Goal: Complete application form

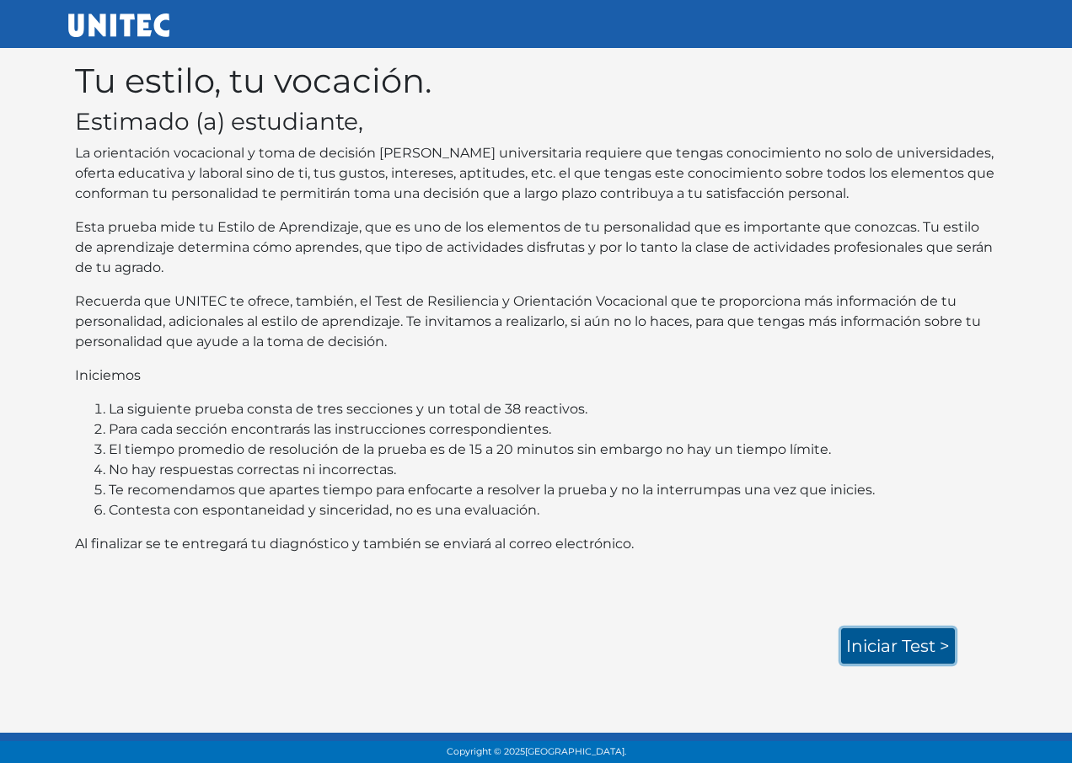
click at [891, 639] on link "Iniciar test >" at bounding box center [898, 646] width 114 height 35
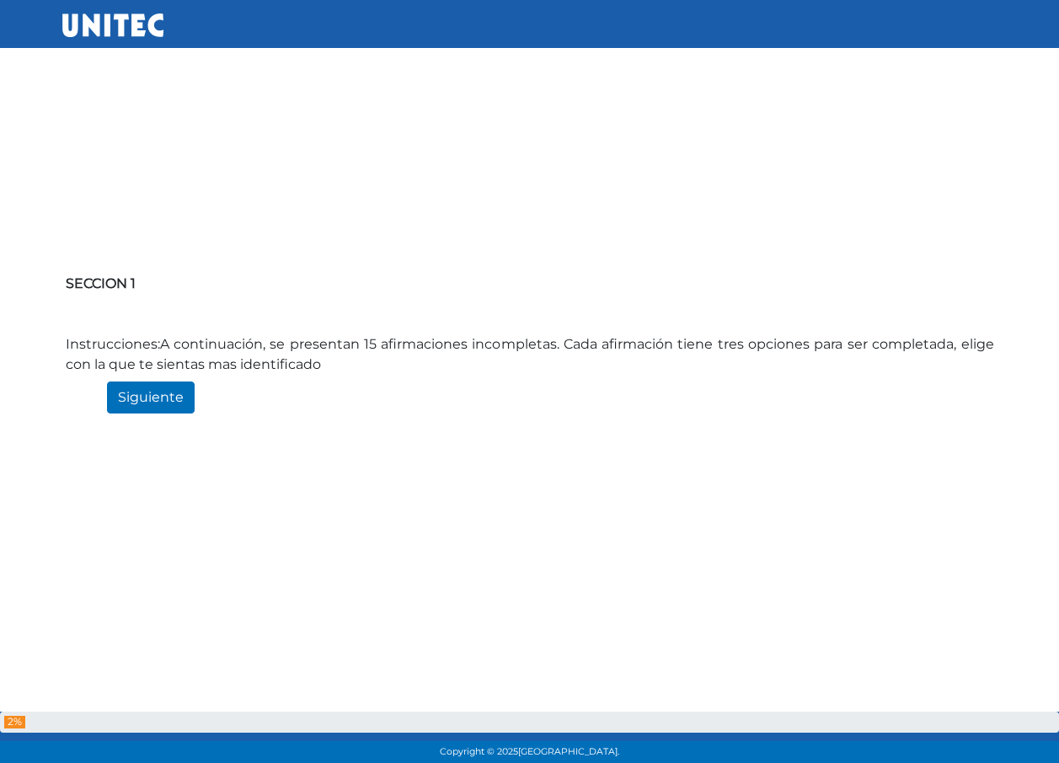
scroll to position [84, 0]
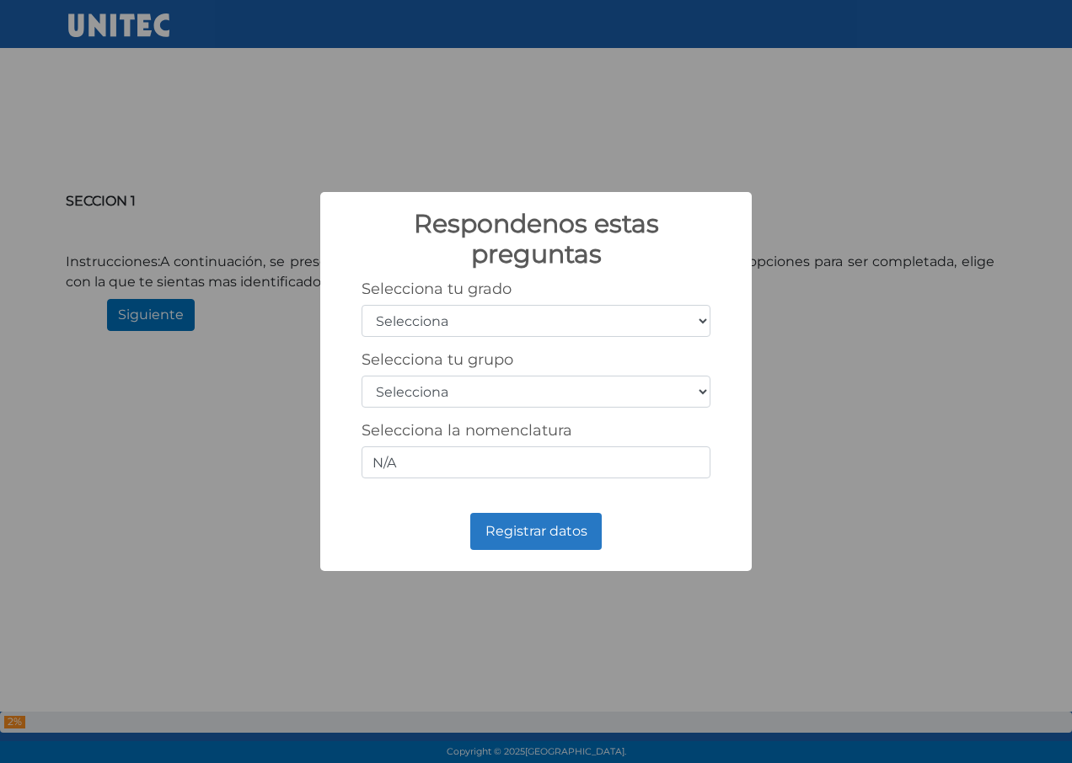
click at [471, 316] on select "Selecciona 1er grado 2do grado 3er grado 4to grado 5to grado 6to grado" at bounding box center [535, 321] width 349 height 32
select select "5"
click at [361, 305] on select "Selecciona 1er grado 2do grado 3er grado 4to grado 5to grado 6to grado" at bounding box center [535, 321] width 349 height 32
click at [426, 385] on select "Selecciona A B C D E F G H I J K L M N O P Q R S T U V W X Y Z" at bounding box center [535, 392] width 349 height 32
select select "c"
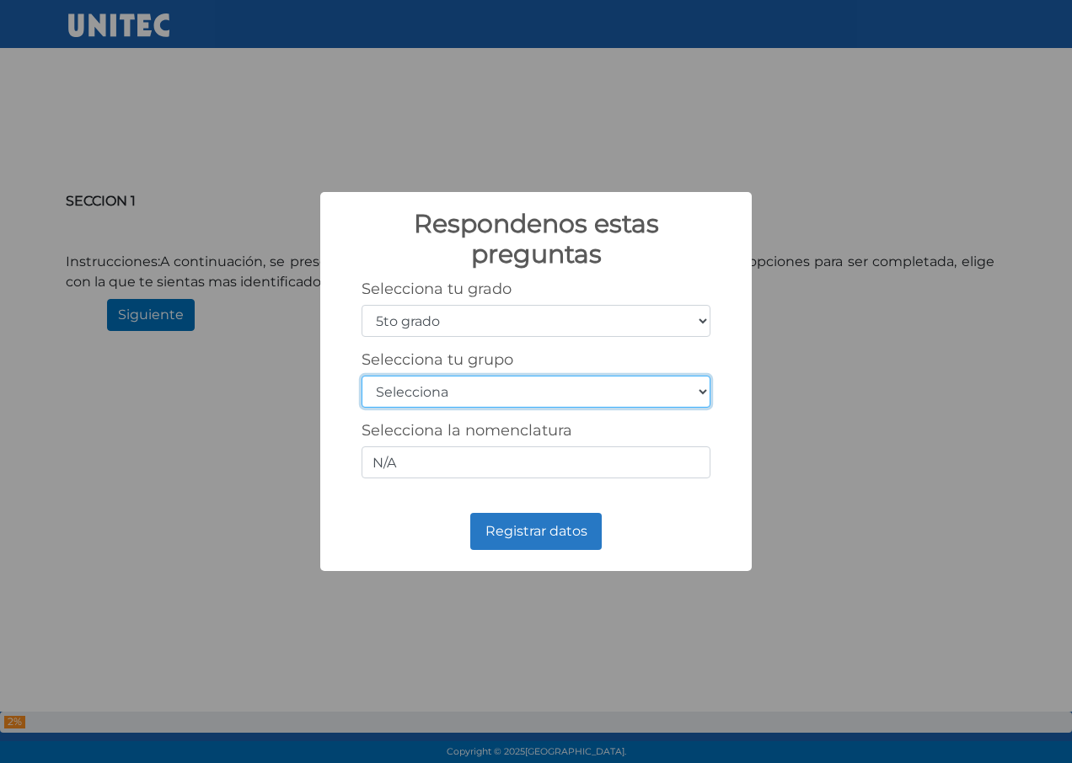
click at [361, 376] on select "Selecciona A B C D E F G H I J K L M N O P Q R S T U V W X Y Z" at bounding box center [535, 392] width 349 height 32
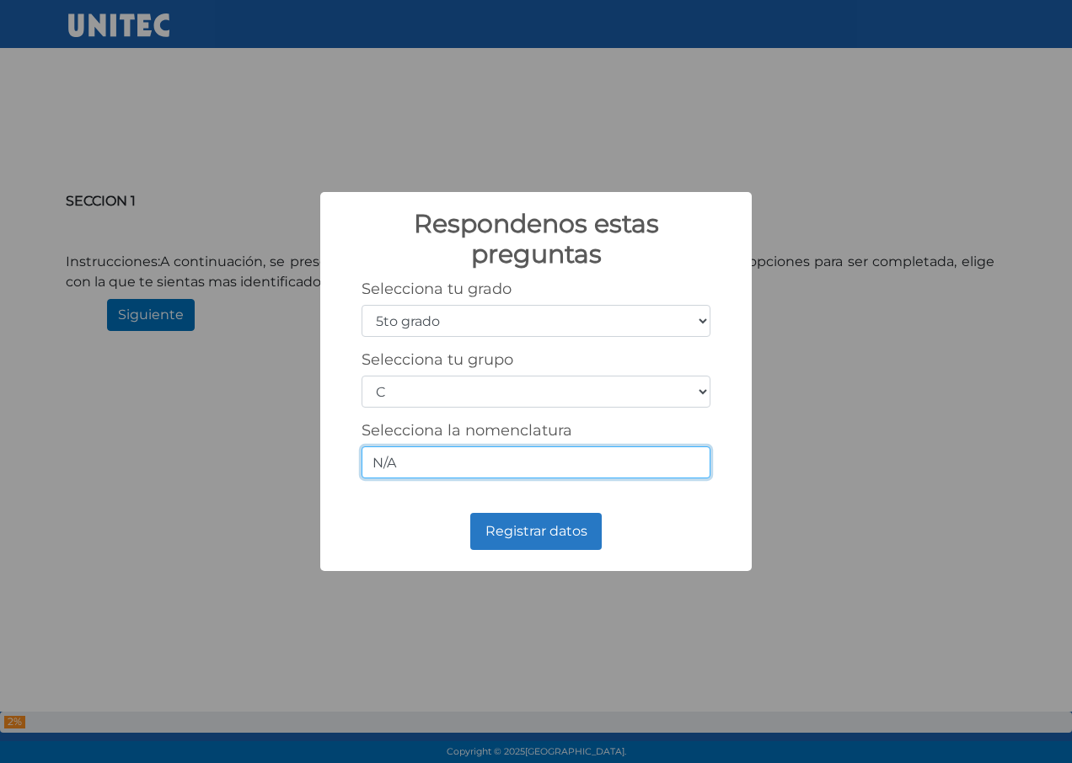
click at [429, 463] on input "N/A" at bounding box center [535, 463] width 349 height 32
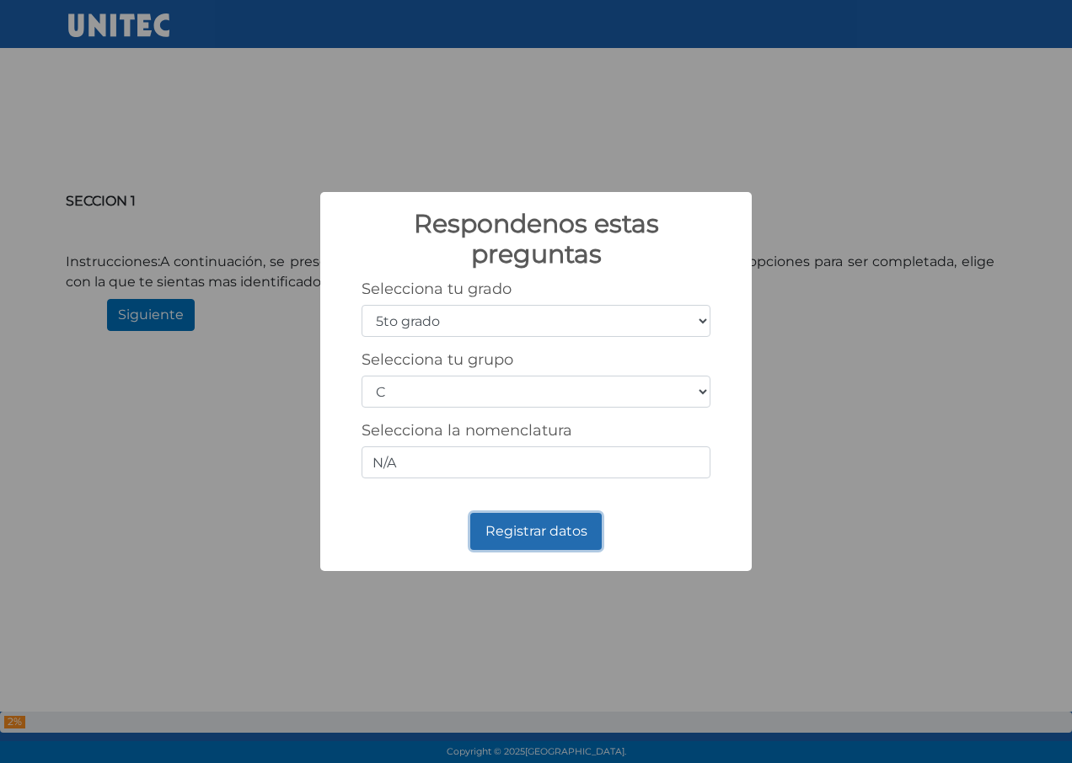
click at [524, 530] on button "Registrar datos" at bounding box center [535, 531] width 131 height 37
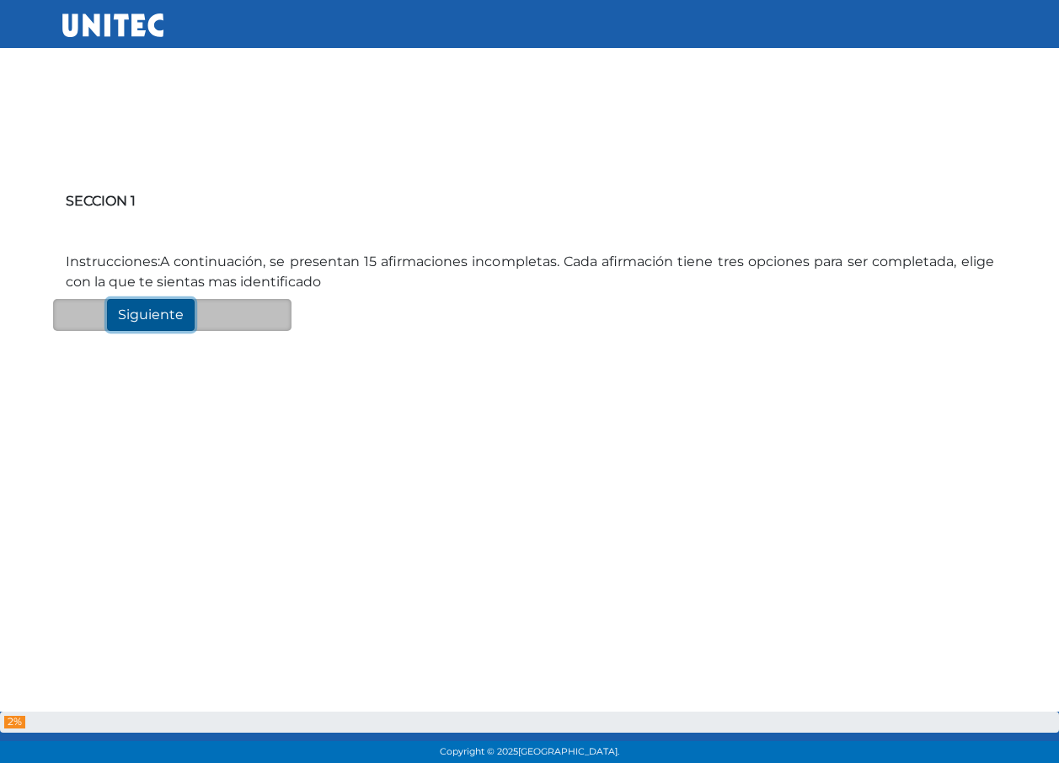
click at [134, 308] on input "Siguiente" at bounding box center [151, 315] width 88 height 32
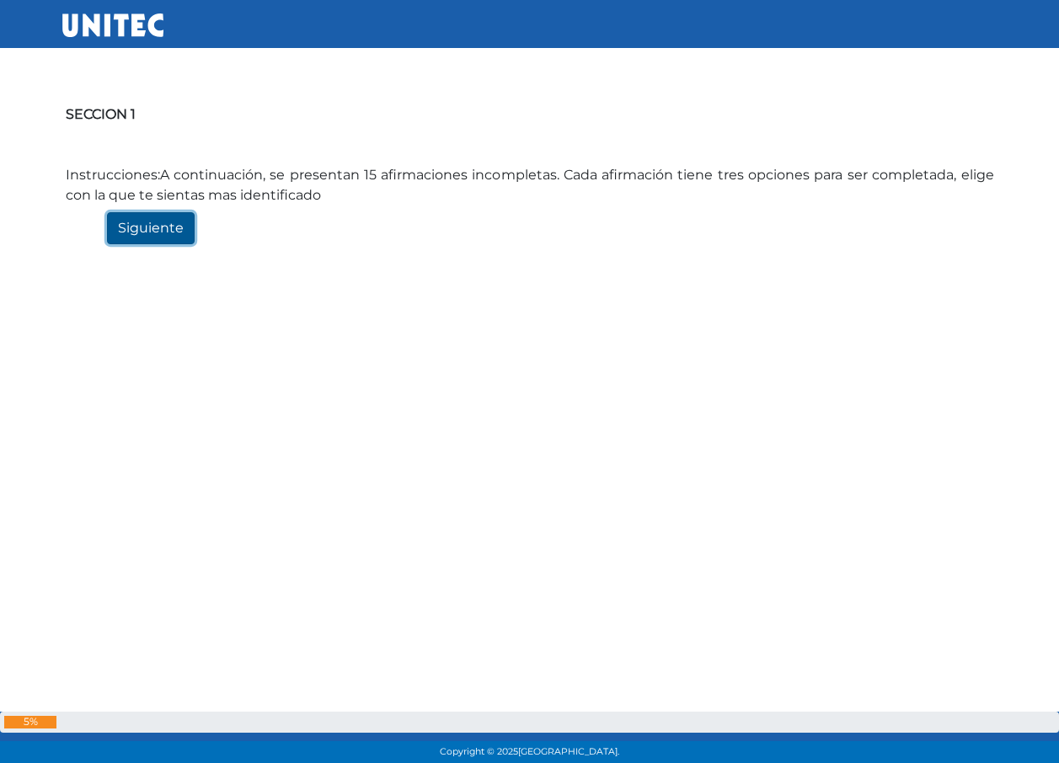
scroll to position [183, 0]
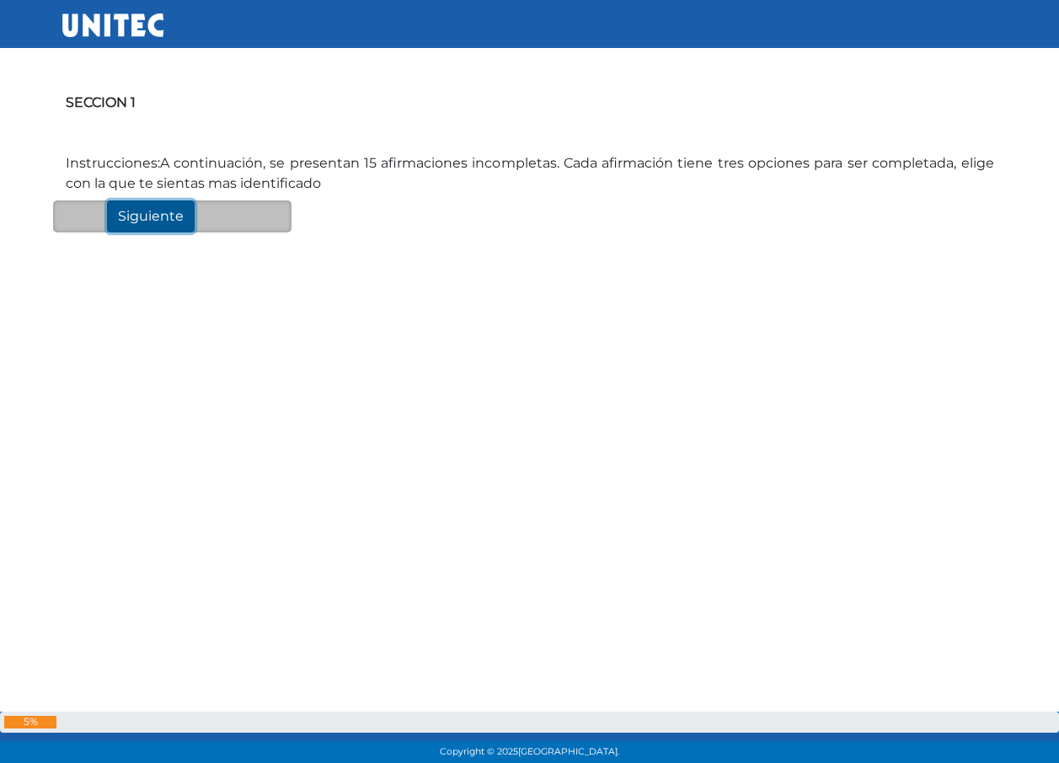
click at [158, 205] on input "Siguiente" at bounding box center [151, 217] width 88 height 32
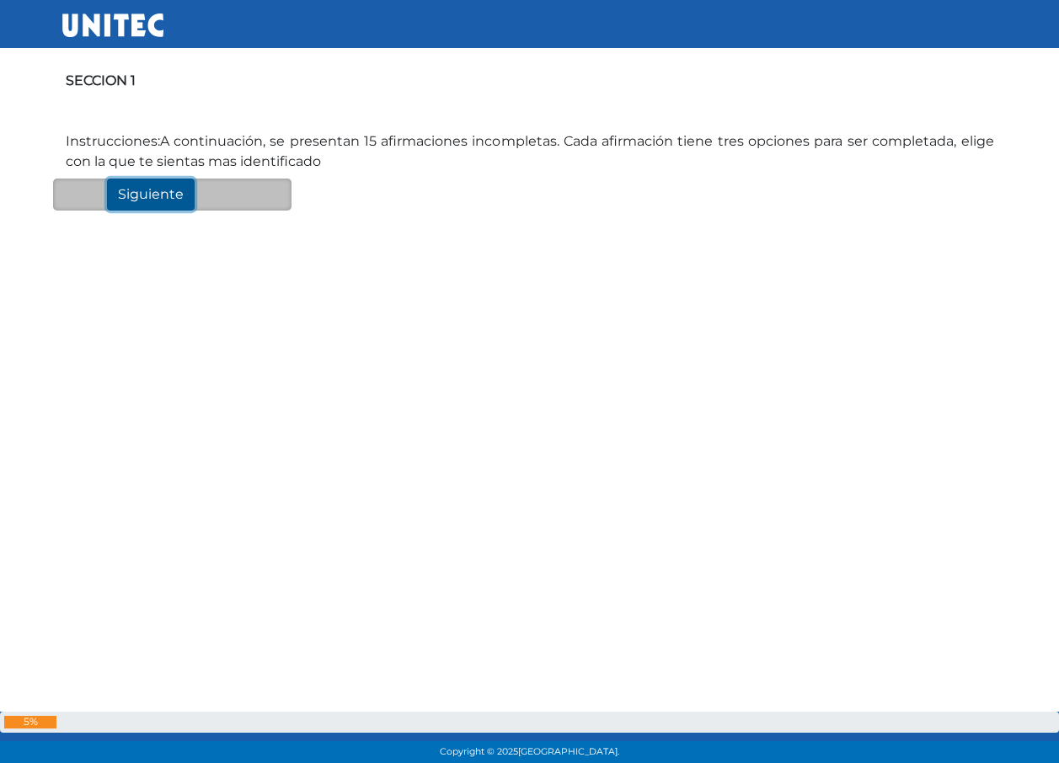
scroll to position [210, 0]
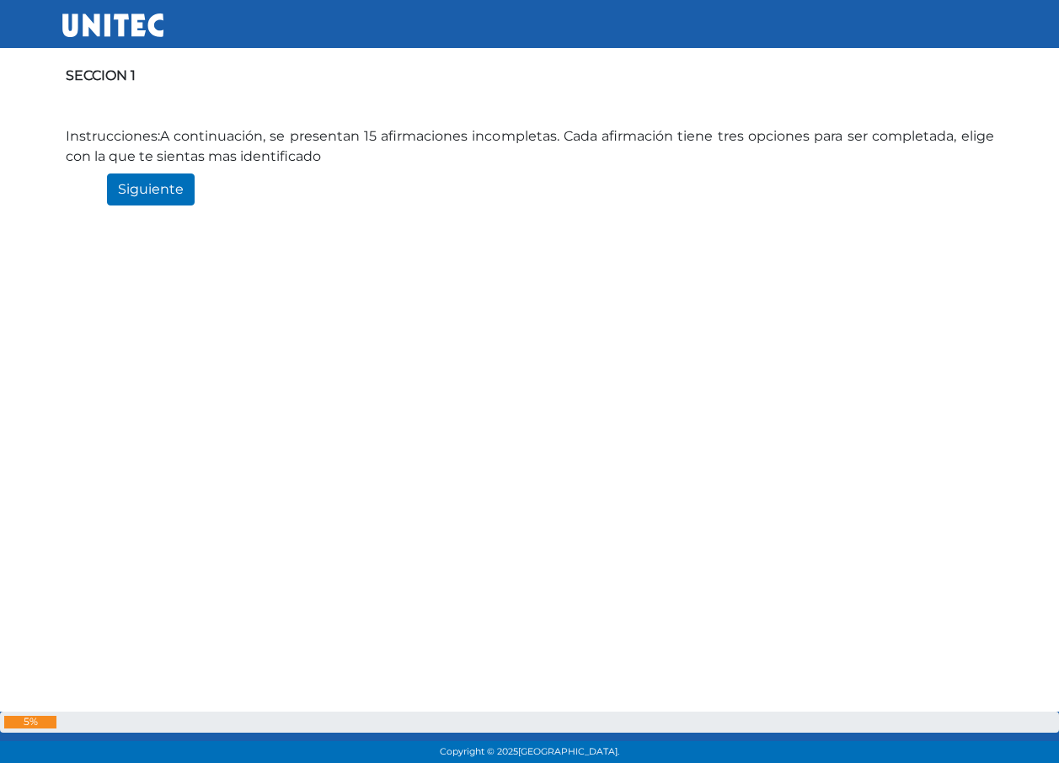
click at [126, 171] on div "SECCION 1 Instrucciones:A continuación, se presentan 15 afirmaciones incompleta…" at bounding box center [529, 255] width 935 height 763
click at [123, 175] on input "Siguiente" at bounding box center [151, 190] width 88 height 32
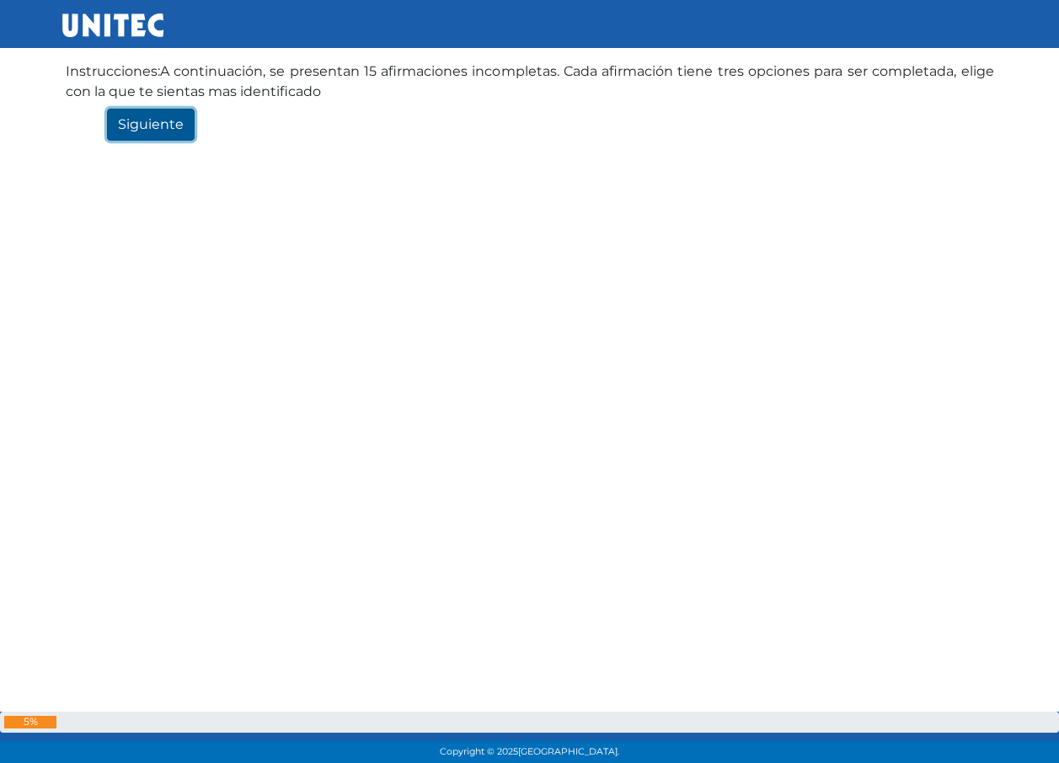
scroll to position [190, 0]
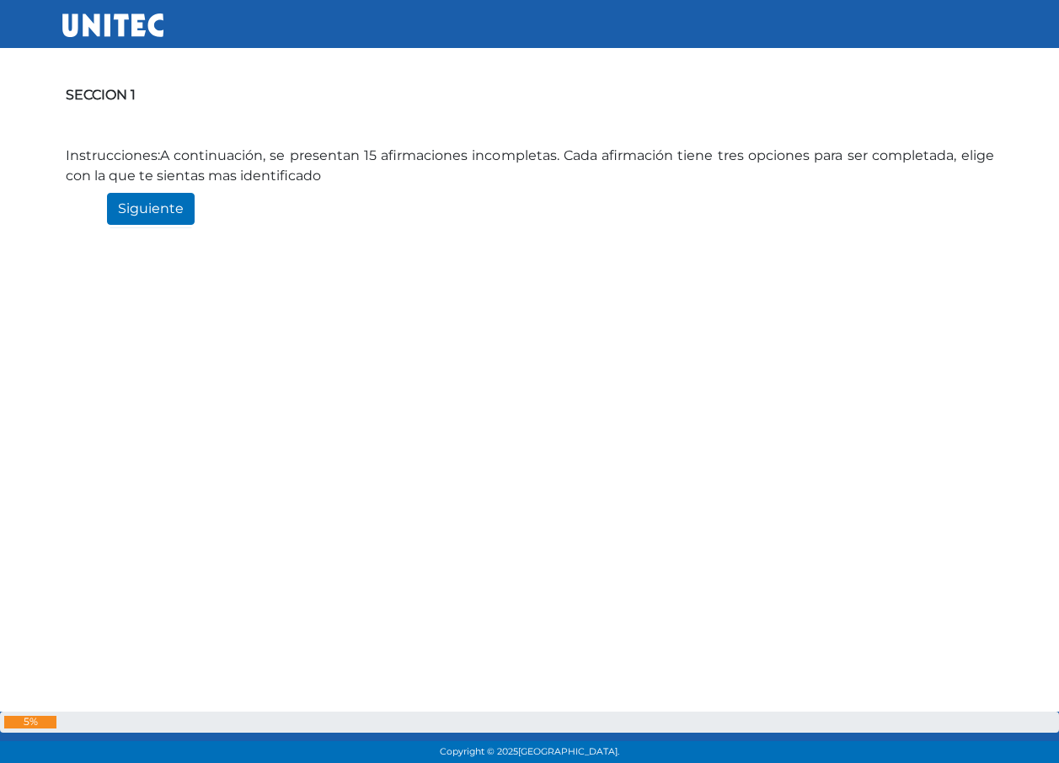
click at [147, 225] on div "SECCION 1 Instrucciones:A continuación, se presentan 15 afirmaciones incompleta…" at bounding box center [529, 275] width 935 height 763
click at [141, 206] on input "Siguiente" at bounding box center [151, 209] width 88 height 32
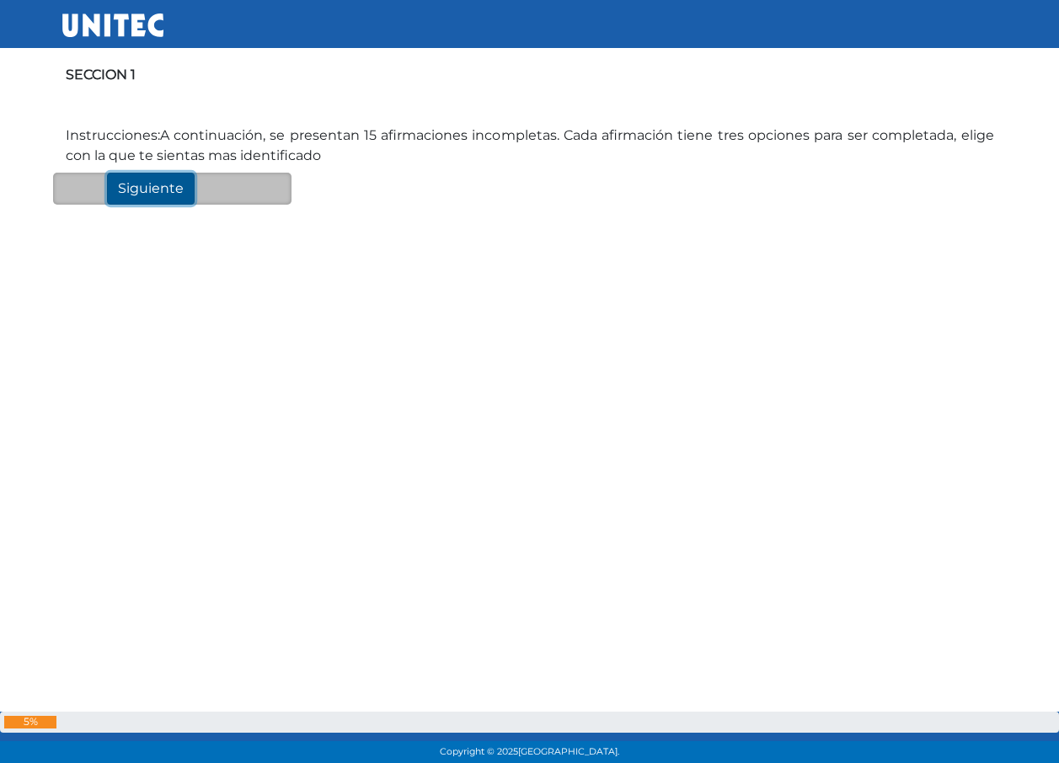
click at [141, 206] on div "SECCION 1 Instrucciones:A continuación, se presentan 15 afirmaciones incompleta…" at bounding box center [529, 255] width 935 height 763
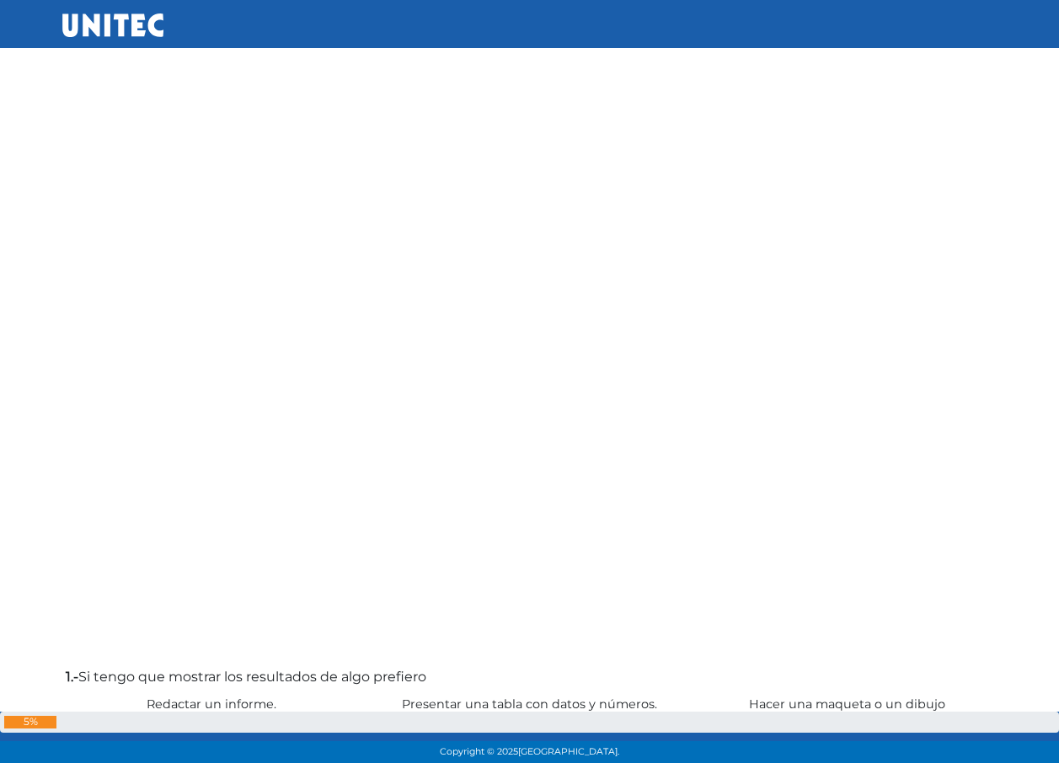
scroll to position [627, 0]
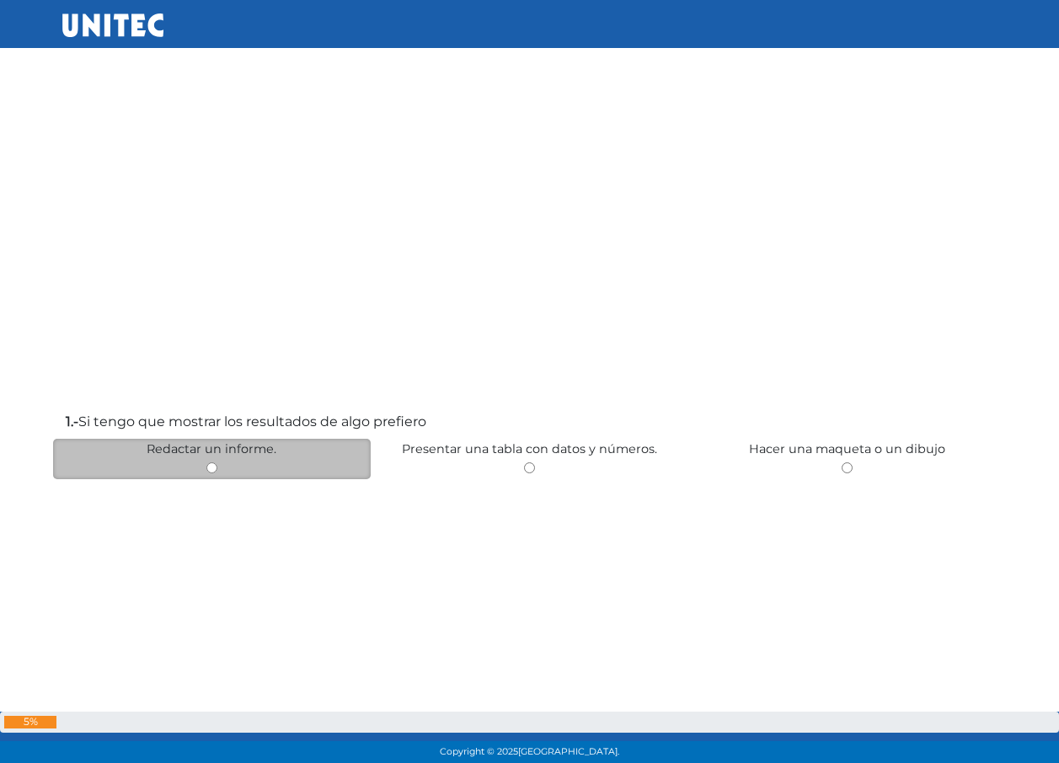
click at [224, 459] on div "Redactar un informe." at bounding box center [212, 459] width 318 height 40
click at [212, 470] on input "radio" at bounding box center [211, 468] width 11 height 11
radio input "true"
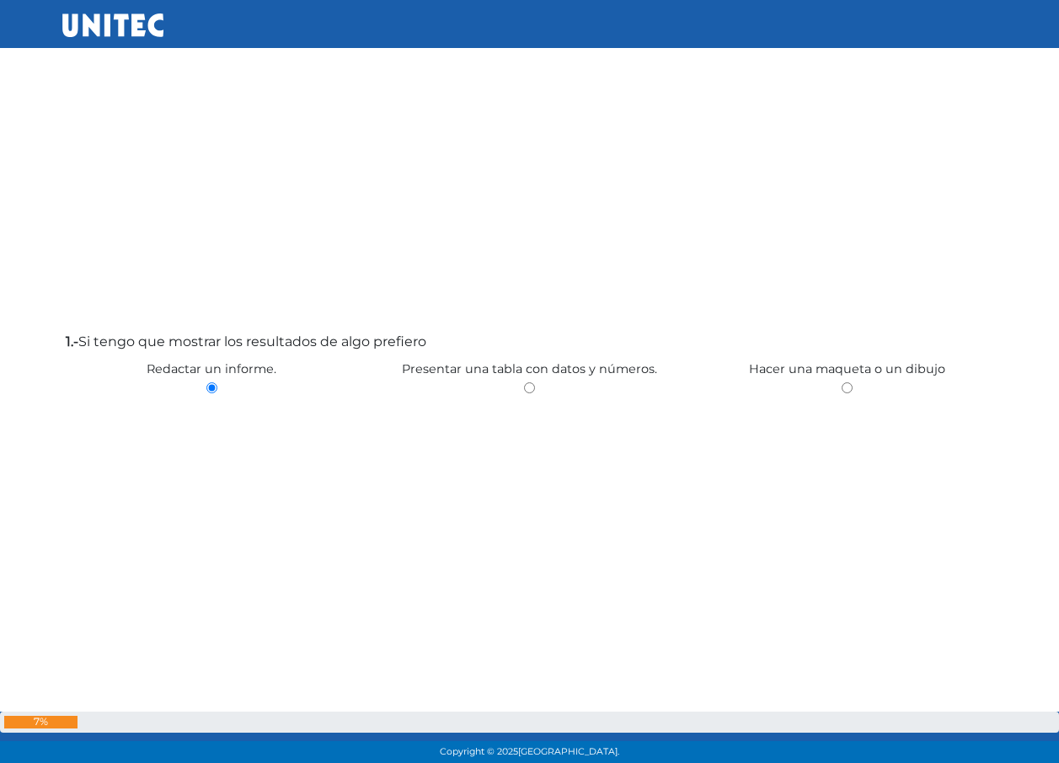
scroll to position [727, 0]
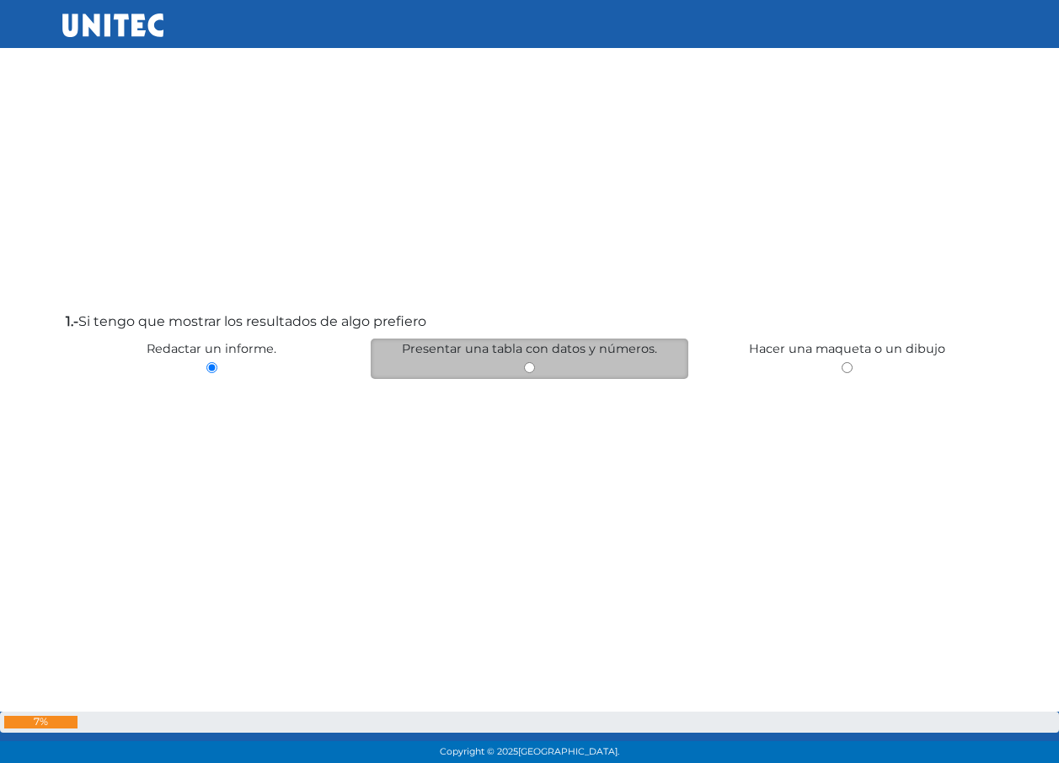
click at [527, 367] on input "radio" at bounding box center [529, 367] width 11 height 11
radio input "true"
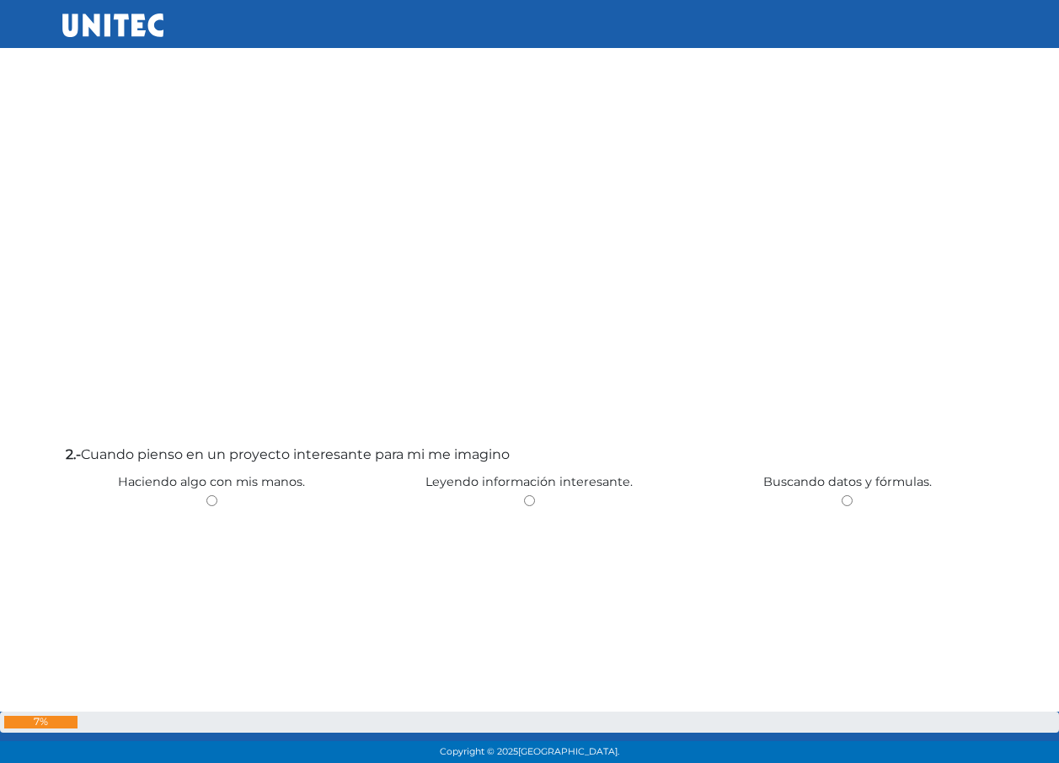
scroll to position [1391, 0]
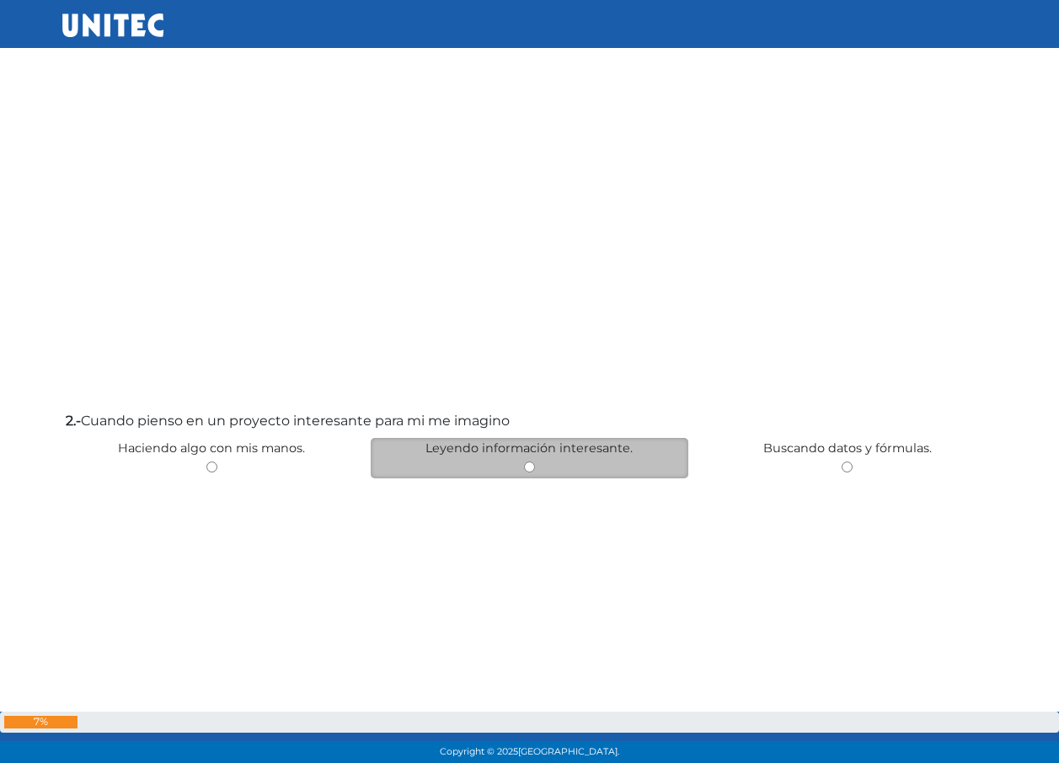
click at [559, 470] on div "Leyendo información interesante." at bounding box center [530, 458] width 318 height 40
click at [527, 470] on input "radio" at bounding box center [529, 467] width 11 height 11
radio input "true"
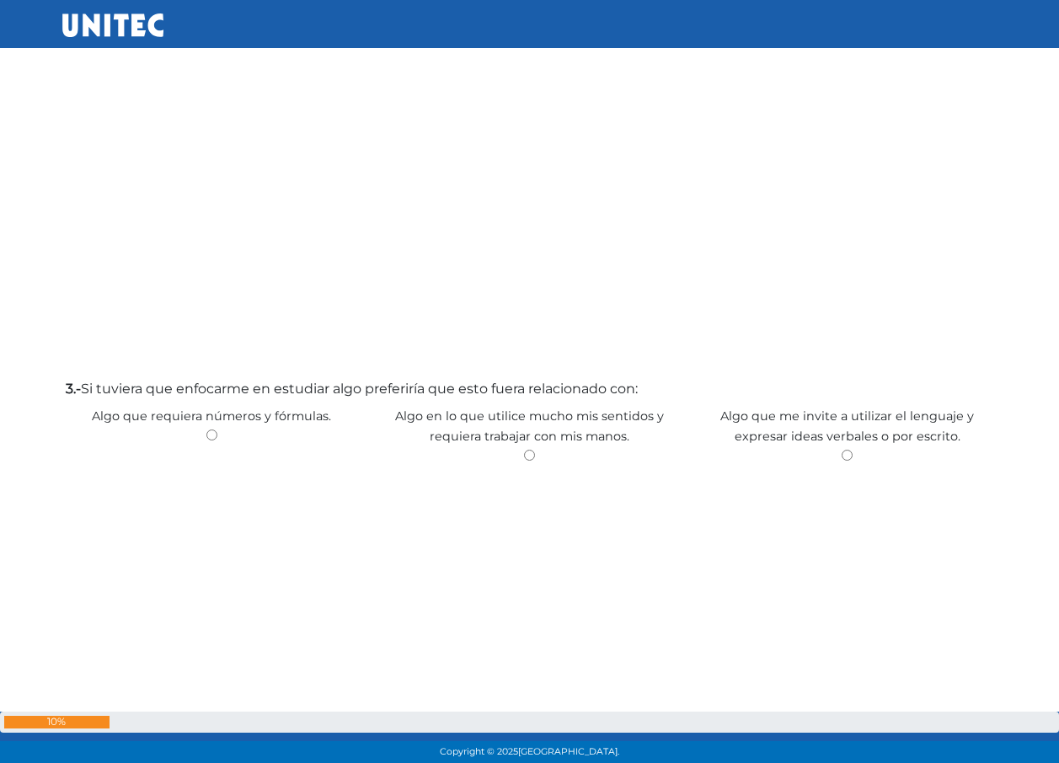
scroll to position [2249, 0]
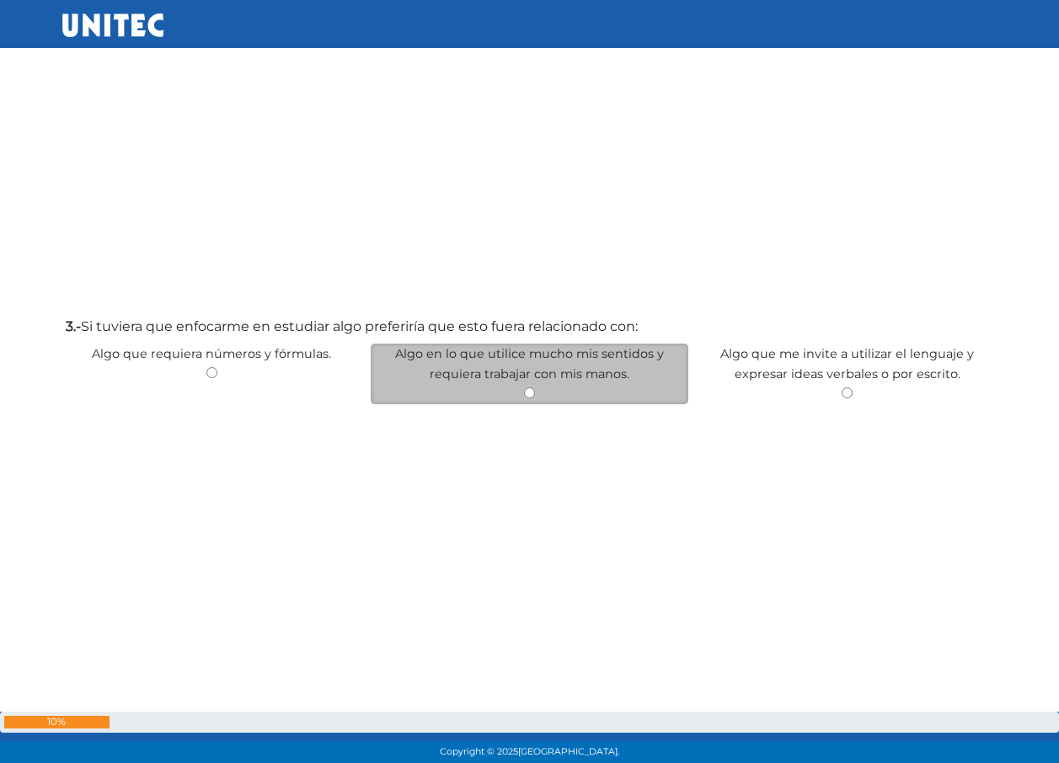
click at [531, 396] on input "radio" at bounding box center [529, 393] width 11 height 11
radio input "true"
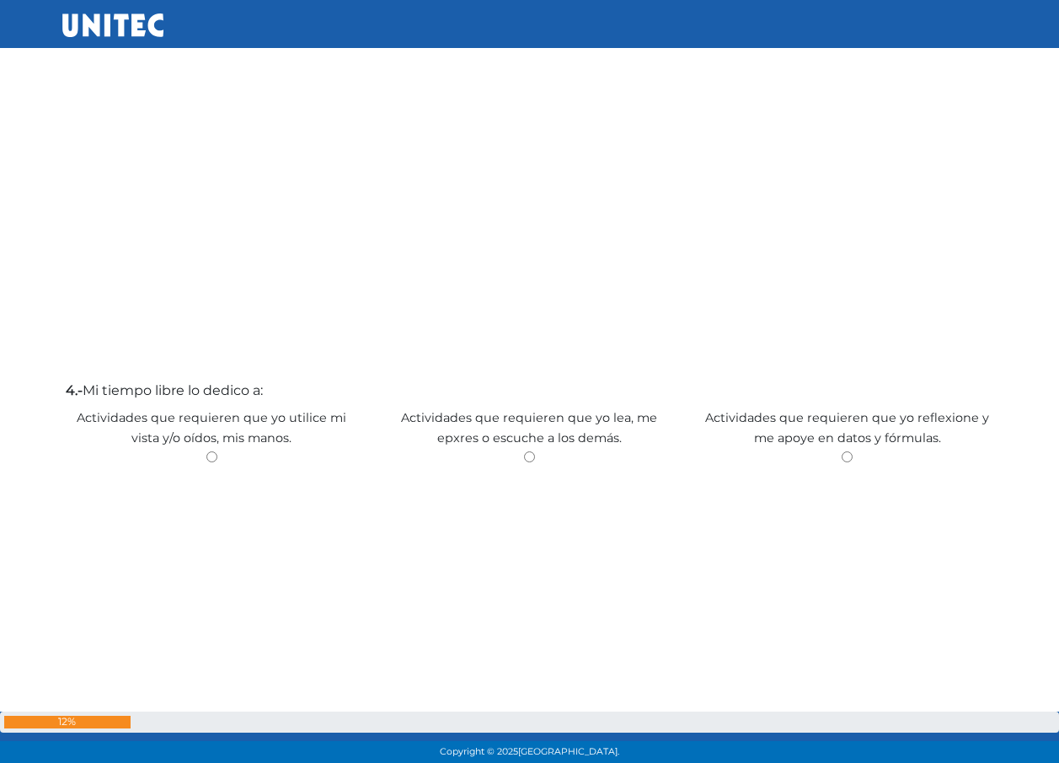
scroll to position [2976, 0]
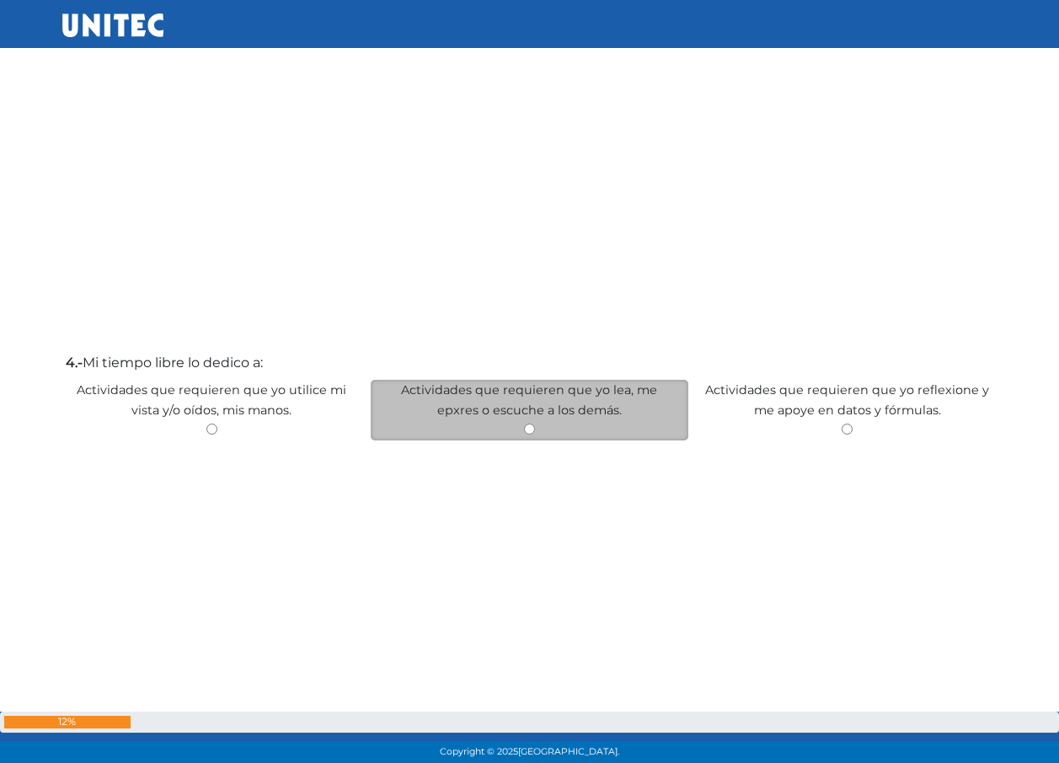
click at [538, 430] on div "Actividades que requieren que yo lea, me epxres o escuche a los demás." at bounding box center [530, 410] width 318 height 61
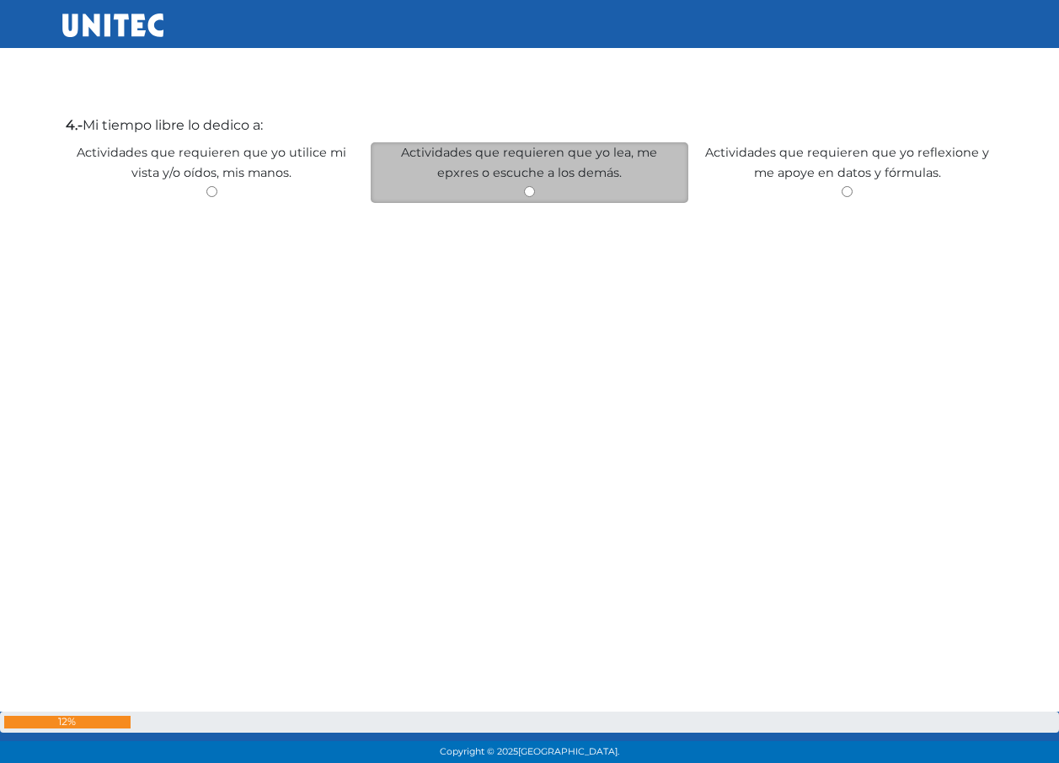
scroll to position [3229, 0]
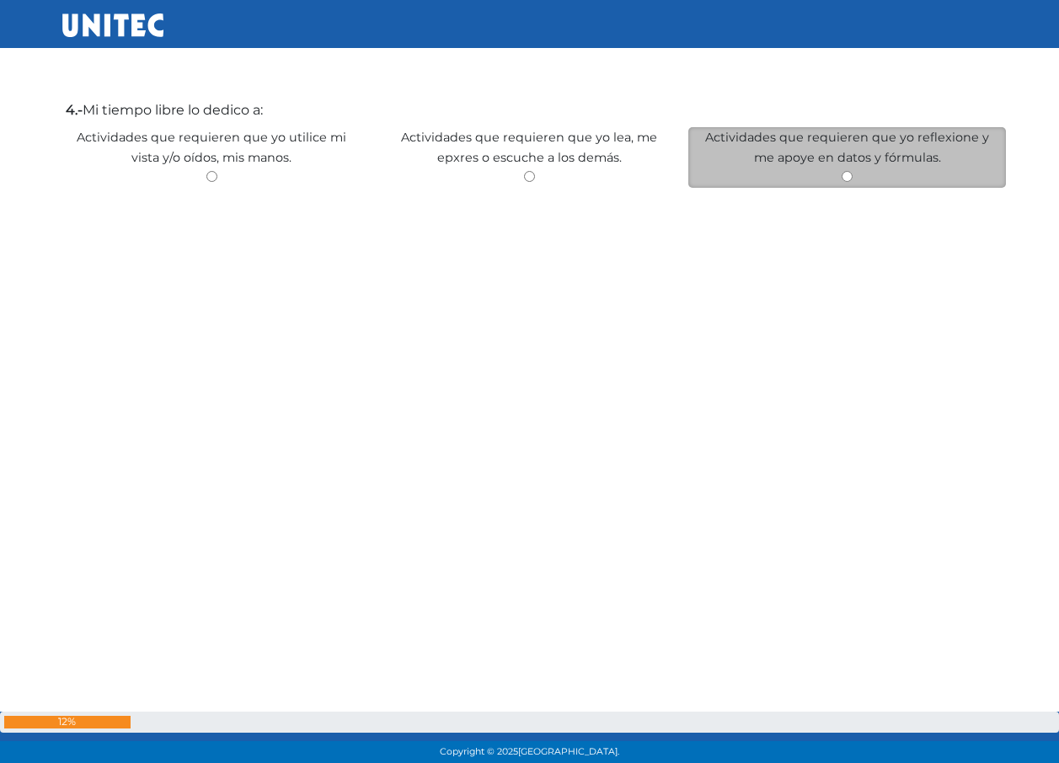
click at [843, 181] on input "radio" at bounding box center [847, 176] width 11 height 11
radio input "true"
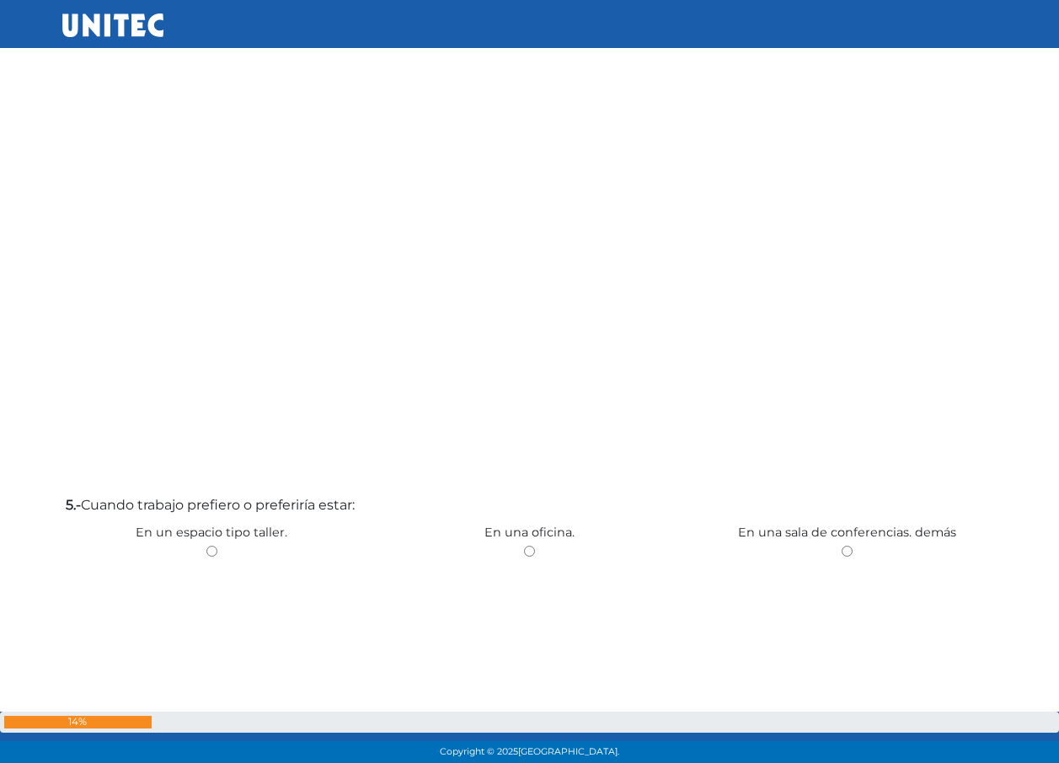
scroll to position [3766, 0]
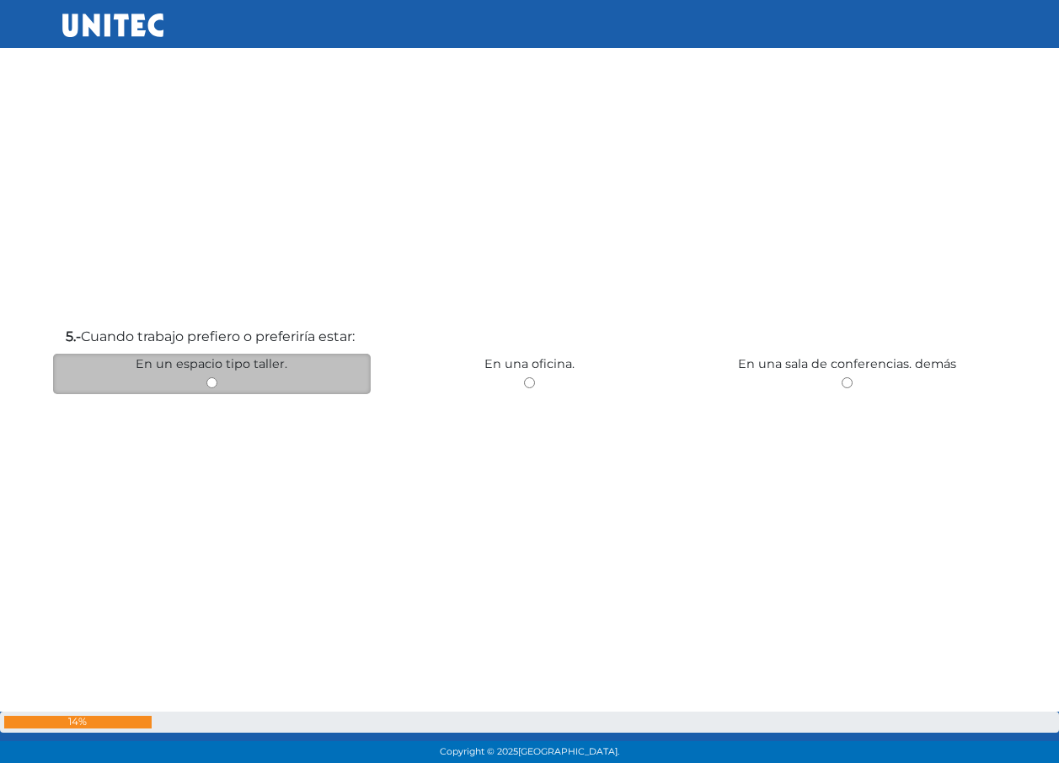
click at [212, 379] on input "radio" at bounding box center [211, 383] width 11 height 11
radio input "true"
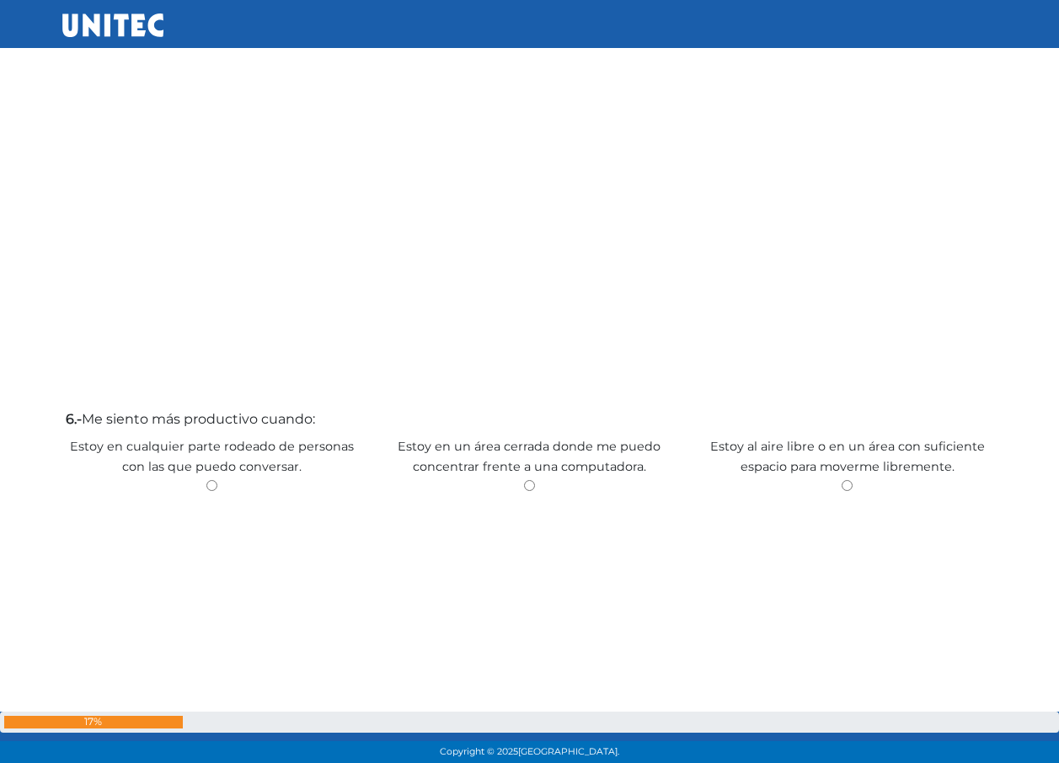
scroll to position [4472, 0]
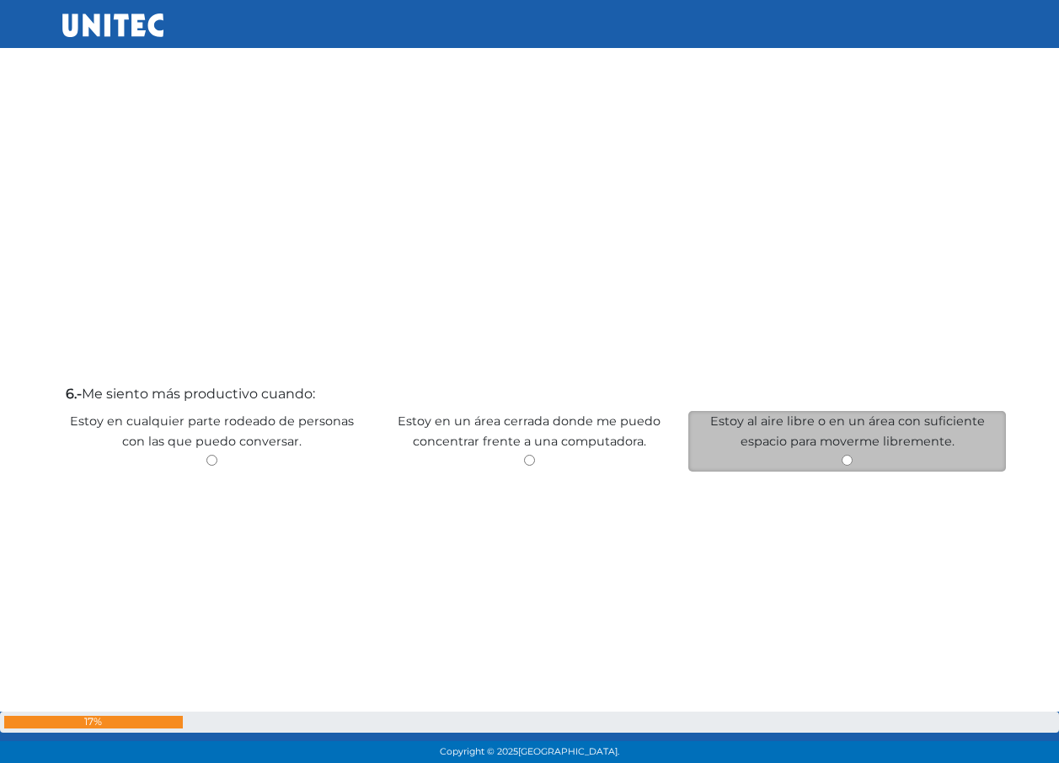
click at [818, 449] on div "Estoy al aire libre o en un área con suficiente espacio para moverme libremente." at bounding box center [847, 441] width 318 height 61
click at [846, 458] on input "radio" at bounding box center [847, 460] width 11 height 11
radio input "true"
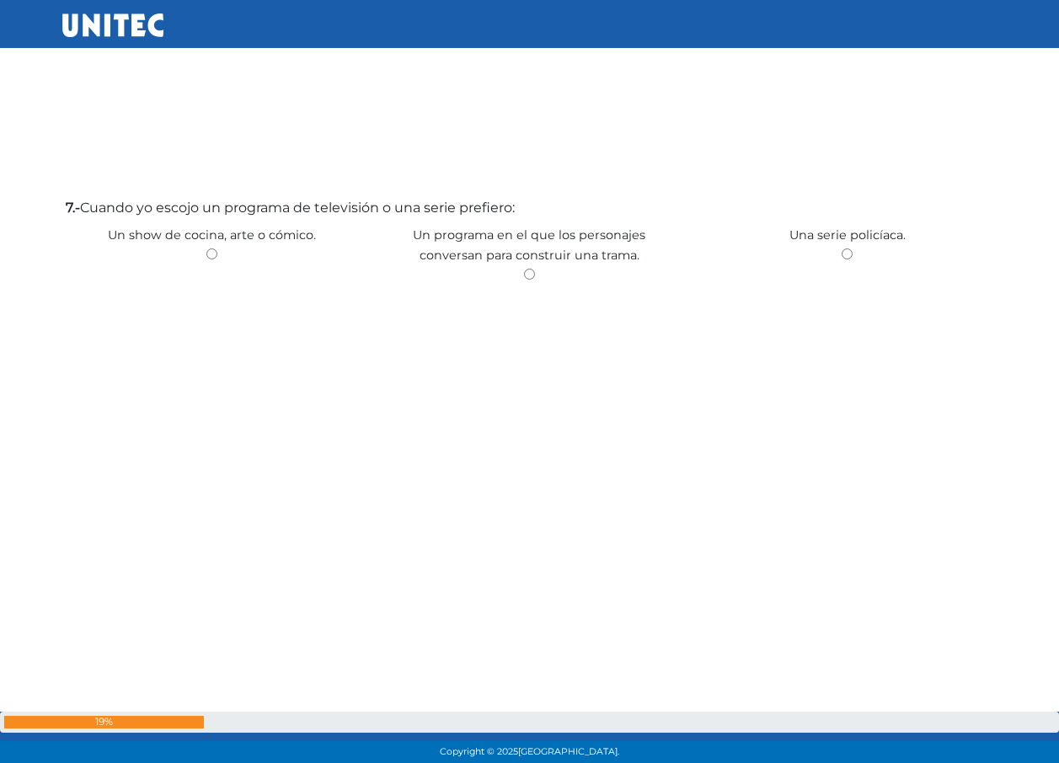
scroll to position [5452, 0]
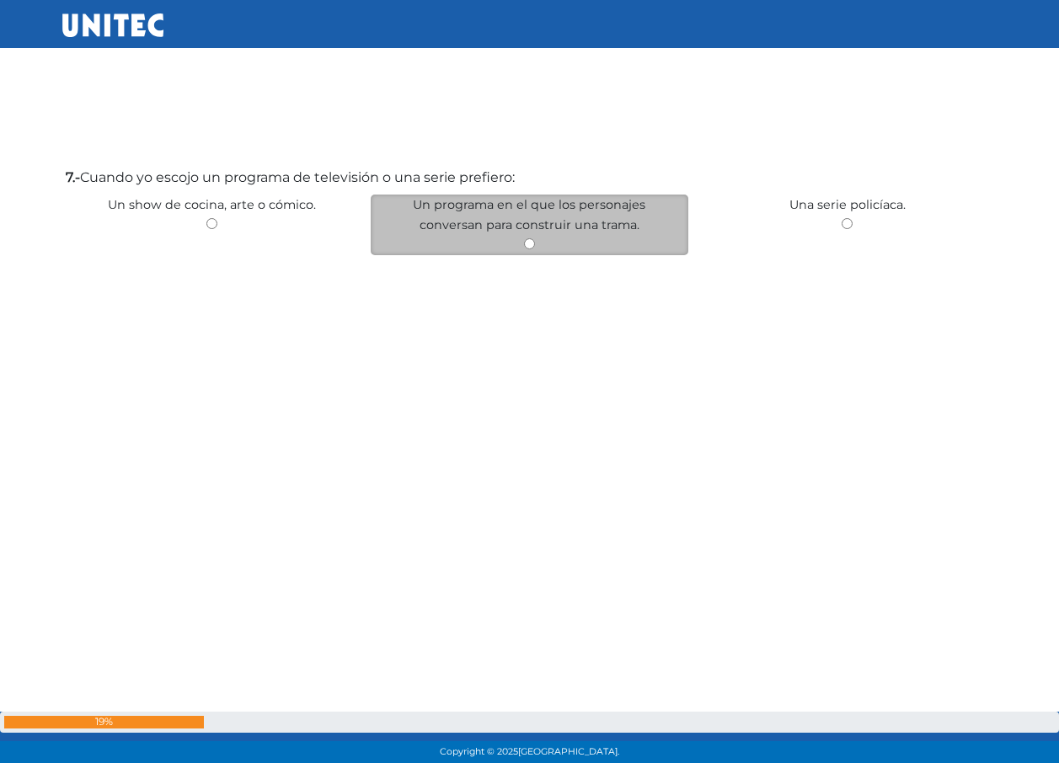
click at [532, 249] on div "Un programa en el que los personajes conversan para construir una trama." at bounding box center [530, 225] width 318 height 61
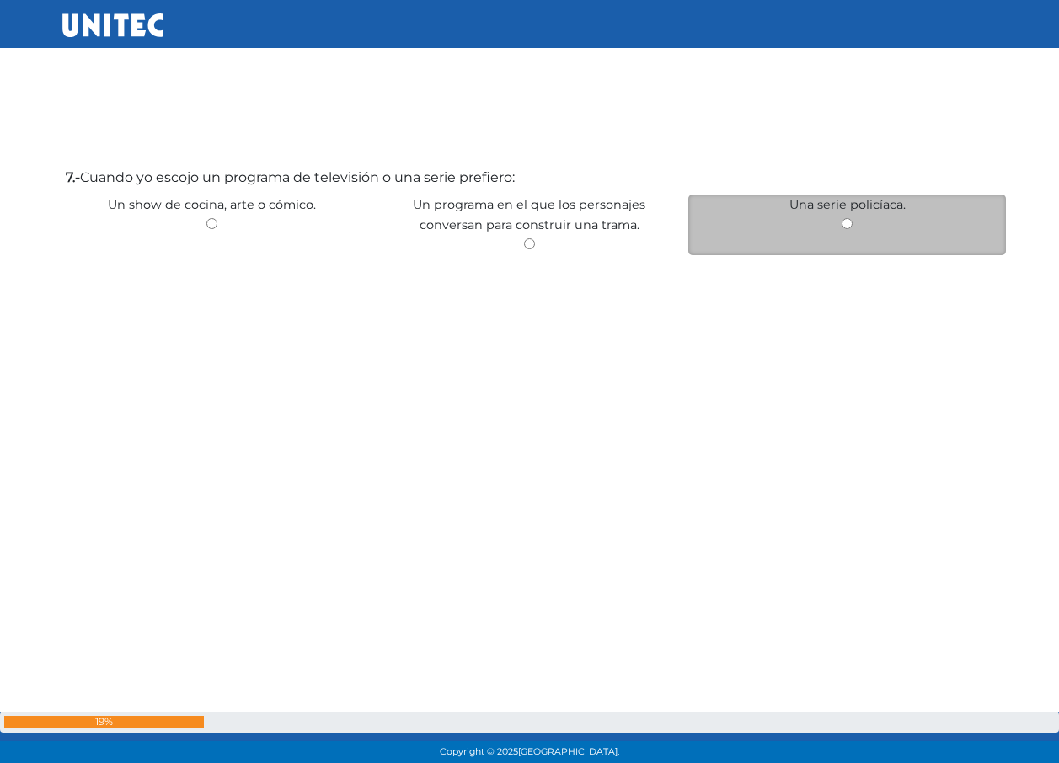
click at [855, 228] on div "Una serie policíaca." at bounding box center [847, 225] width 318 height 61
click at [849, 225] on input "radio" at bounding box center [847, 223] width 11 height 11
radio input "true"
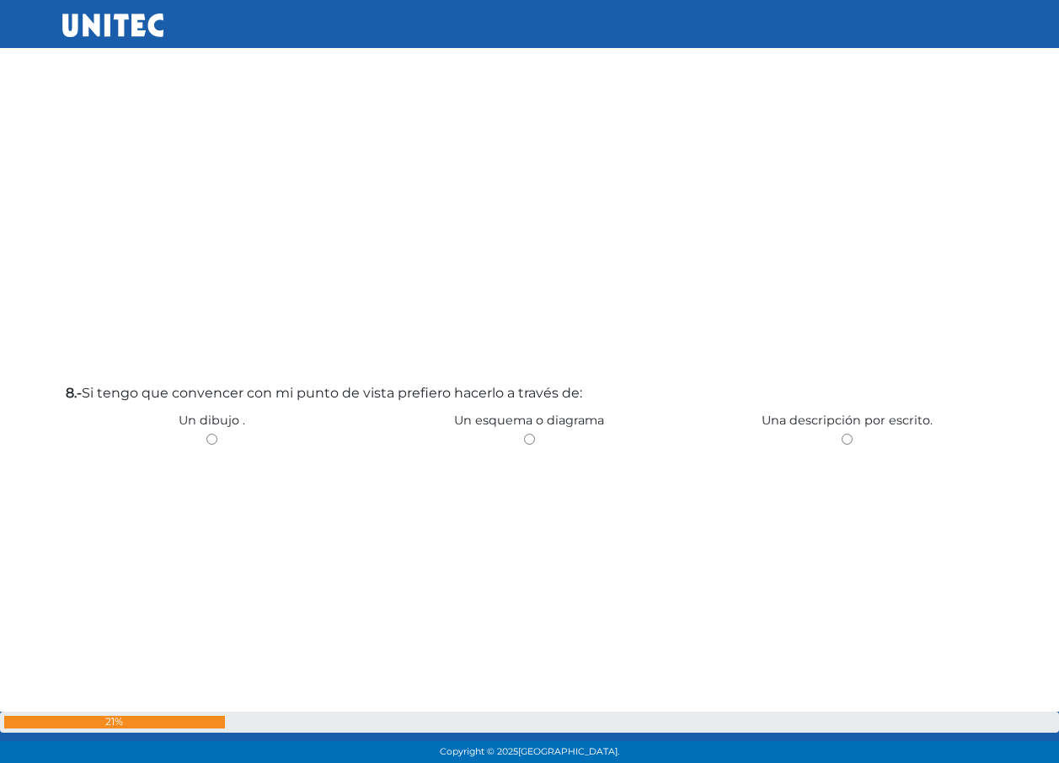
scroll to position [6013, 0]
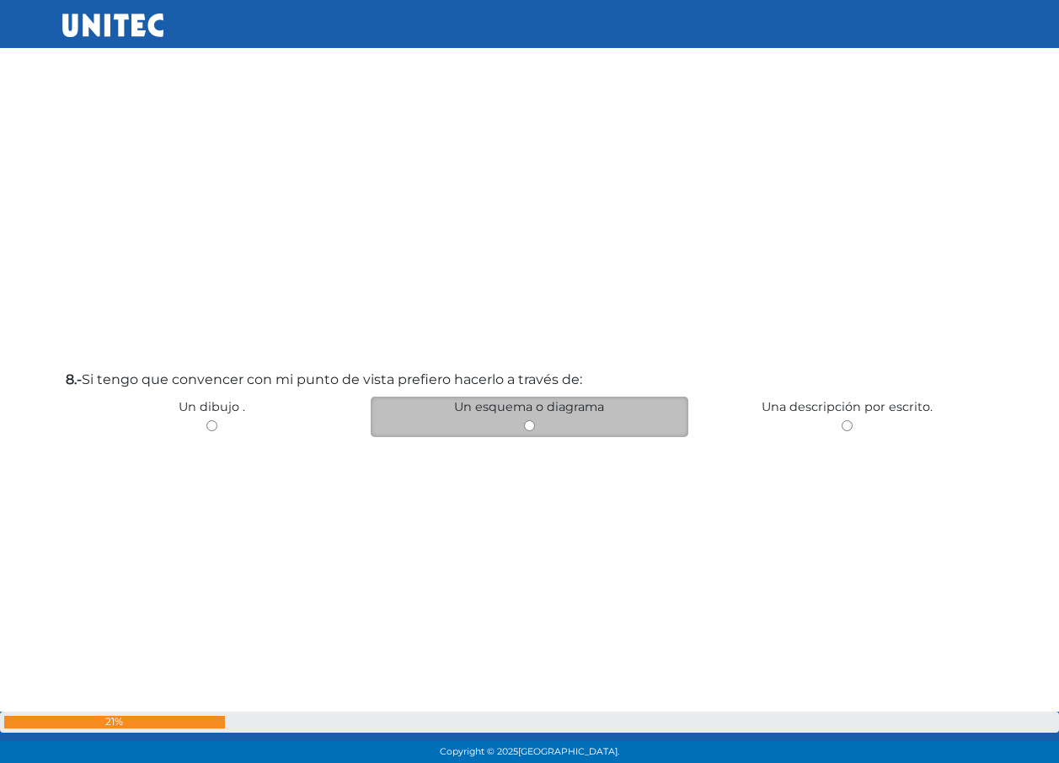
click at [517, 431] on div "Un esquema o diagrama" at bounding box center [530, 417] width 318 height 40
click at [524, 419] on div "Un esquema o diagrama" at bounding box center [530, 417] width 318 height 40
click at [527, 429] on input "radio" at bounding box center [529, 425] width 11 height 11
radio input "true"
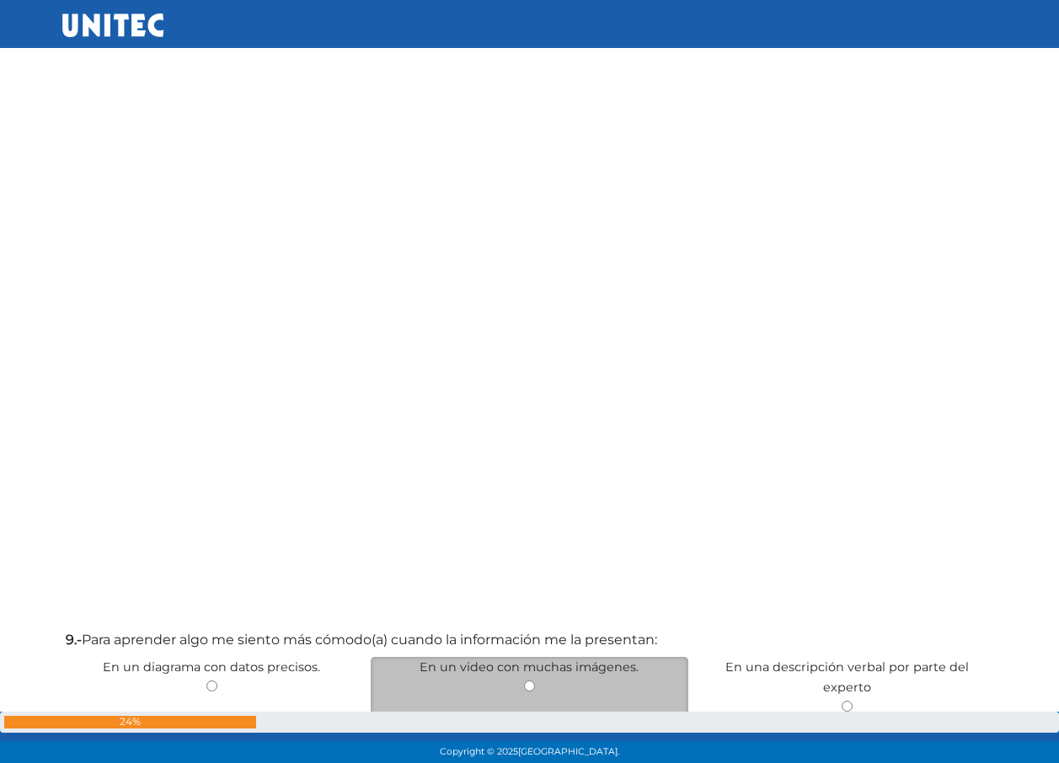
scroll to position [6702, 0]
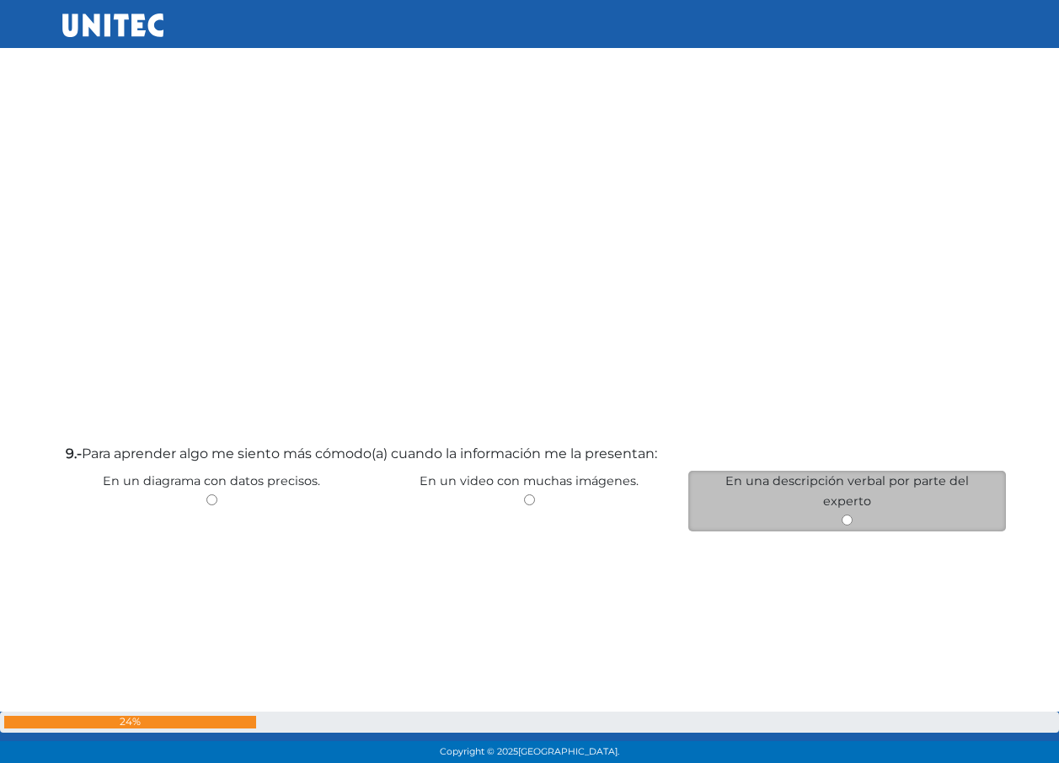
click at [852, 515] on input "radio" at bounding box center [847, 520] width 11 height 11
radio input "true"
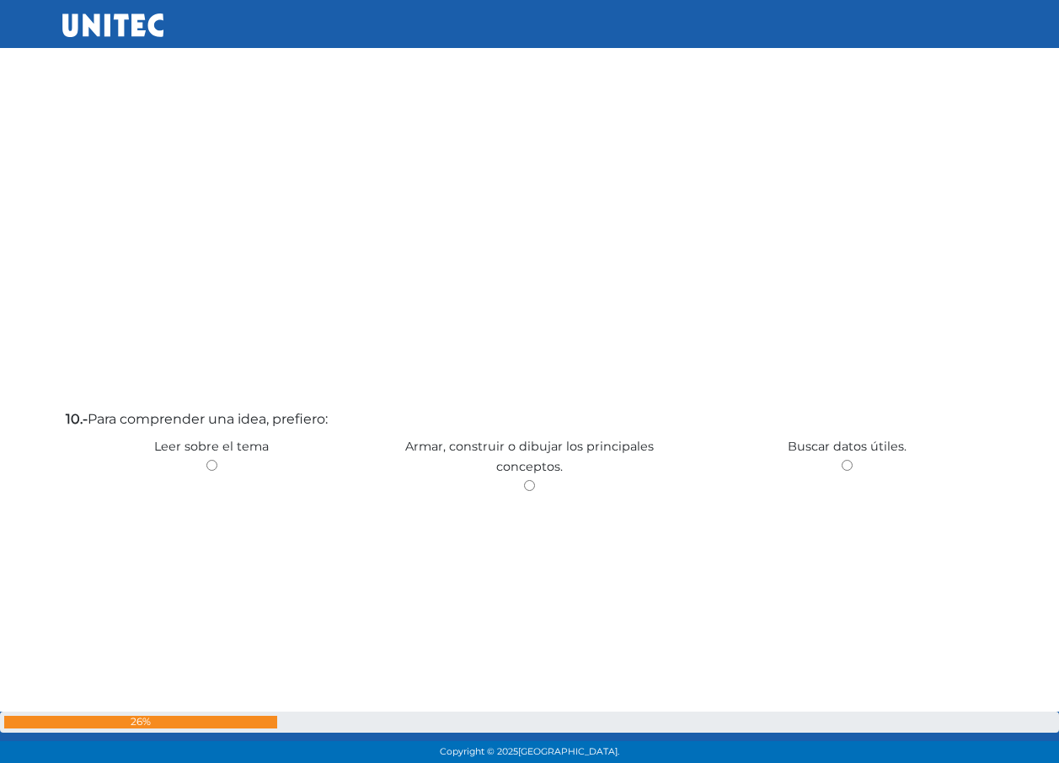
scroll to position [7585, 0]
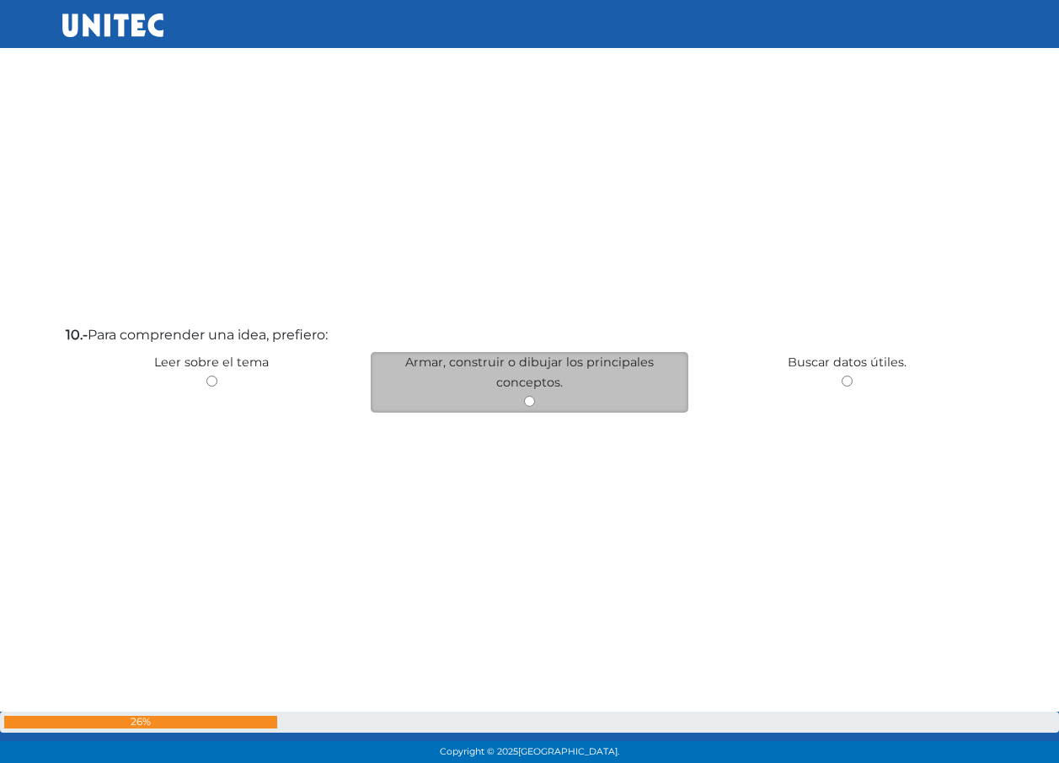
click at [528, 397] on input "radio" at bounding box center [529, 401] width 11 height 11
radio input "true"
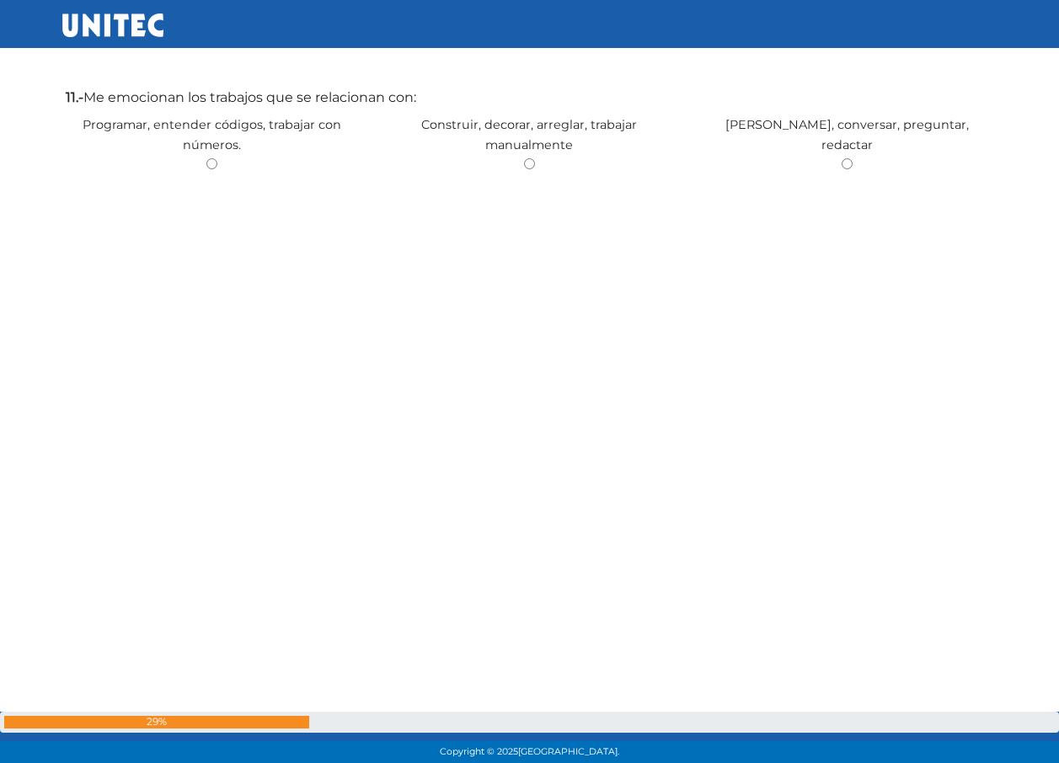
scroll to position [8561, 0]
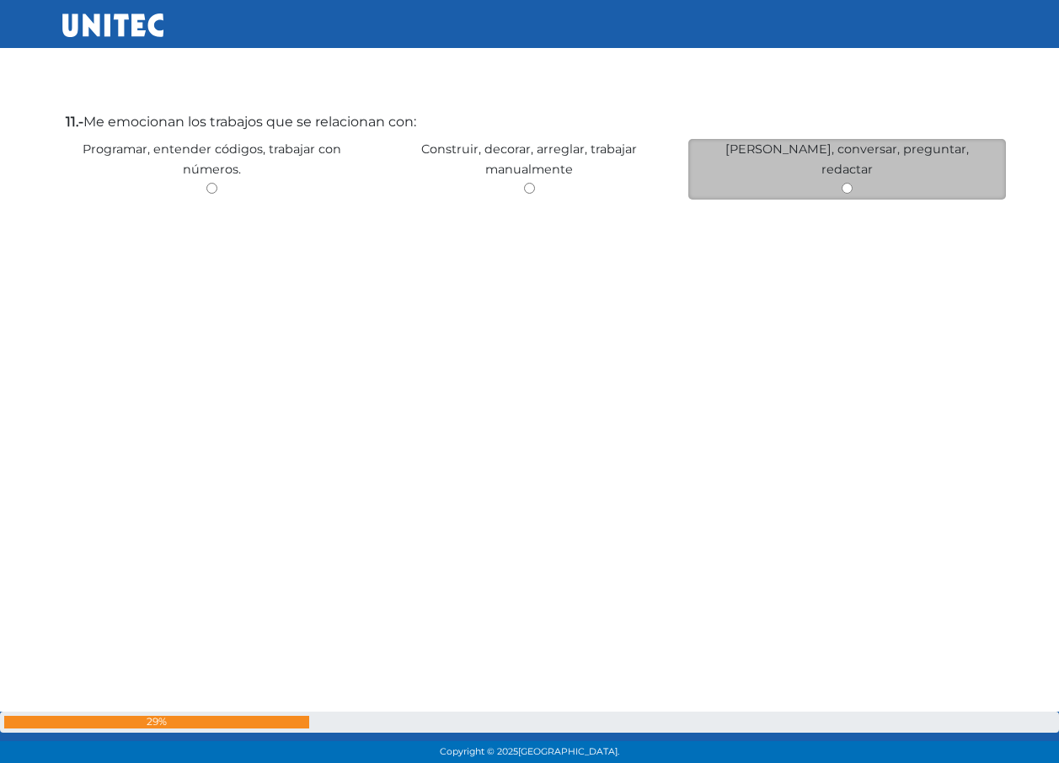
click at [843, 183] on input "radio" at bounding box center [847, 188] width 11 height 11
radio input "true"
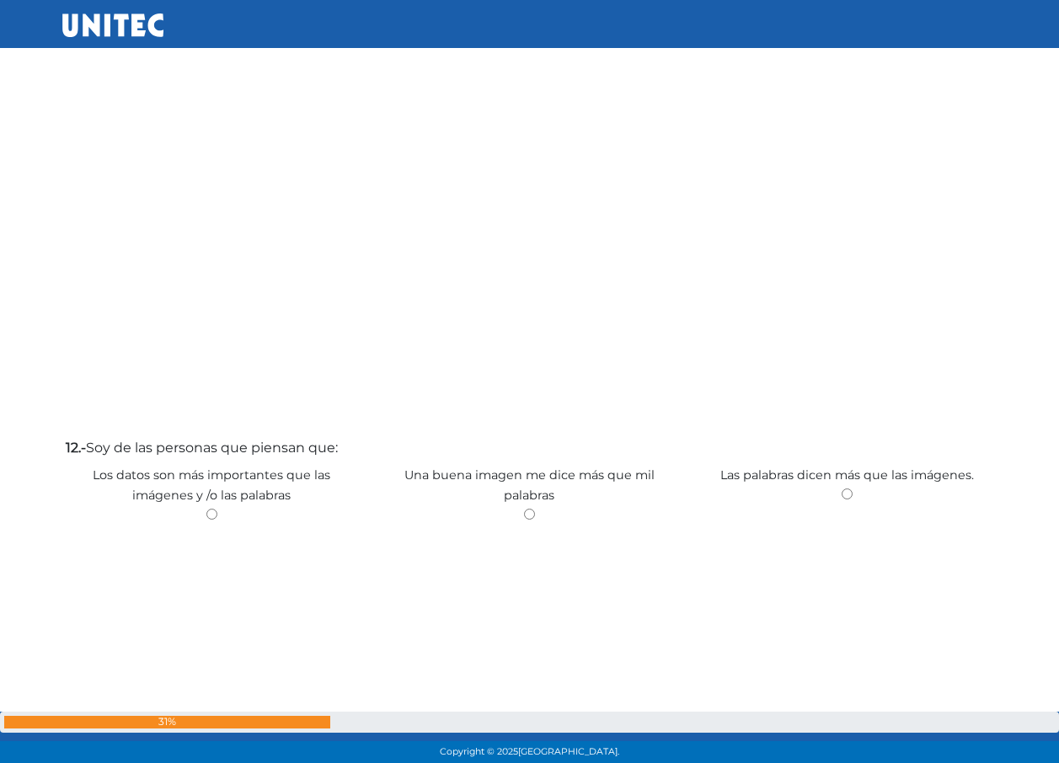
scroll to position [9075, 0]
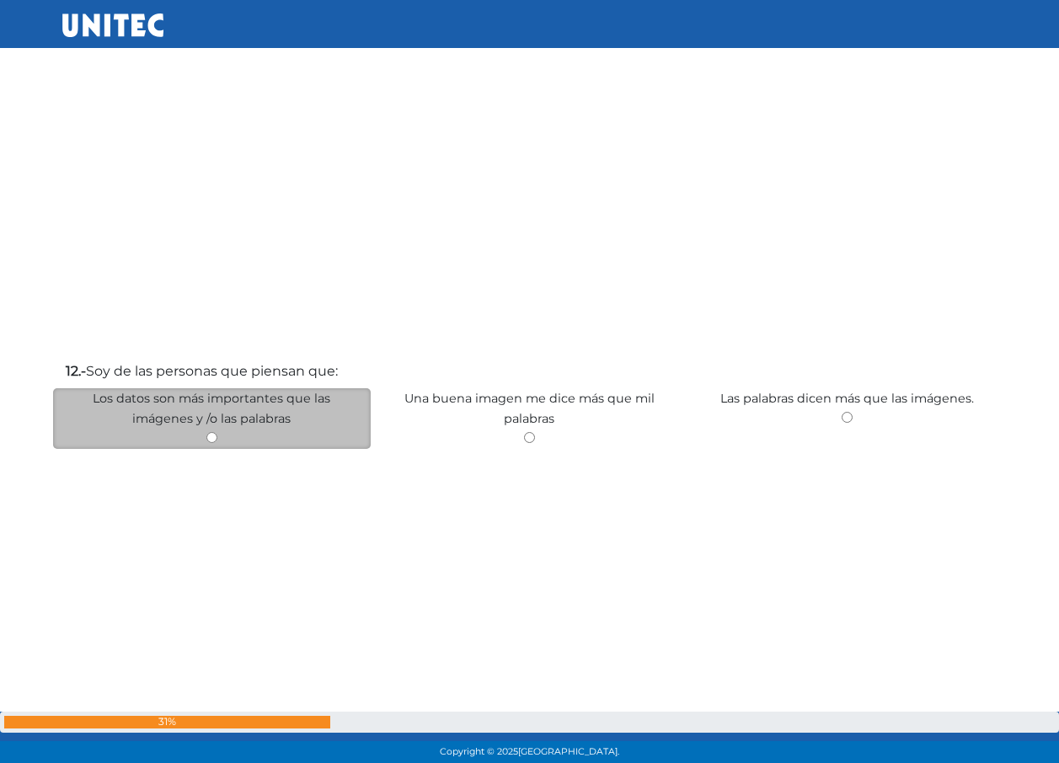
click at [186, 436] on div "Los datos son más importantes que las imágenes y /o las palabras" at bounding box center [212, 418] width 318 height 61
click at [207, 435] on input "radio" at bounding box center [211, 437] width 11 height 11
radio input "true"
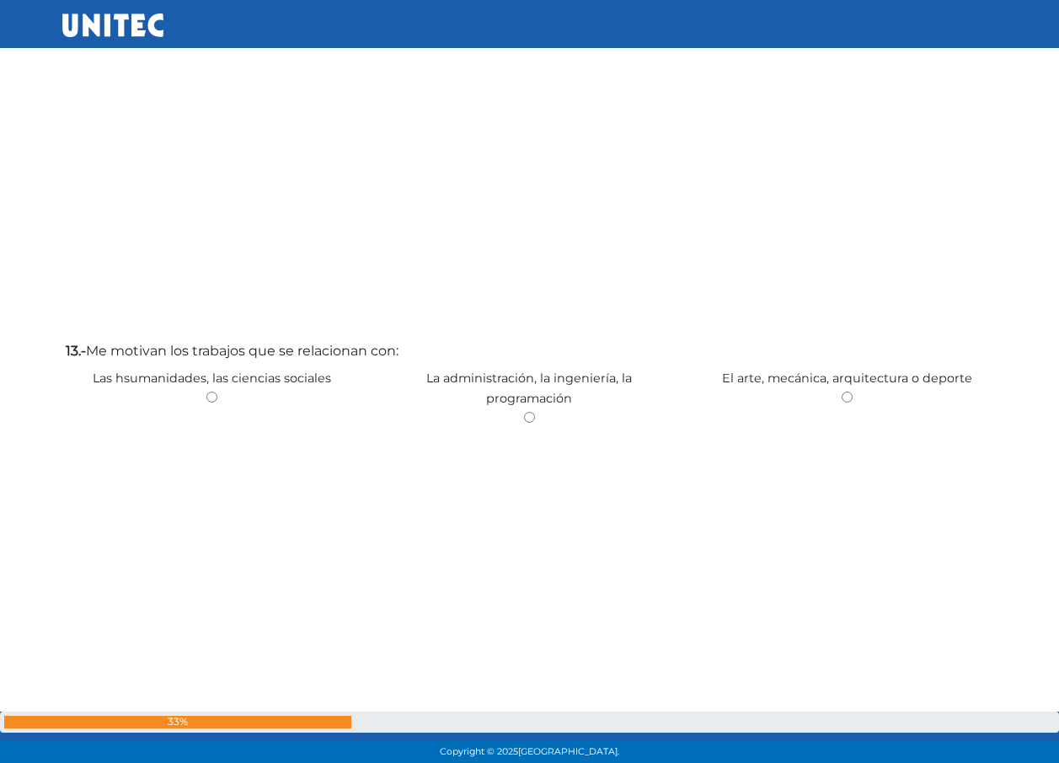
scroll to position [9860, 0]
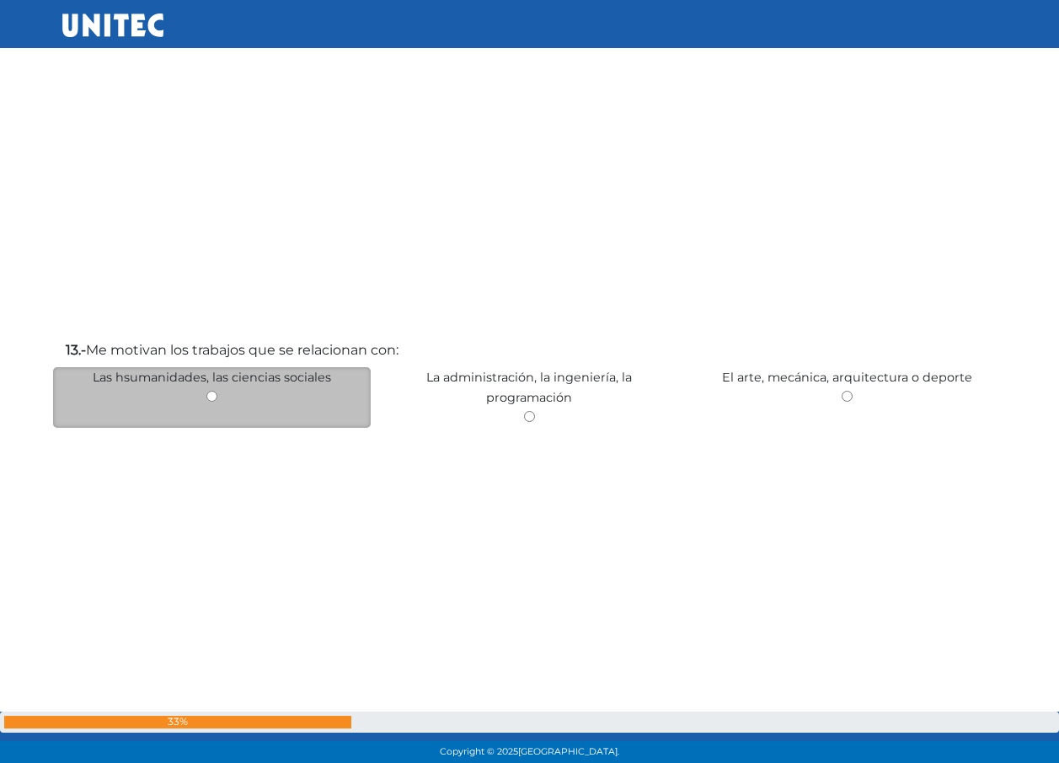
click at [213, 399] on input "radio" at bounding box center [211, 396] width 11 height 11
radio input "true"
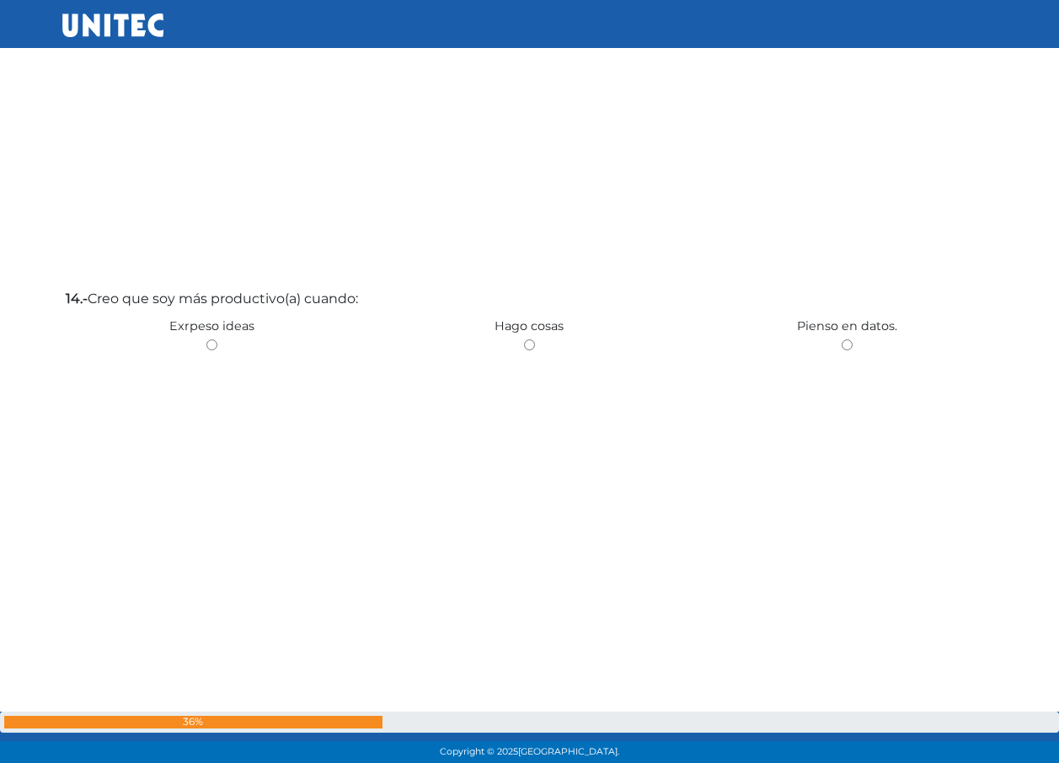
scroll to position [10772, 0]
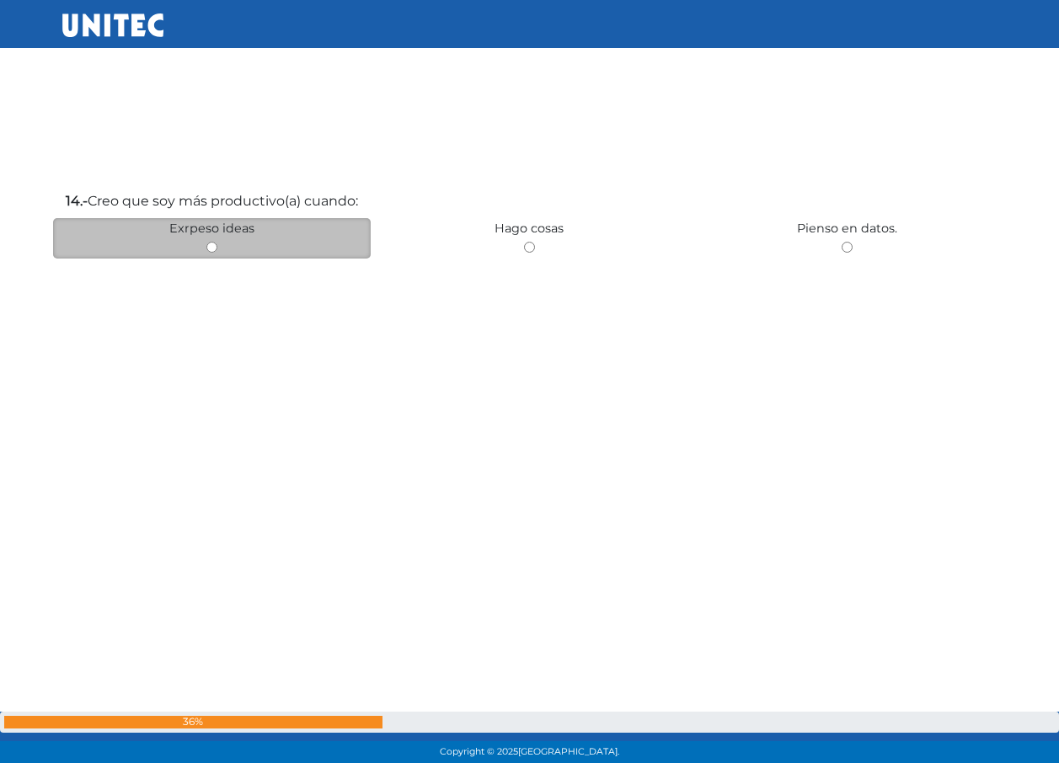
click at [210, 249] on input "radio" at bounding box center [211, 247] width 11 height 11
radio input "true"
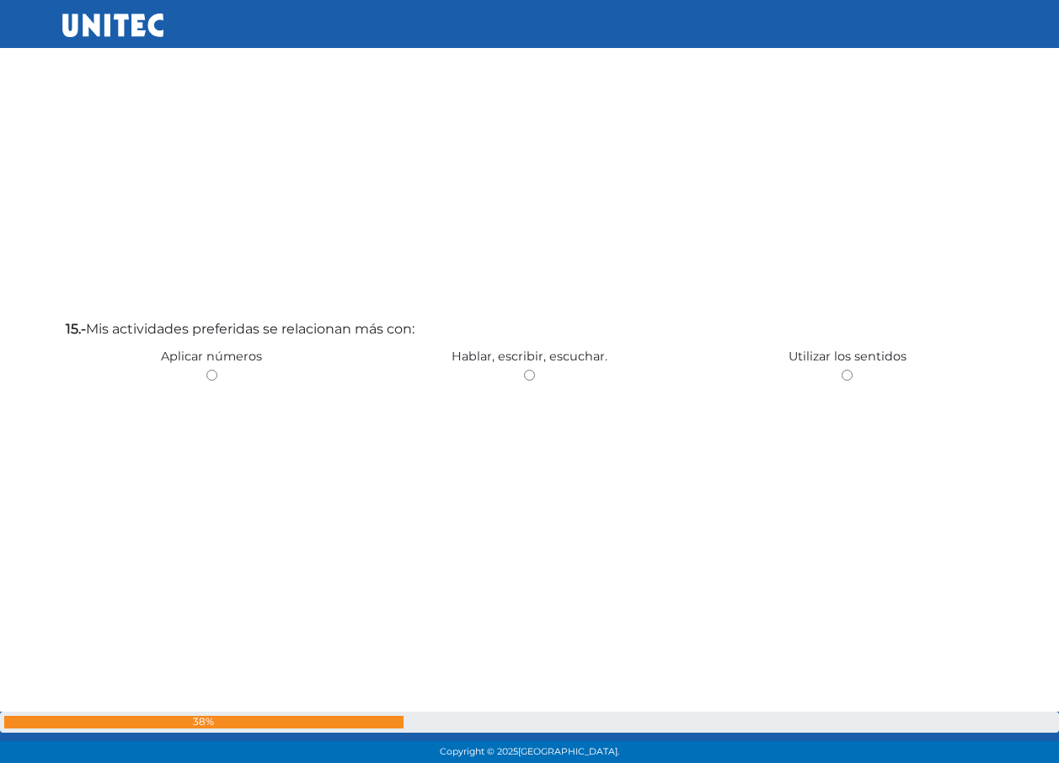
scroll to position [11417, 0]
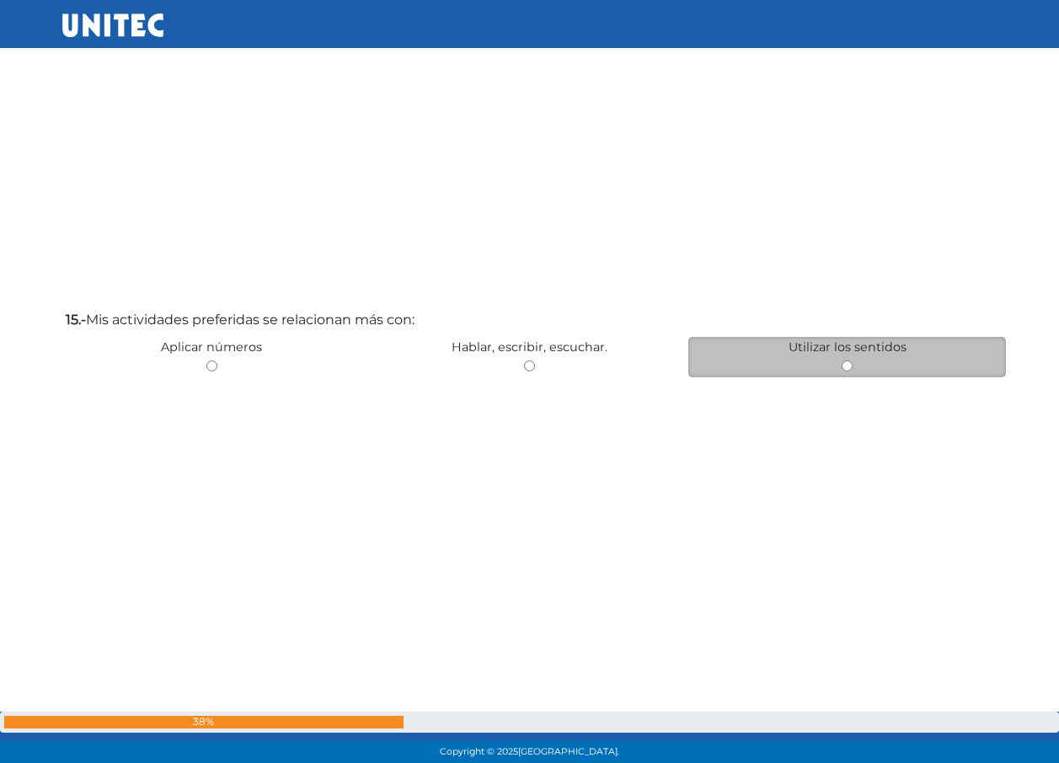
click at [848, 372] on div "Utilizar los sentidos" at bounding box center [847, 357] width 318 height 40
click at [846, 372] on div "Utilizar los sentidos" at bounding box center [847, 357] width 318 height 40
click at [845, 365] on input "radio" at bounding box center [847, 366] width 11 height 11
radio input "true"
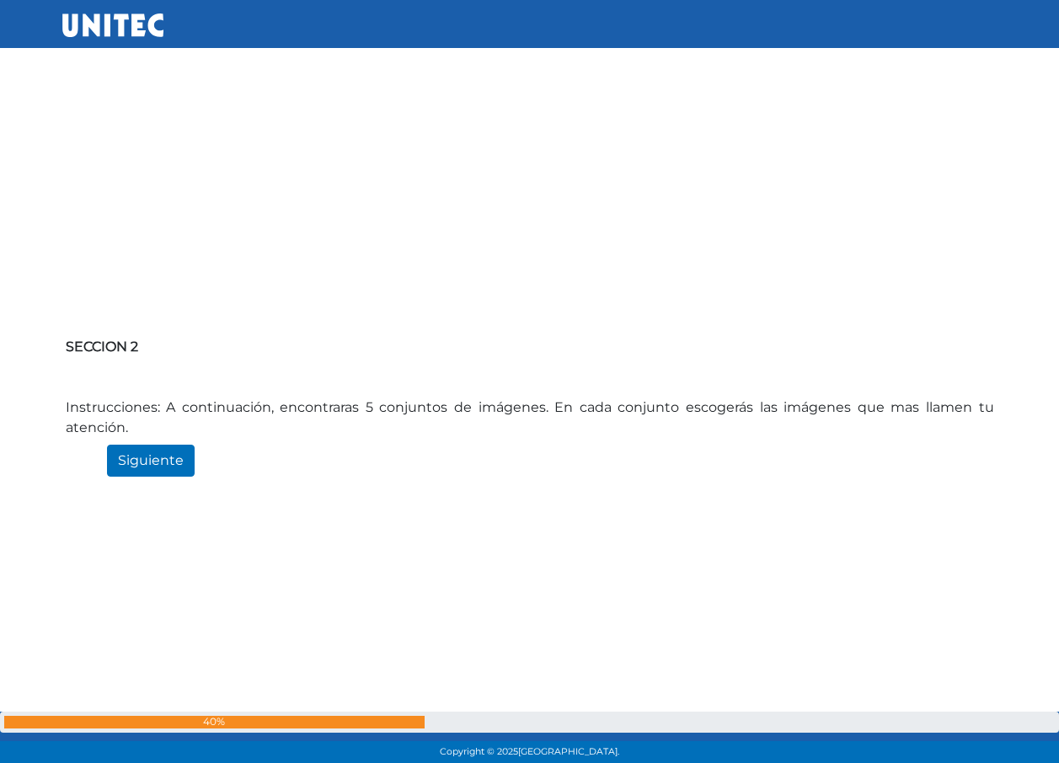
scroll to position [12299, 0]
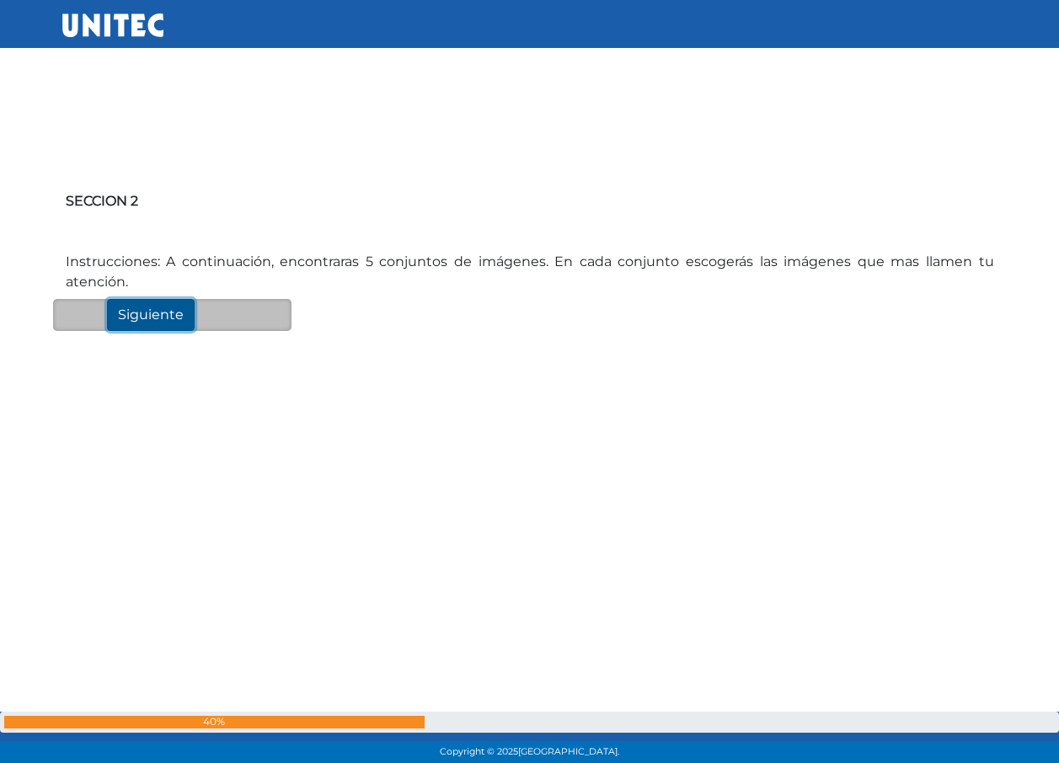
click at [127, 322] on input "Siguiente" at bounding box center [151, 315] width 88 height 32
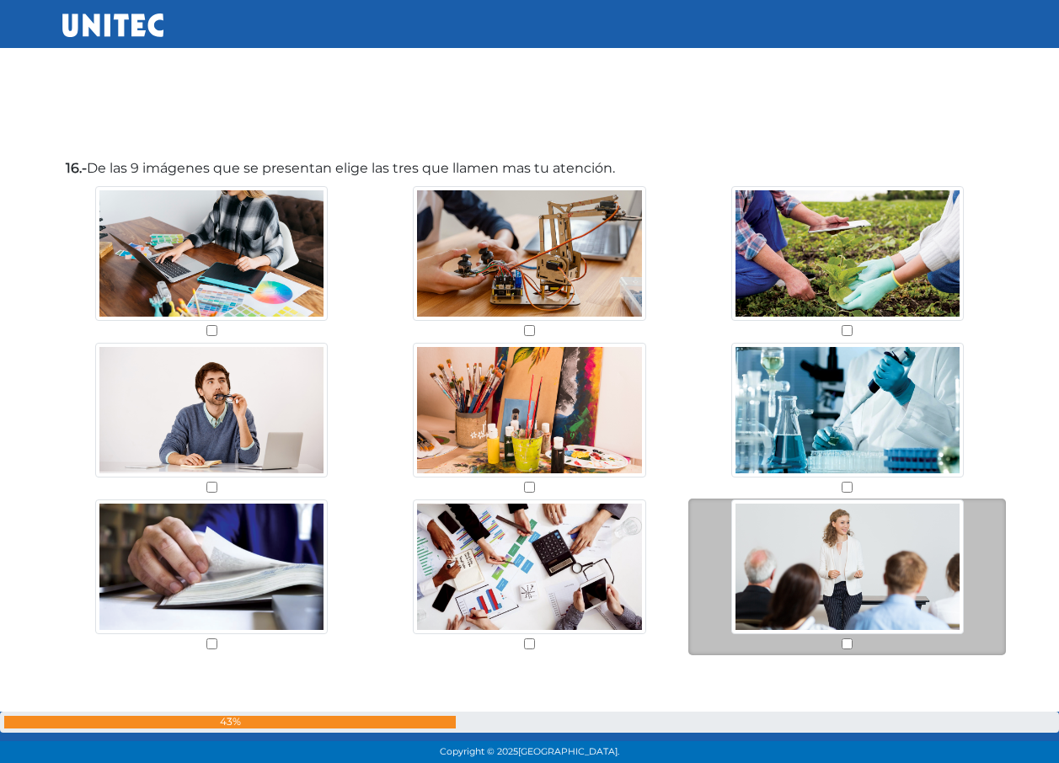
scroll to position [12988, 0]
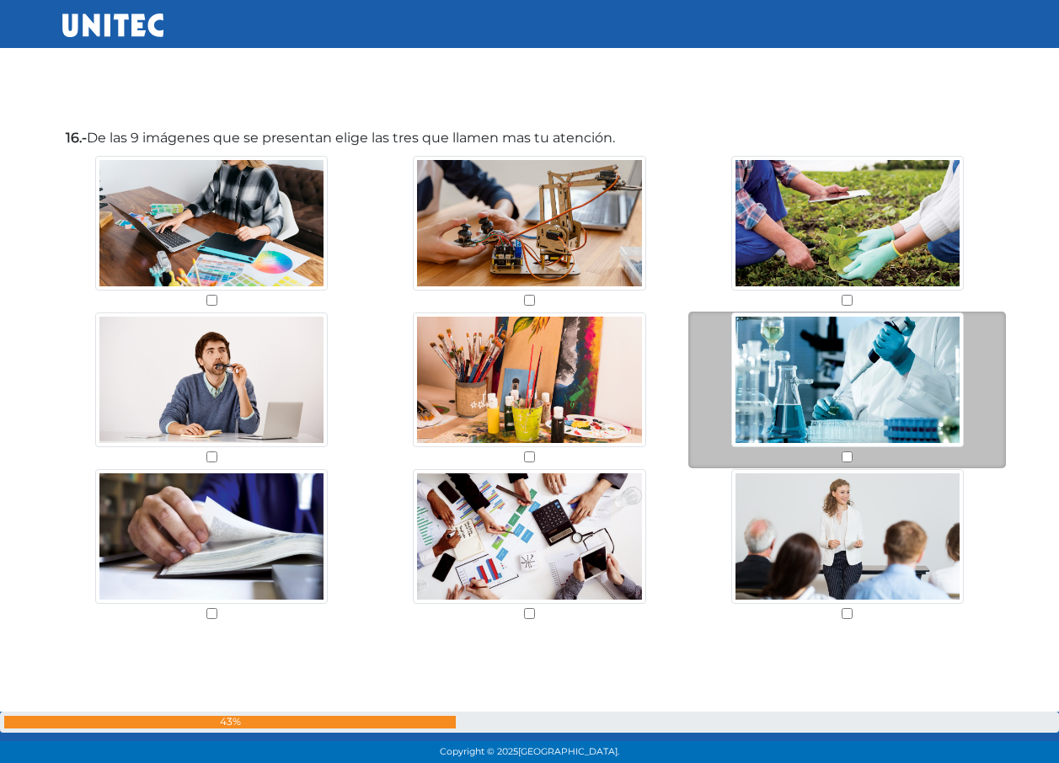
click at [837, 359] on img at bounding box center [847, 380] width 233 height 135
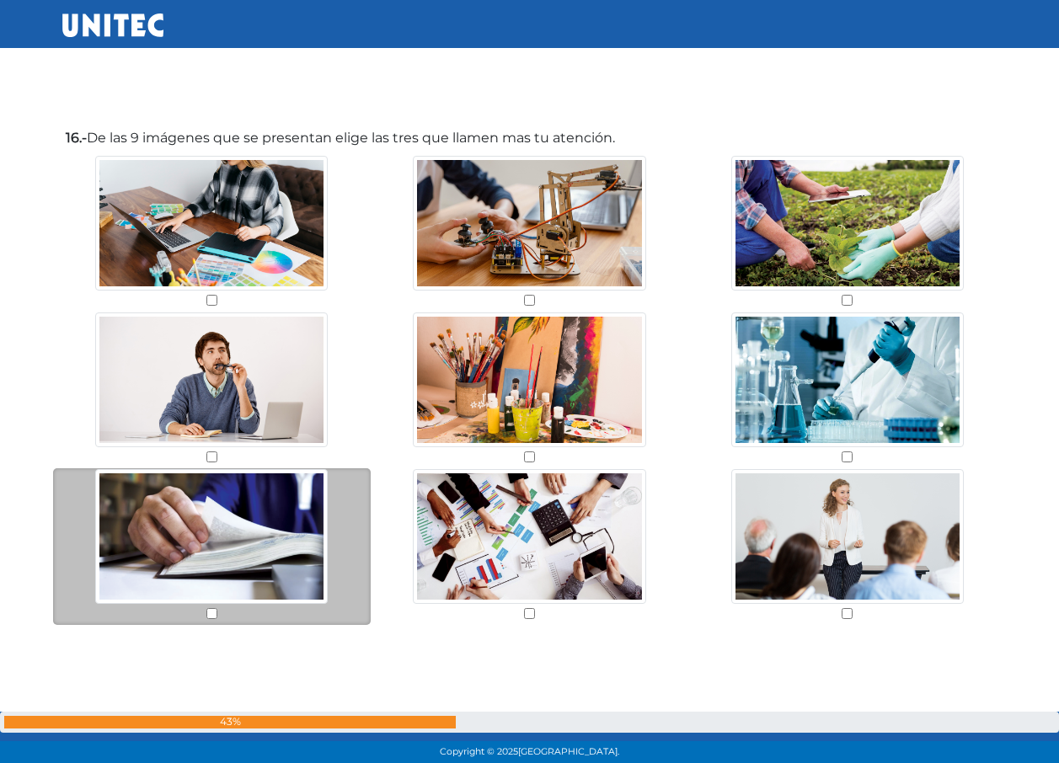
click at [260, 527] on img at bounding box center [211, 536] width 233 height 135
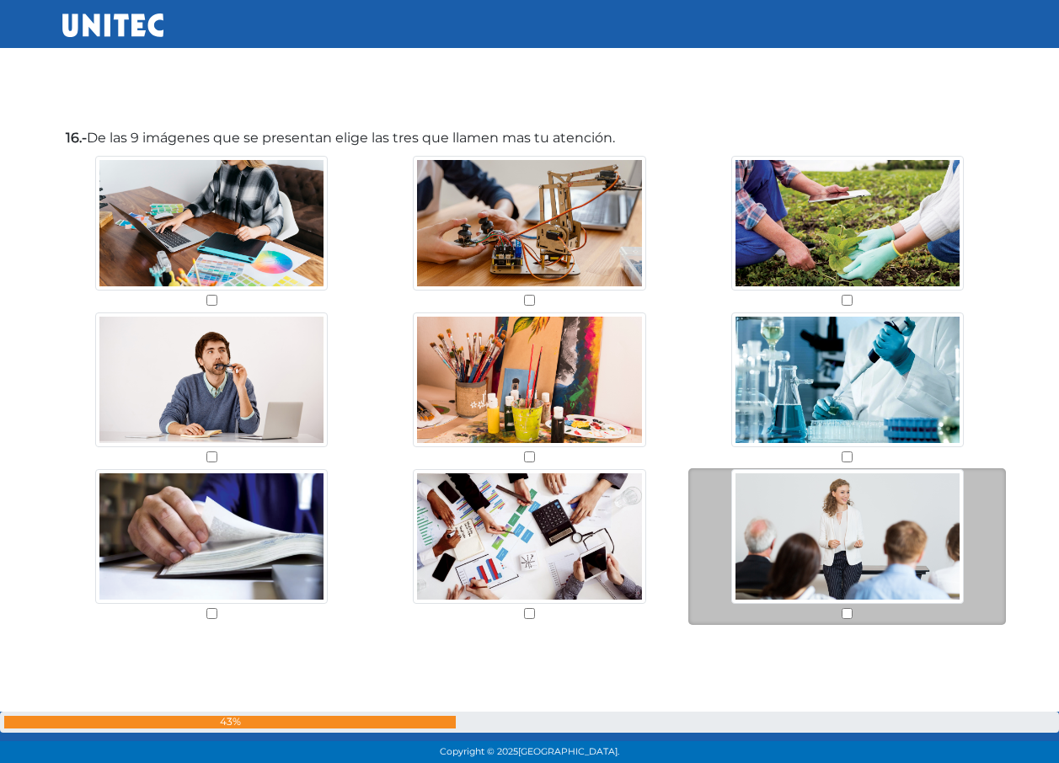
click at [823, 569] on img at bounding box center [847, 536] width 233 height 135
click at [844, 615] on input "checkbox" at bounding box center [847, 613] width 11 height 11
checkbox input "true"
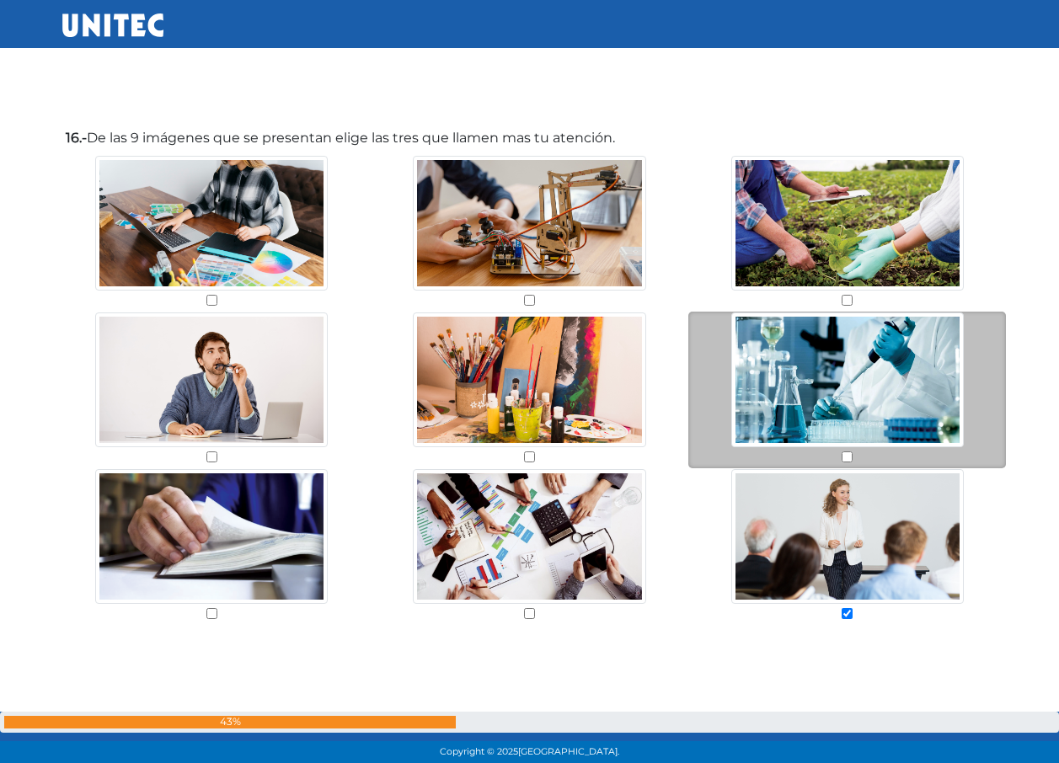
click at [843, 460] on input "checkbox" at bounding box center [847, 457] width 11 height 11
checkbox input "true"
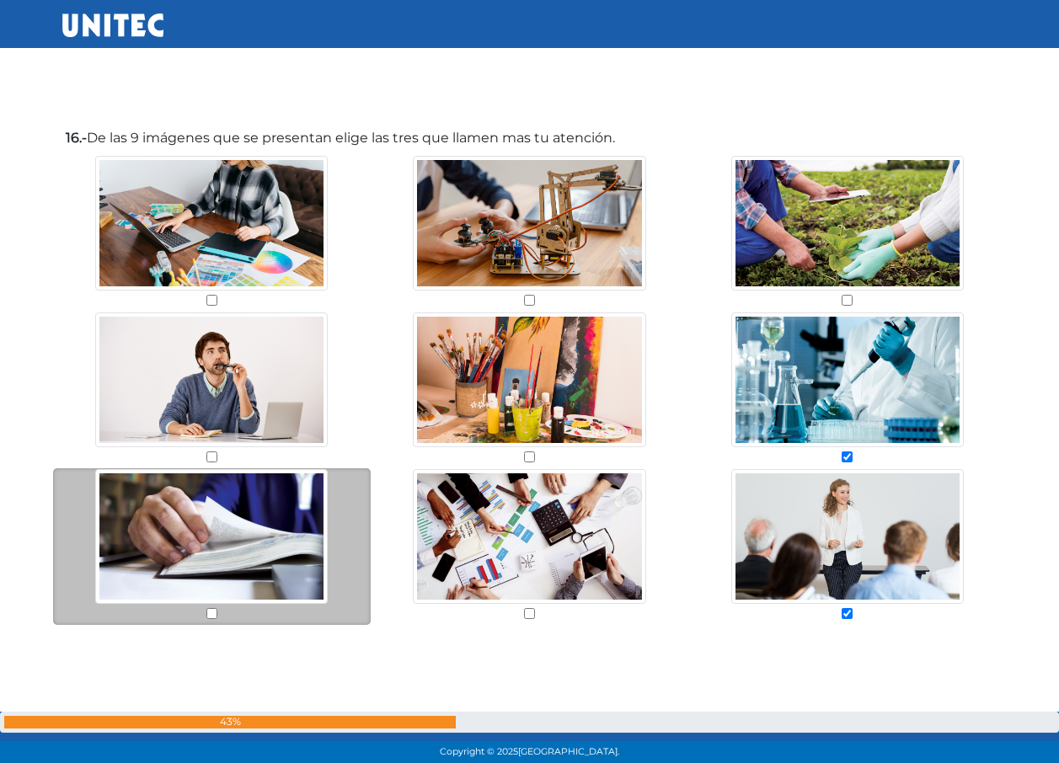
click at [215, 613] on input "checkbox" at bounding box center [211, 613] width 11 height 11
checkbox input "true"
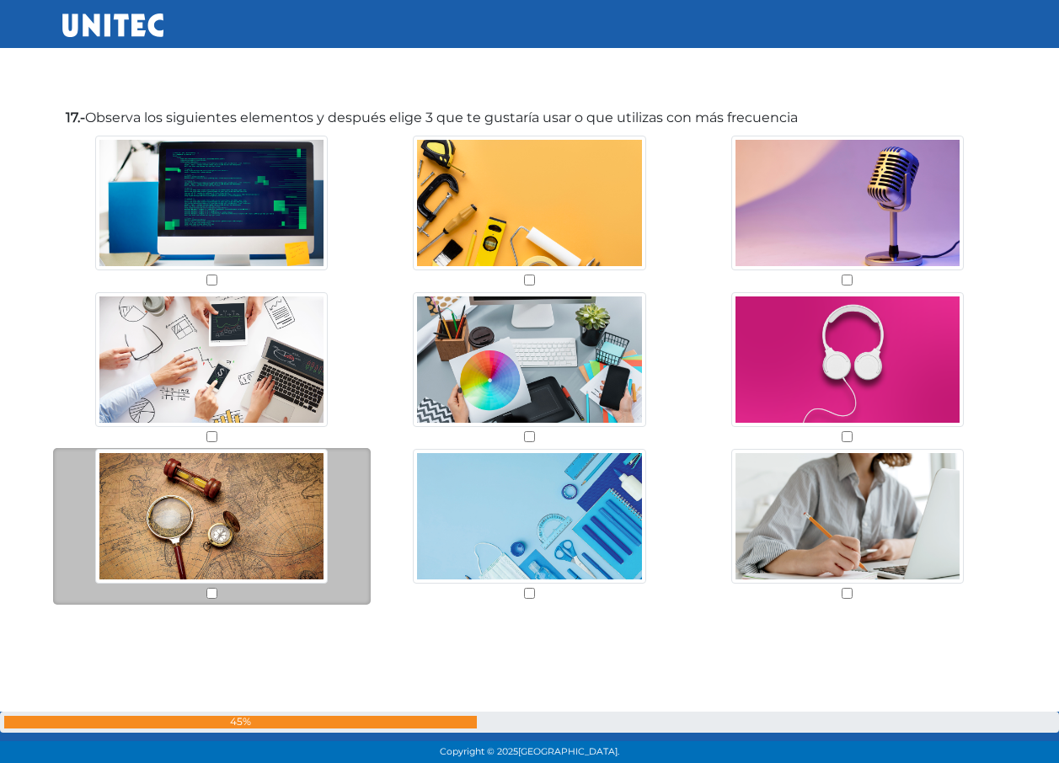
scroll to position [13799, 0]
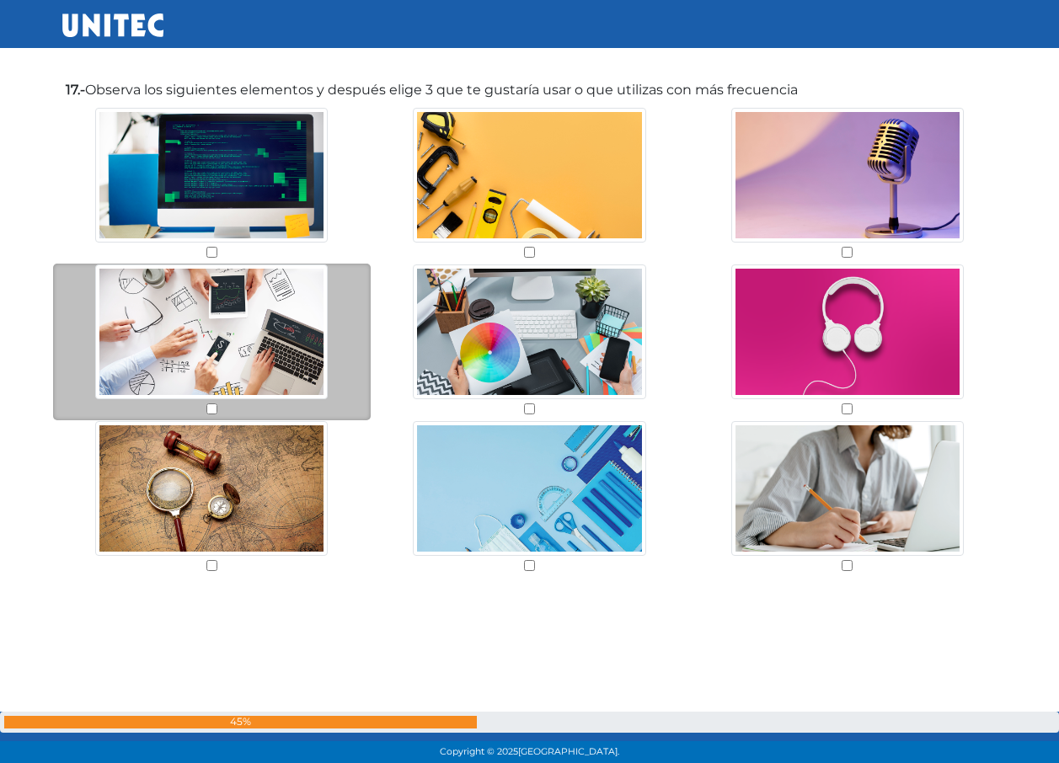
click at [209, 404] on input "checkbox" at bounding box center [211, 409] width 11 height 11
checkbox input "true"
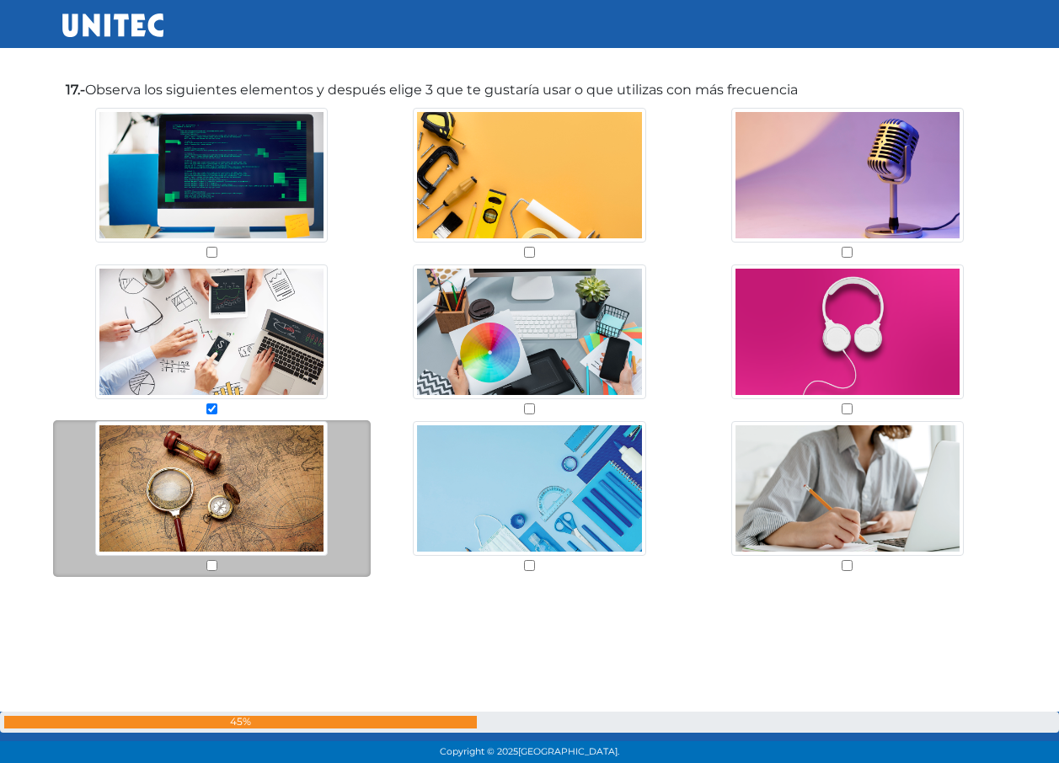
click at [212, 569] on input "checkbox" at bounding box center [211, 565] width 11 height 11
checkbox input "true"
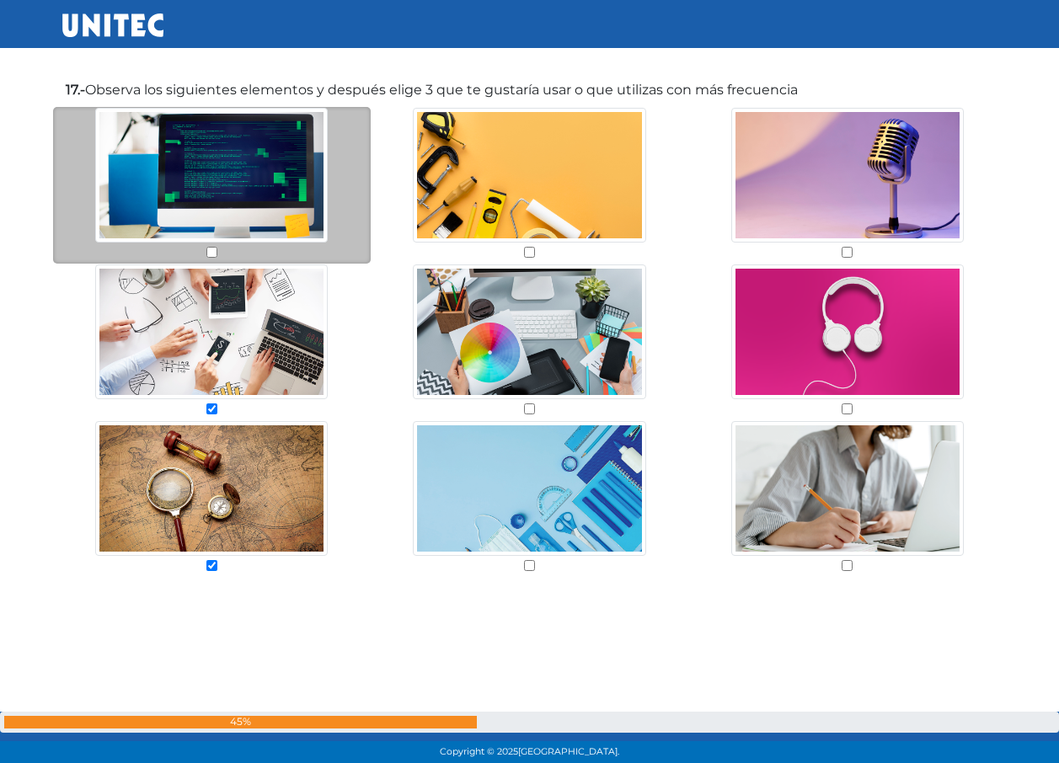
click at [206, 251] on input "checkbox" at bounding box center [211, 252] width 11 height 11
checkbox input "true"
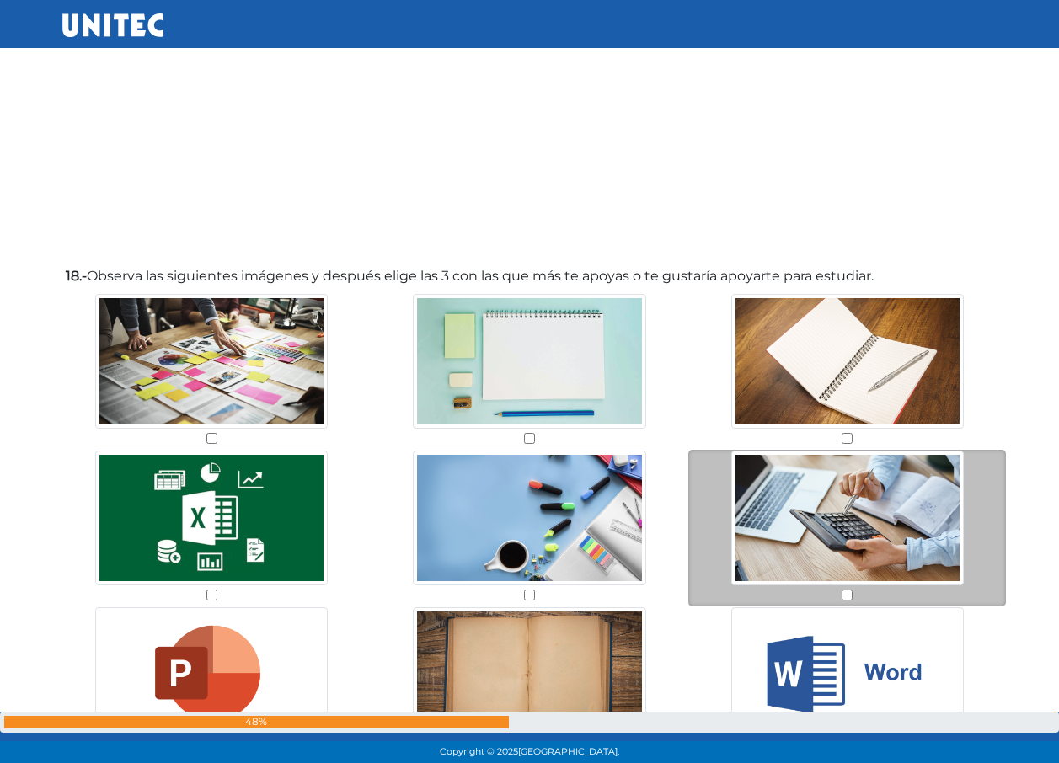
scroll to position [14461, 0]
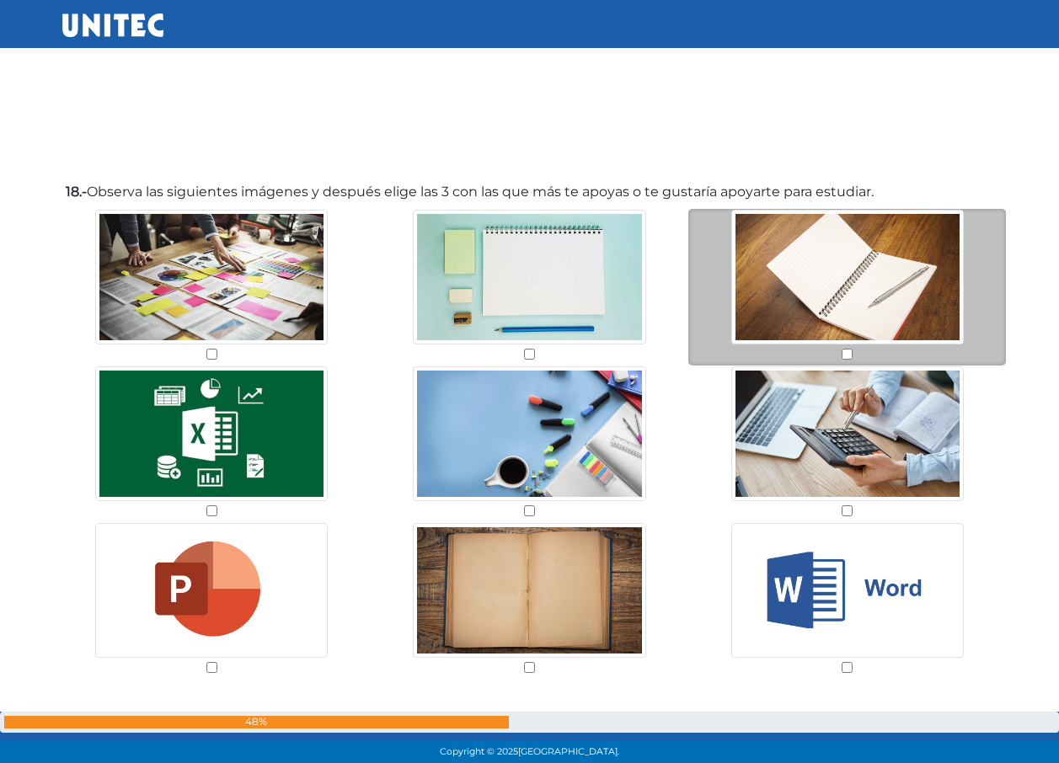
click at [845, 353] on input "checkbox" at bounding box center [847, 354] width 11 height 11
checkbox input "true"
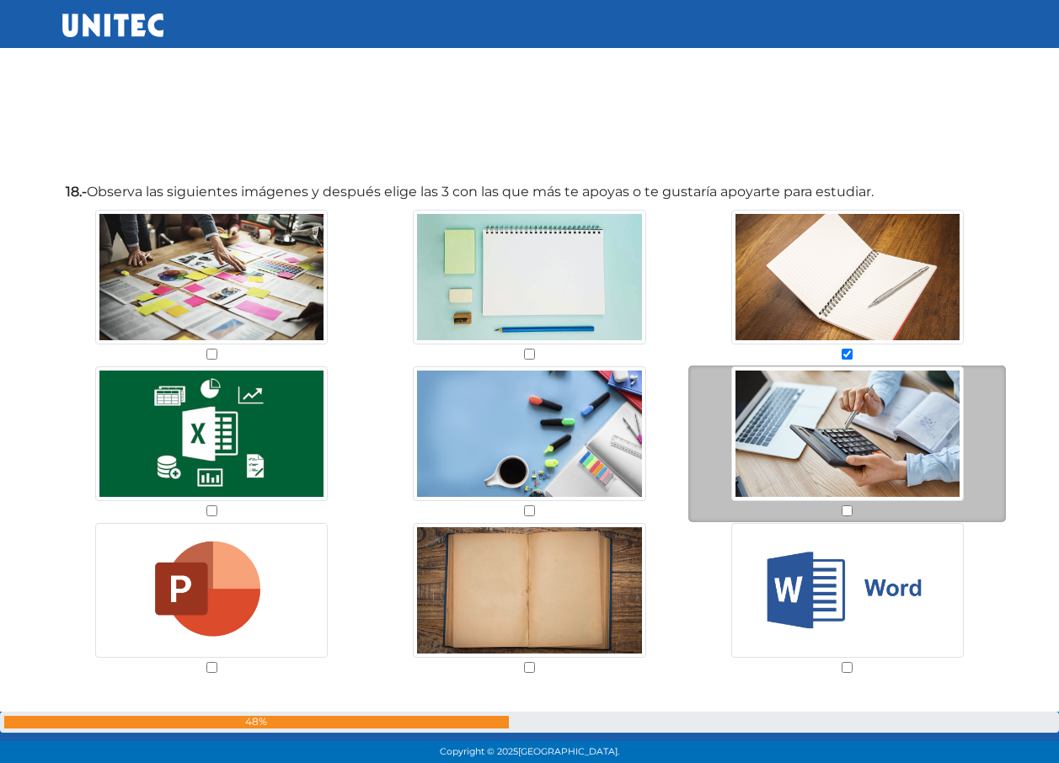
click at [843, 511] on input "checkbox" at bounding box center [847, 511] width 11 height 11
checkbox input "true"
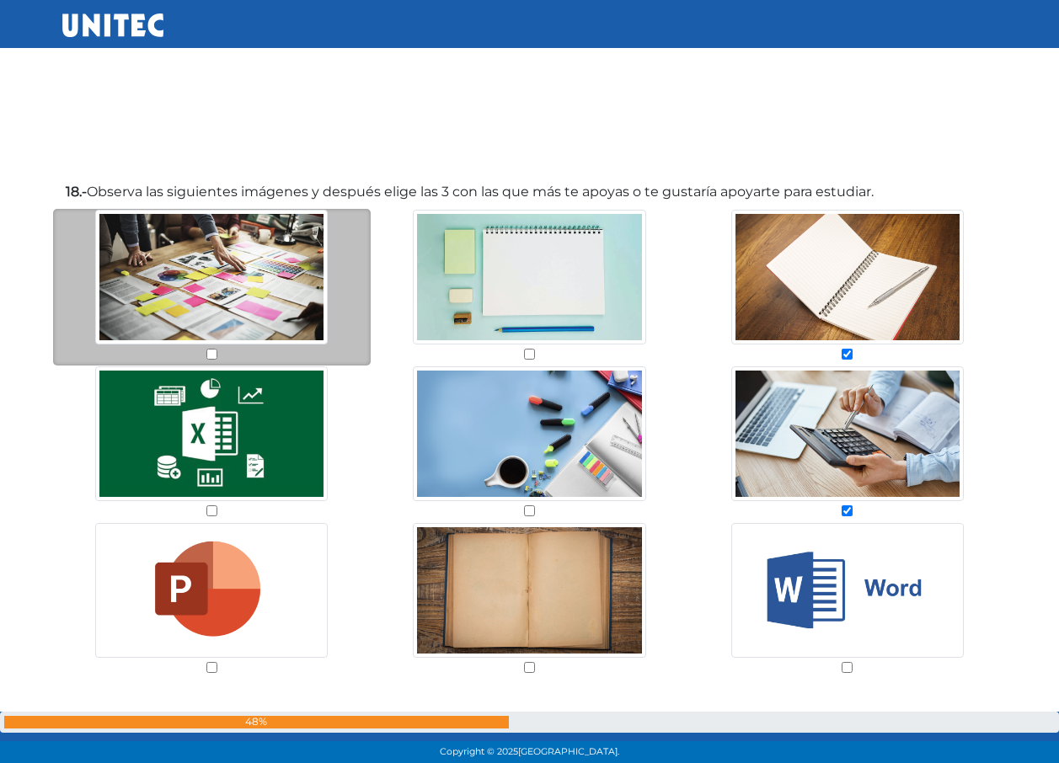
click at [212, 356] on input "checkbox" at bounding box center [211, 354] width 11 height 11
checkbox input "true"
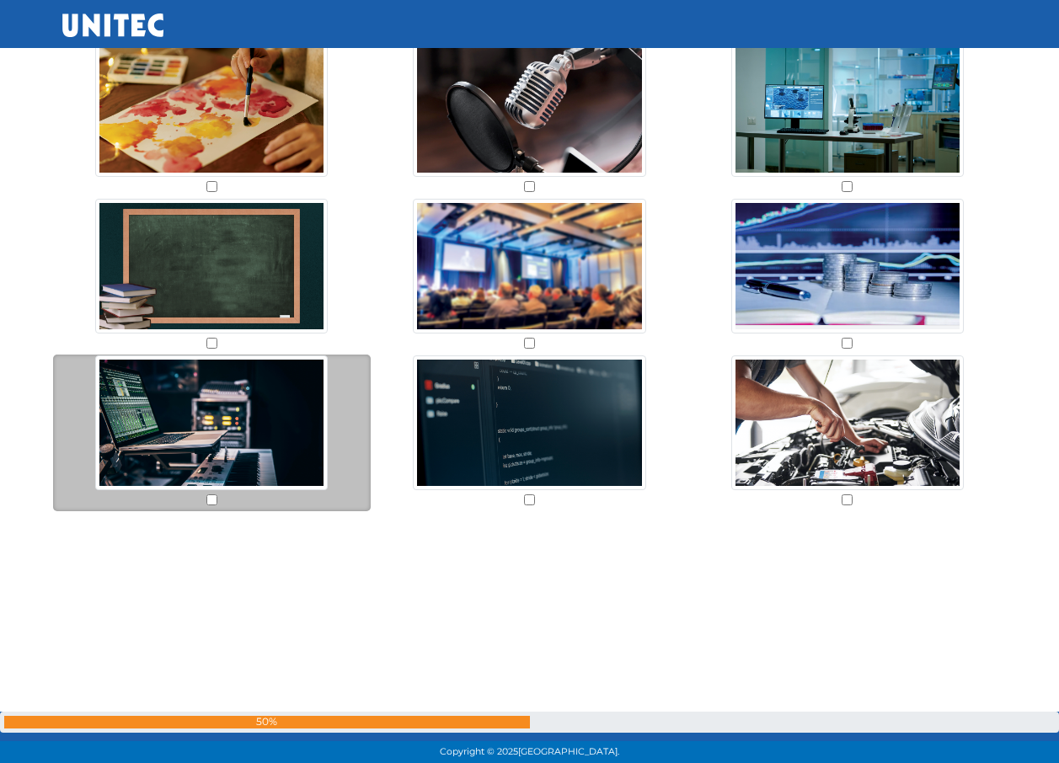
scroll to position [15350, 0]
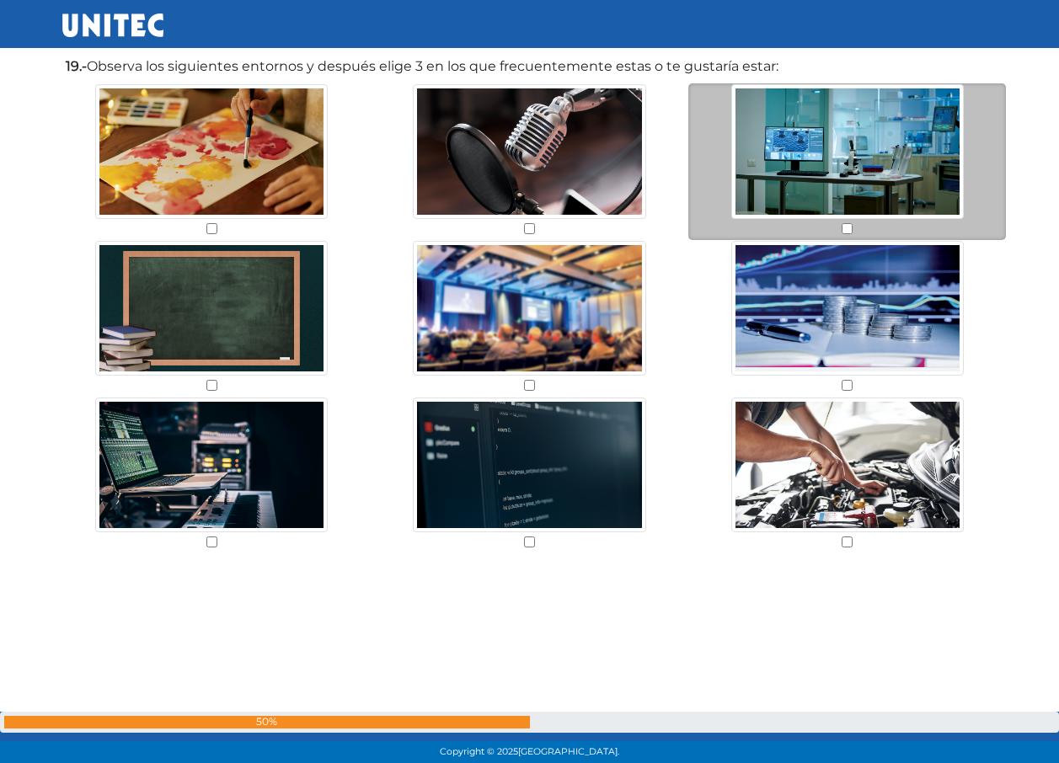
click at [847, 232] on input "checkbox" at bounding box center [847, 228] width 11 height 11
checkbox input "true"
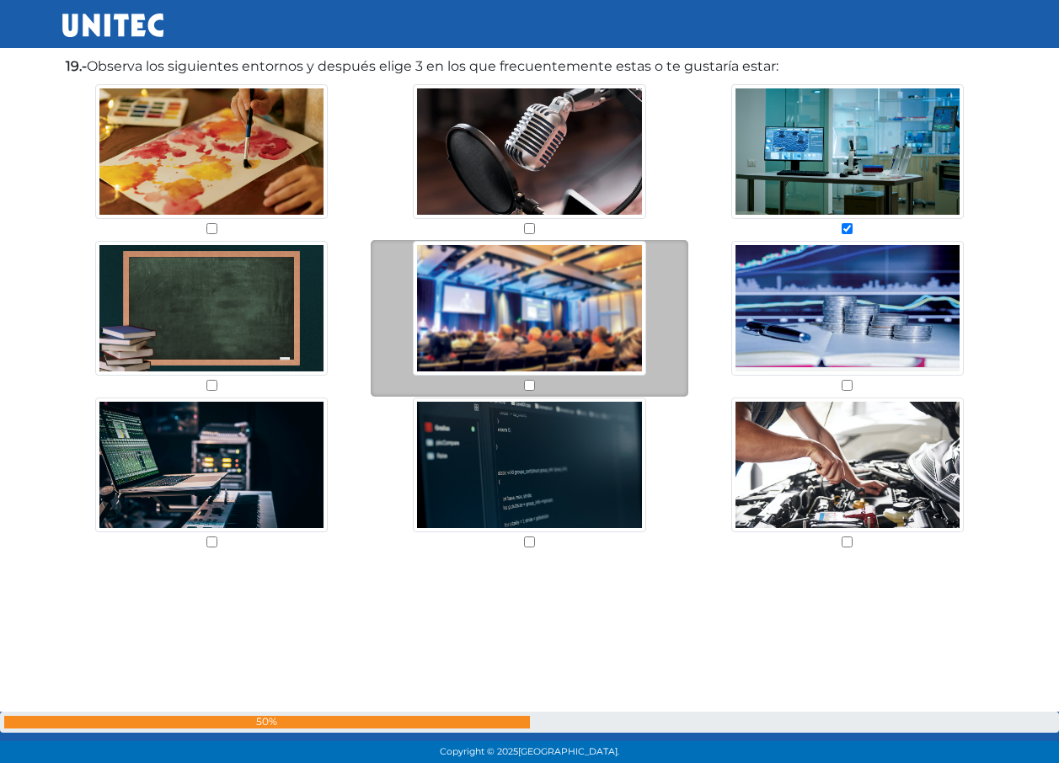
click at [525, 386] on input "checkbox" at bounding box center [529, 385] width 11 height 11
checkbox input "true"
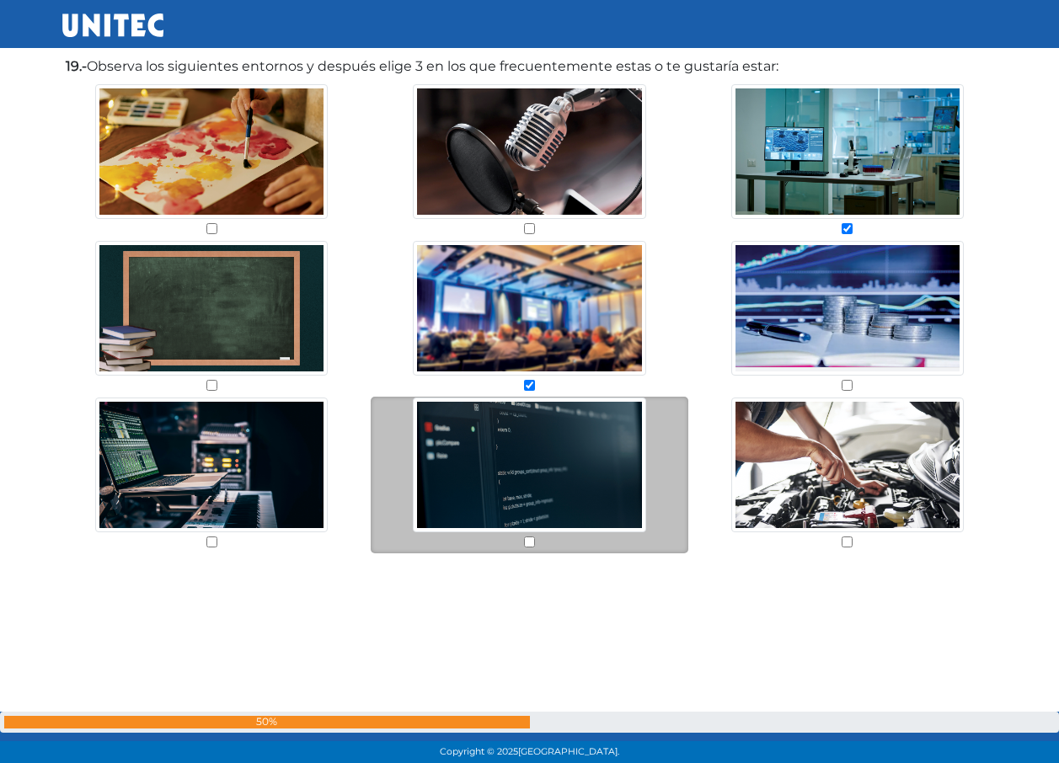
click at [529, 543] on input "checkbox" at bounding box center [529, 542] width 11 height 11
checkbox input "true"
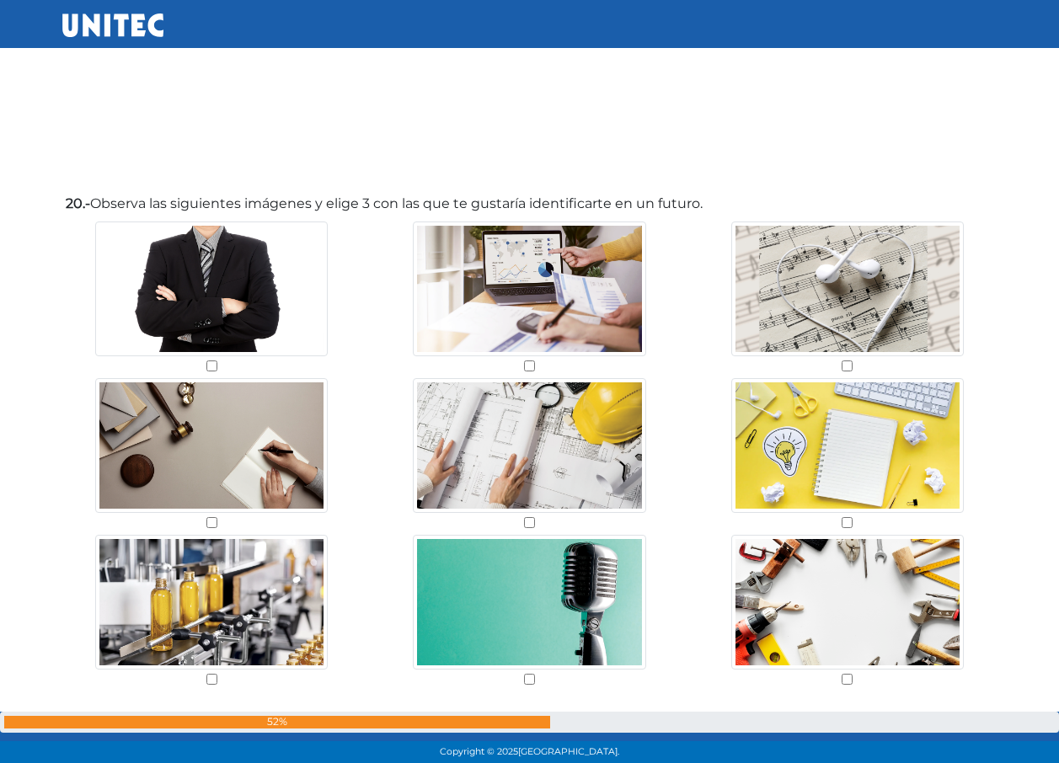
scroll to position [16060, 0]
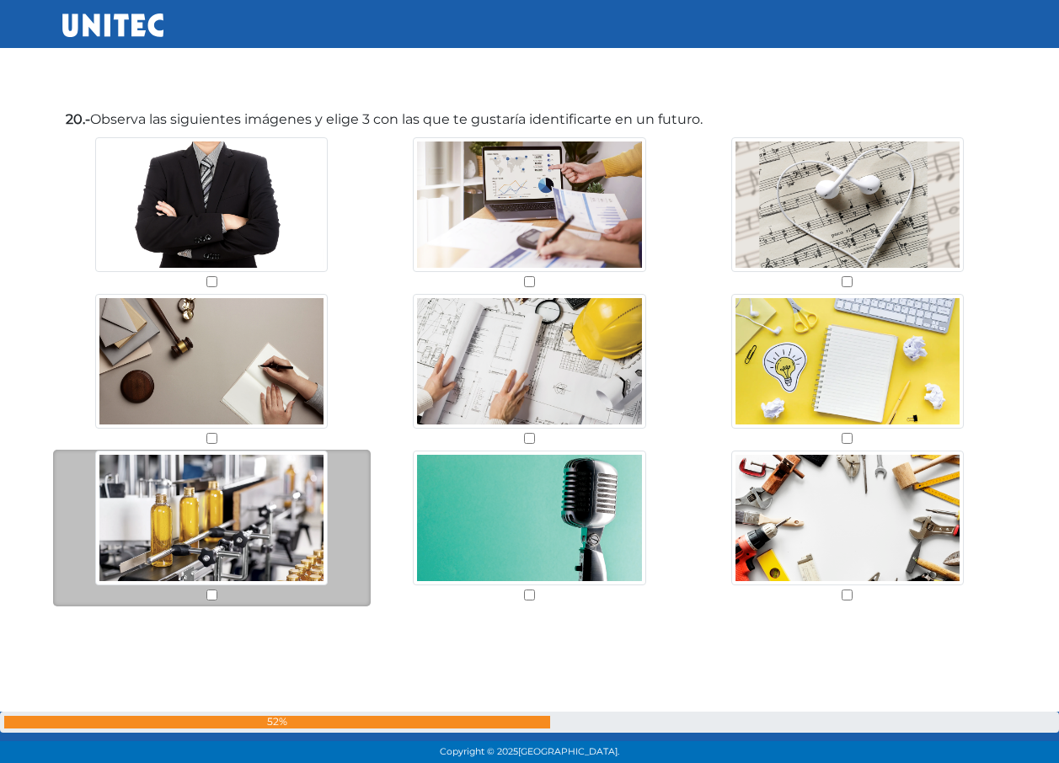
click at [211, 597] on input "checkbox" at bounding box center [211, 595] width 11 height 11
checkbox input "true"
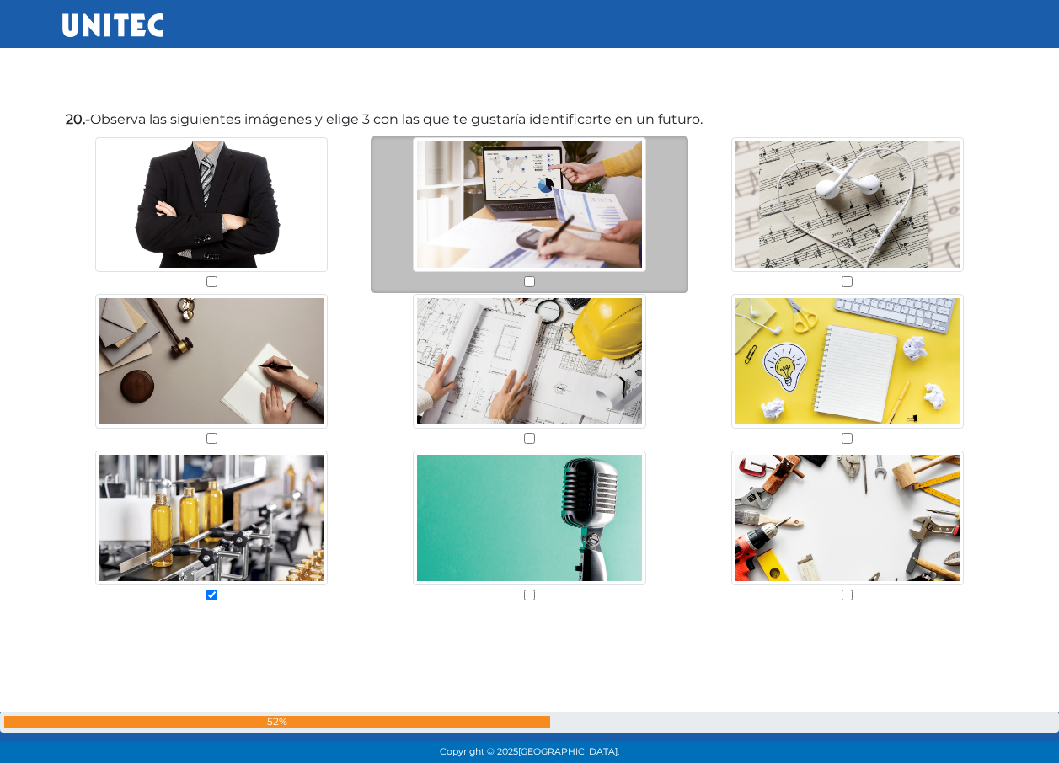
click at [525, 284] on input "checkbox" at bounding box center [529, 281] width 11 height 11
checkbox input "true"
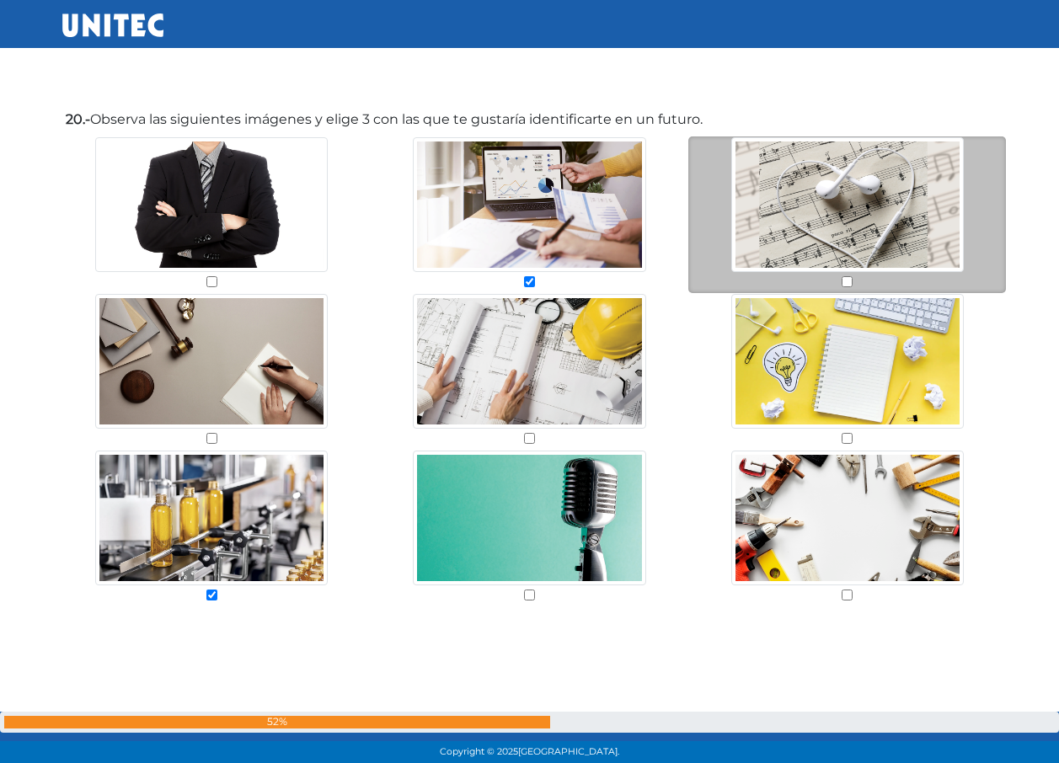
click at [845, 279] on input "checkbox" at bounding box center [847, 281] width 11 height 11
checkbox input "true"
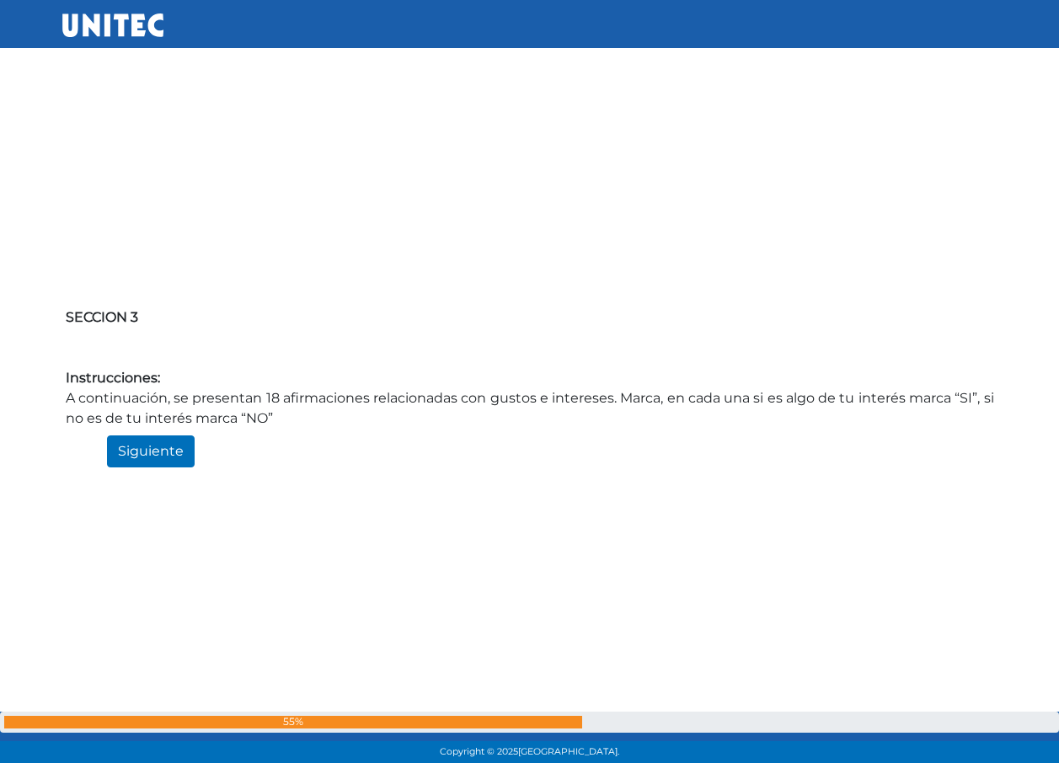
scroll to position [16769, 0]
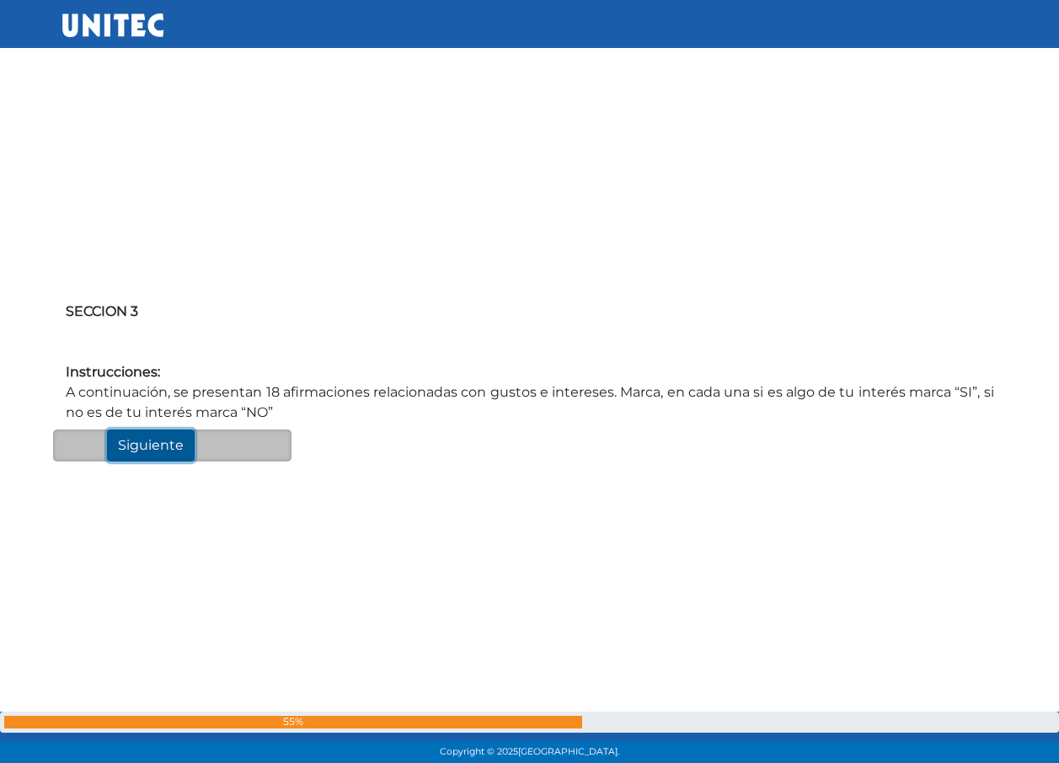
click at [143, 457] on input "Siguiente" at bounding box center [151, 446] width 88 height 32
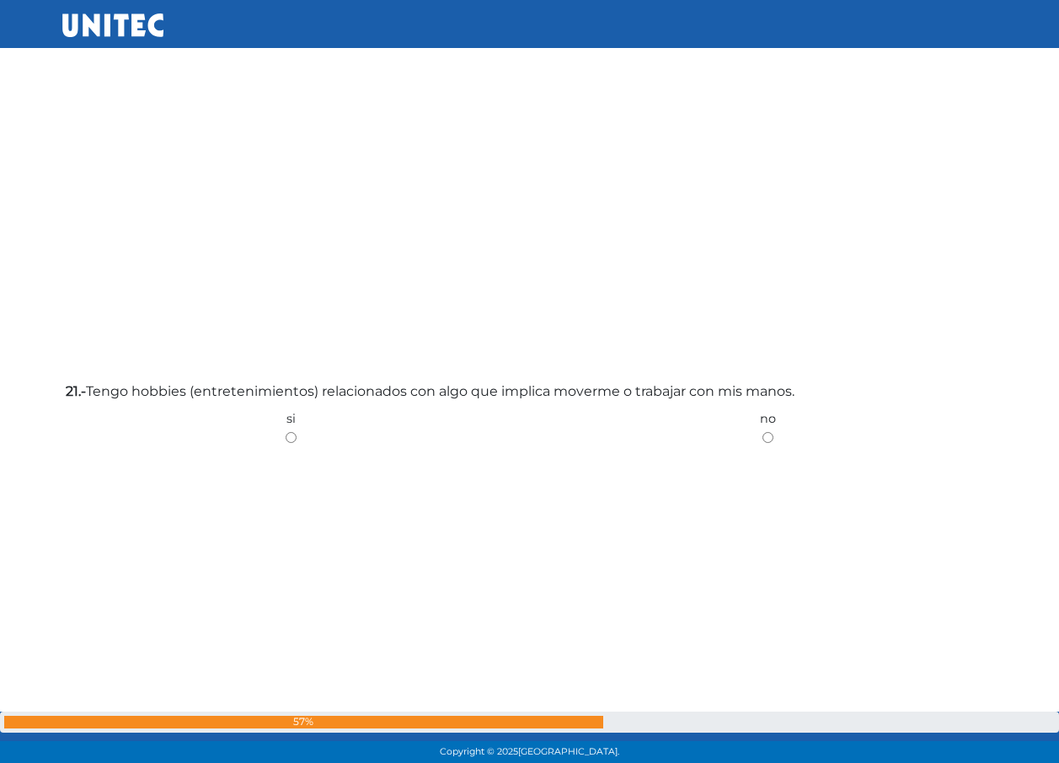
scroll to position [17459, 0]
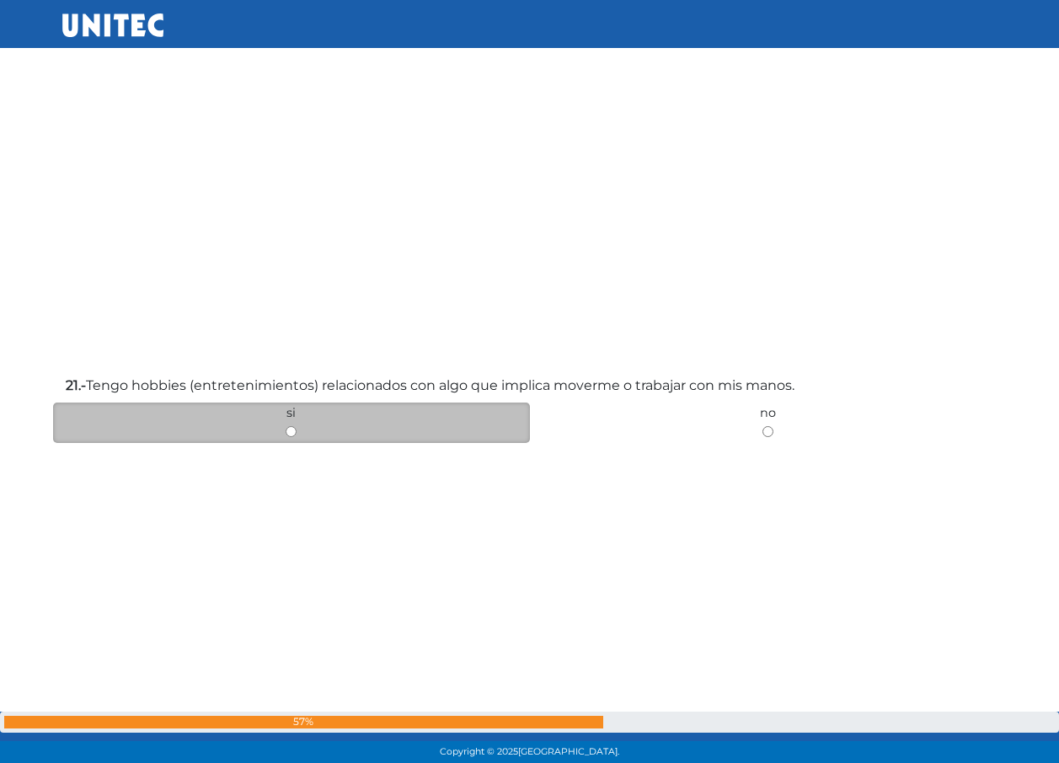
click at [290, 429] on input "radio" at bounding box center [291, 431] width 11 height 11
radio input "true"
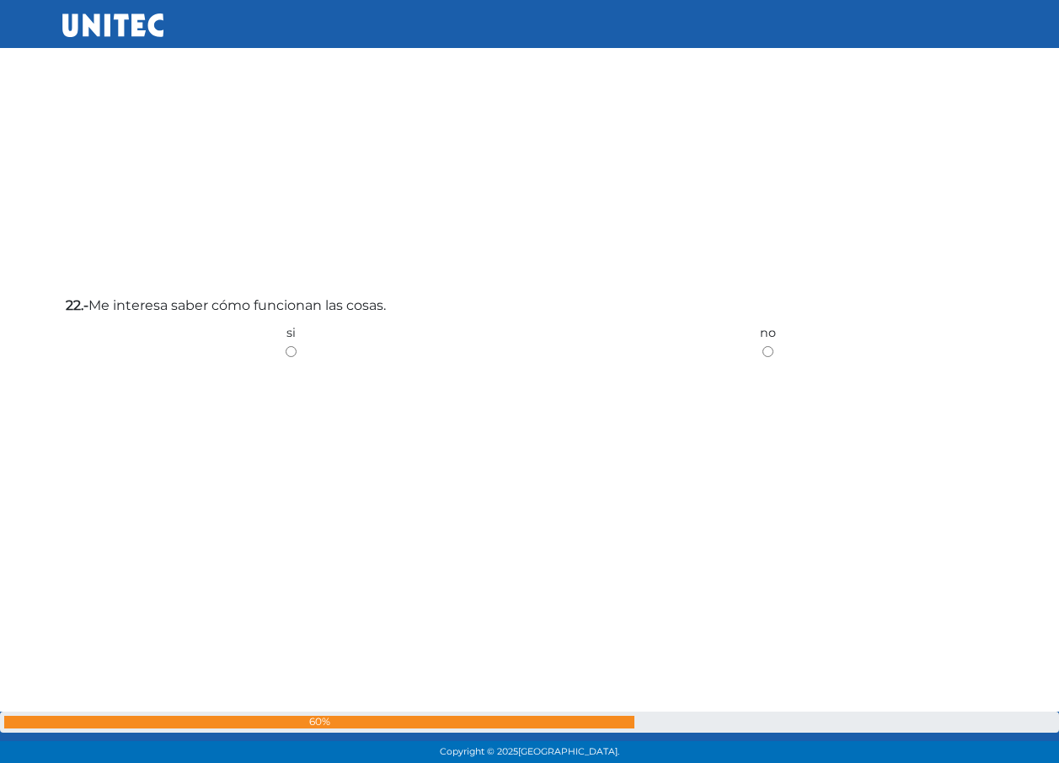
scroll to position [18327, 0]
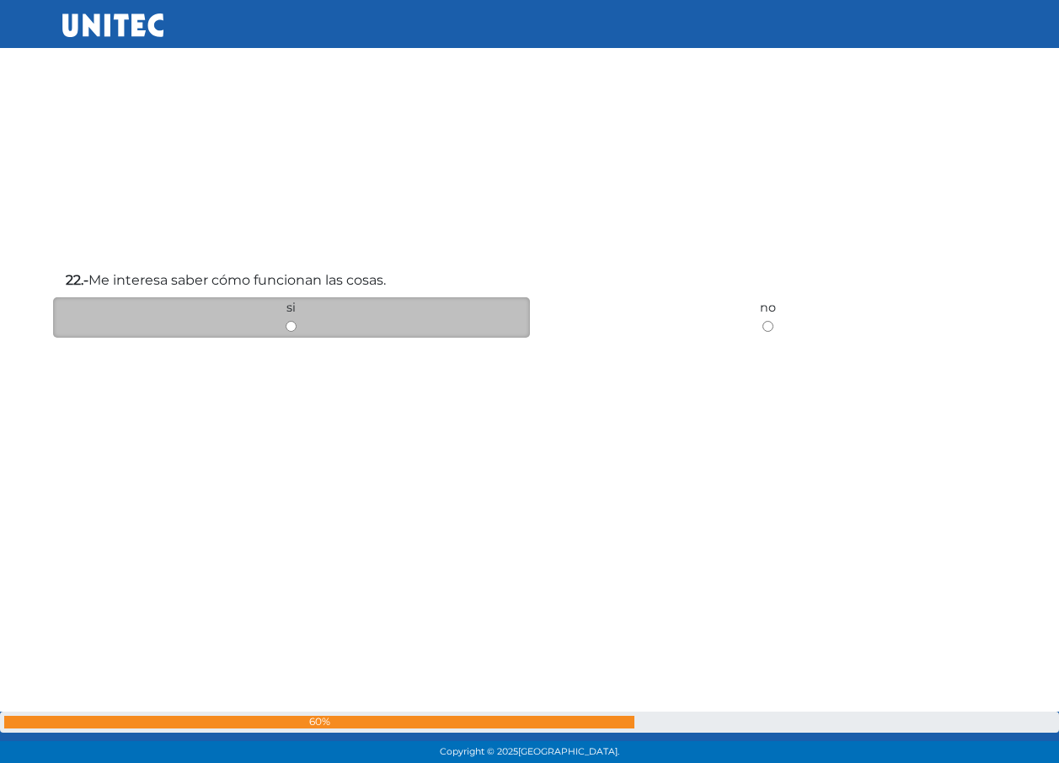
click at [290, 315] on div "si" at bounding box center [291, 317] width 477 height 40
click at [285, 327] on div "si" at bounding box center [291, 317] width 477 height 40
click at [288, 328] on input "radio" at bounding box center [291, 326] width 11 height 11
radio input "true"
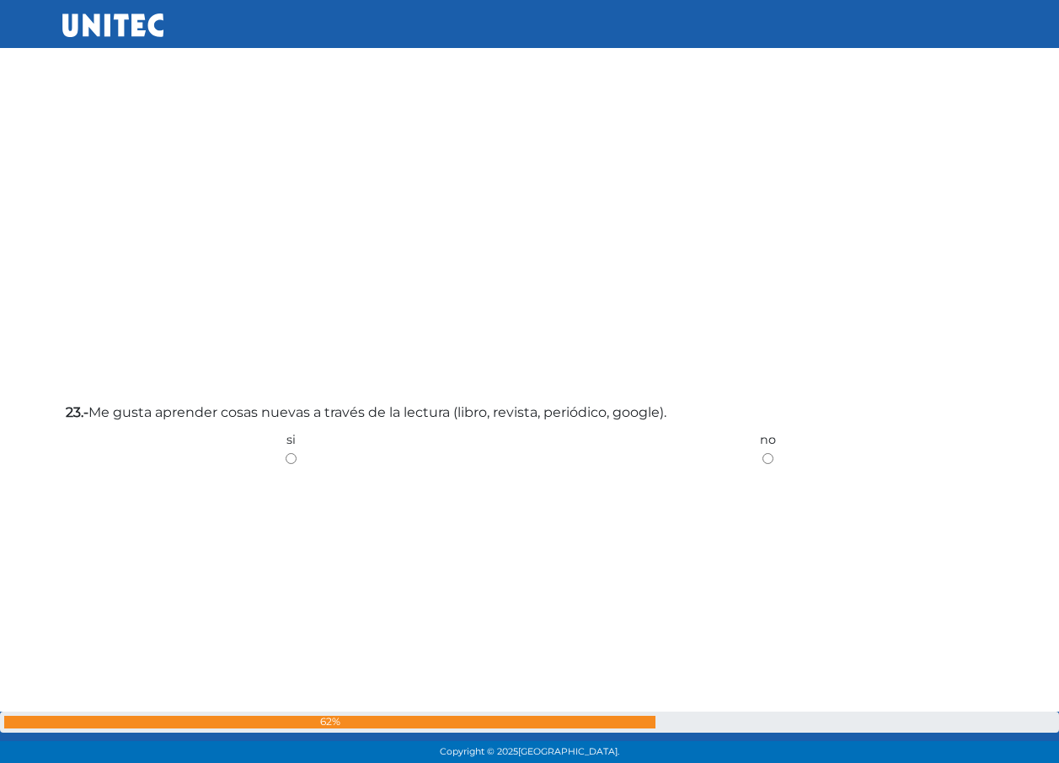
scroll to position [19035, 0]
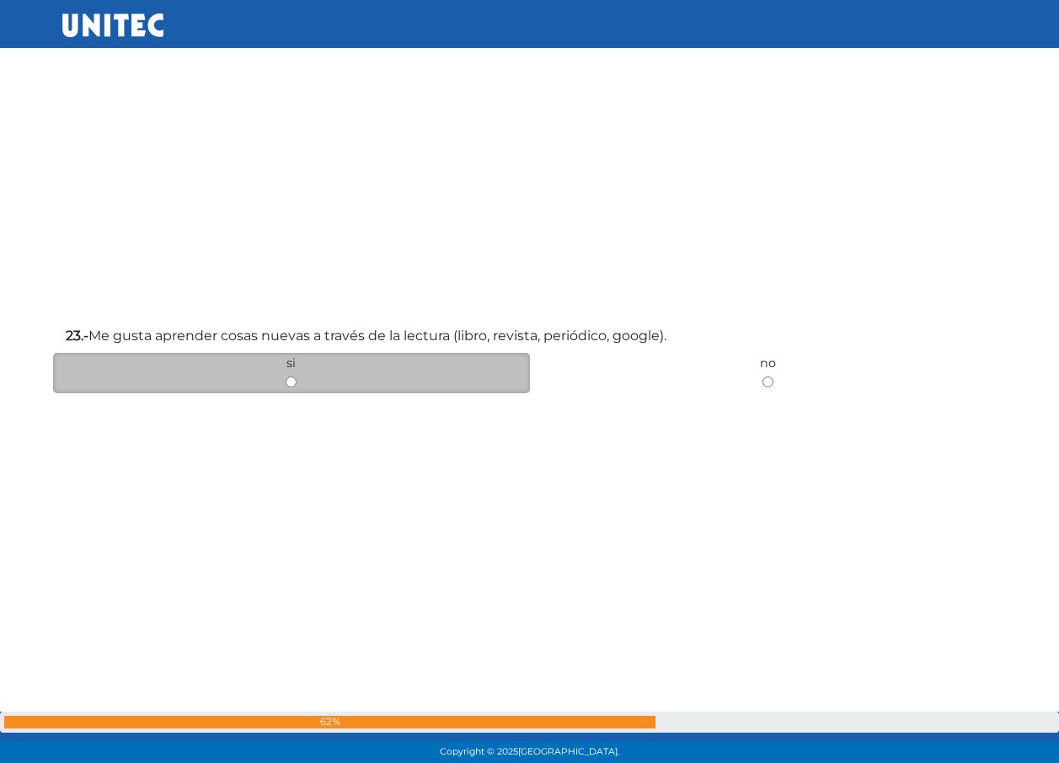
click at [294, 373] on div "si" at bounding box center [291, 373] width 477 height 40
click at [292, 382] on input "radio" at bounding box center [291, 382] width 11 height 11
radio input "true"
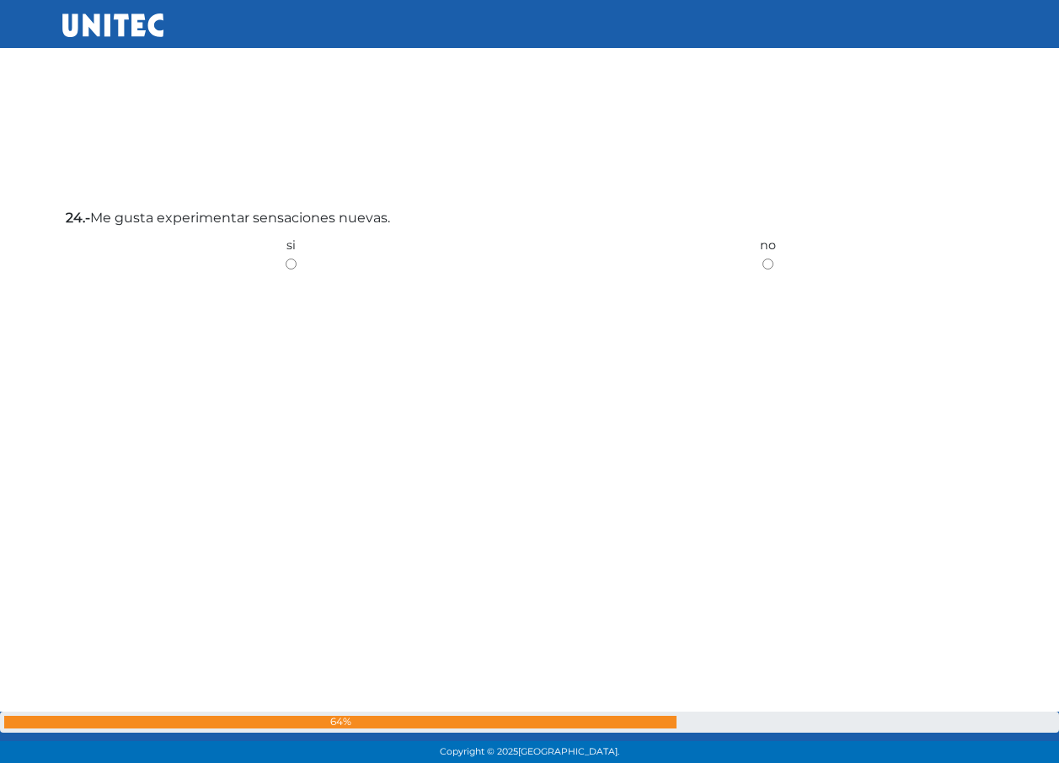
scroll to position [19945, 0]
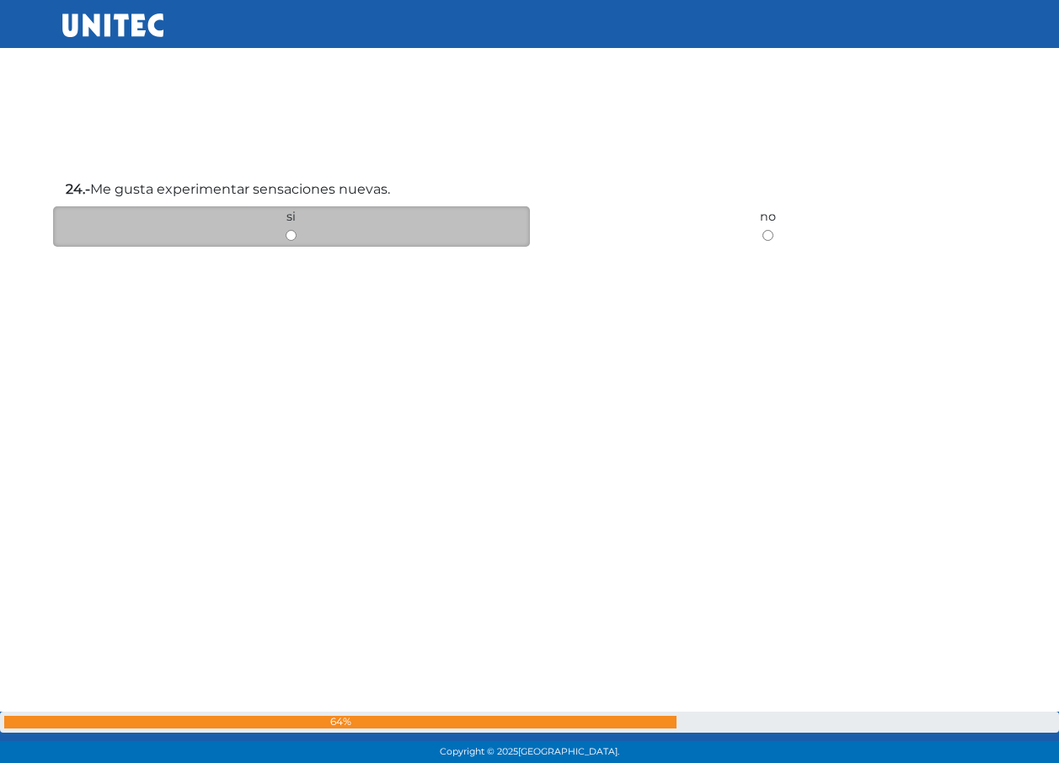
click at [288, 240] on input "radio" at bounding box center [291, 235] width 11 height 11
radio input "true"
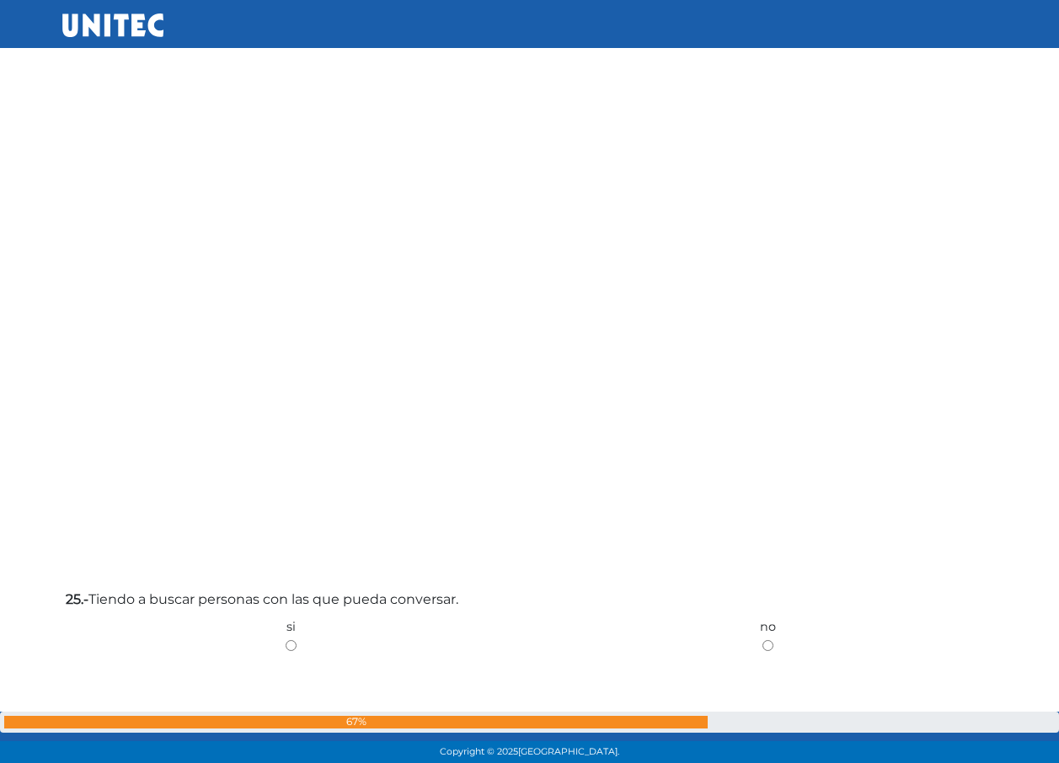
scroll to position [20405, 0]
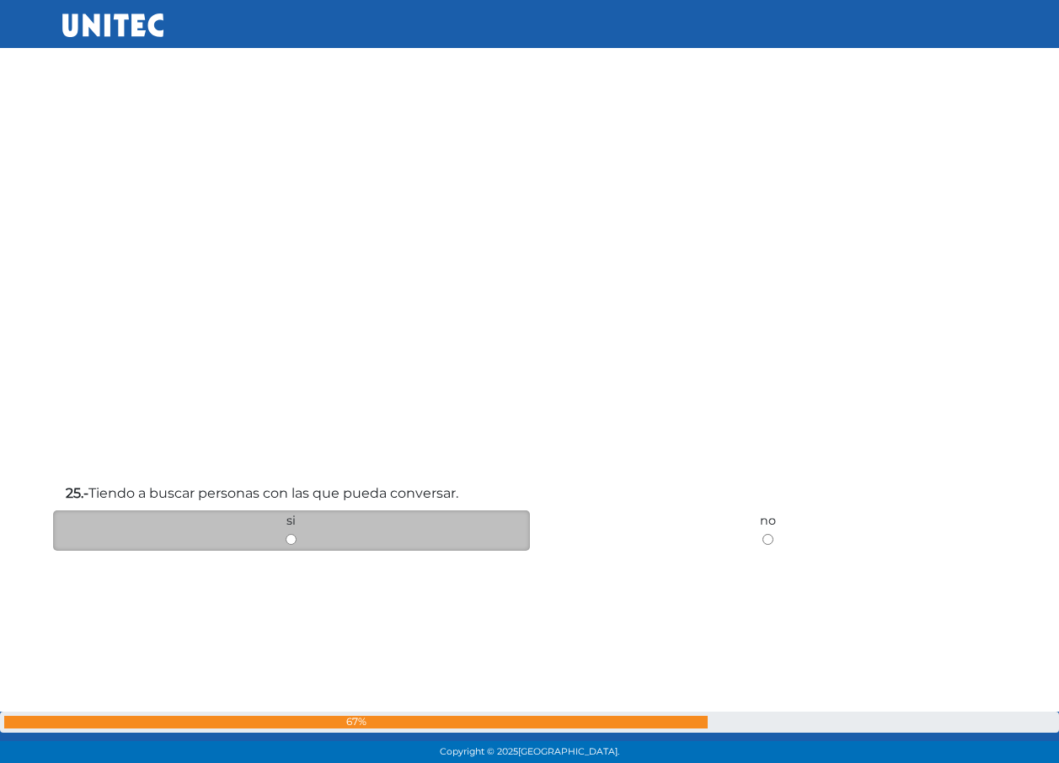
click at [293, 539] on input "radio" at bounding box center [291, 539] width 11 height 11
radio input "true"
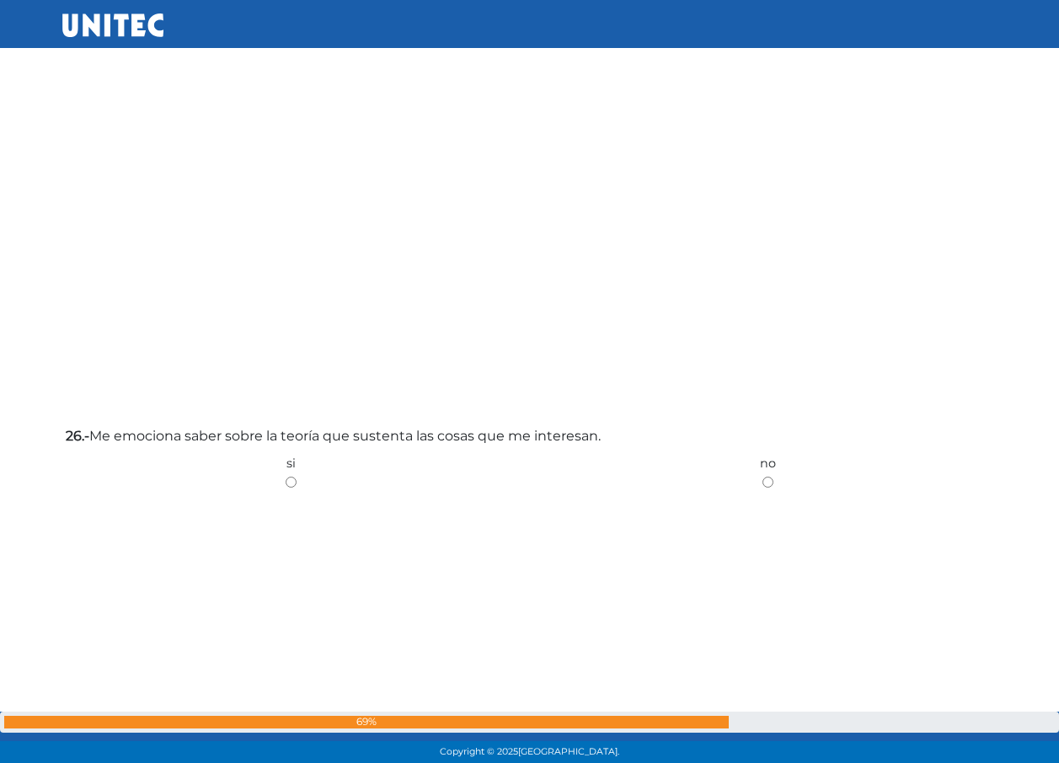
scroll to position [21247, 0]
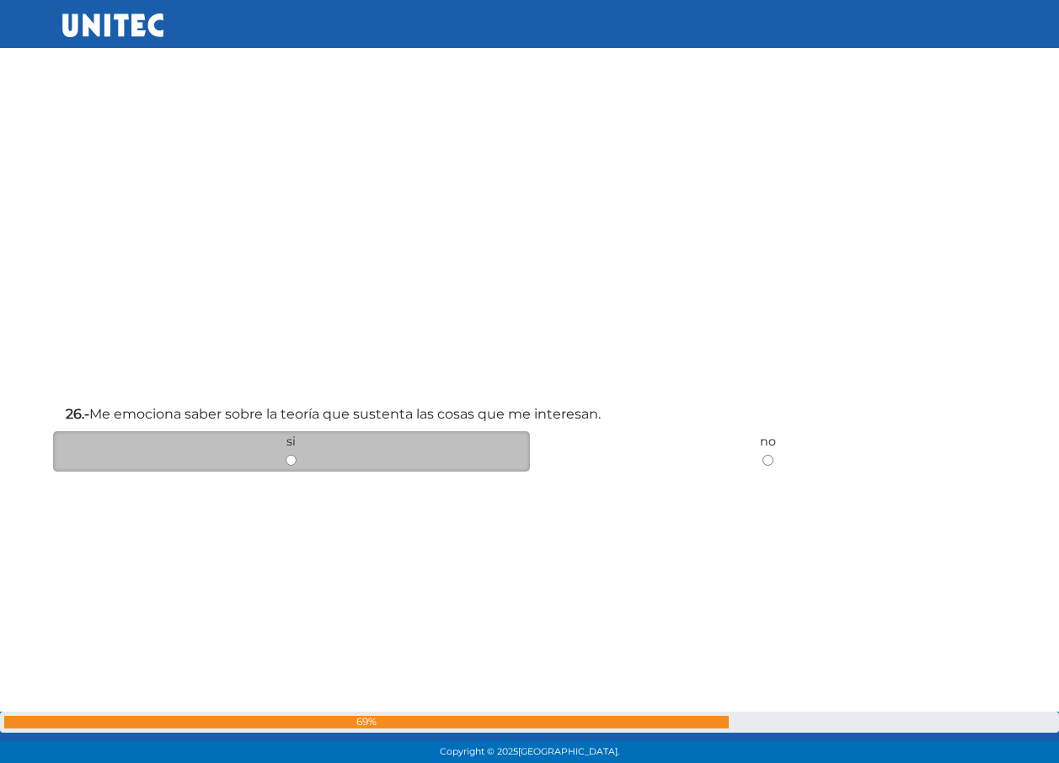
click at [291, 458] on input "radio" at bounding box center [291, 460] width 11 height 11
radio input "true"
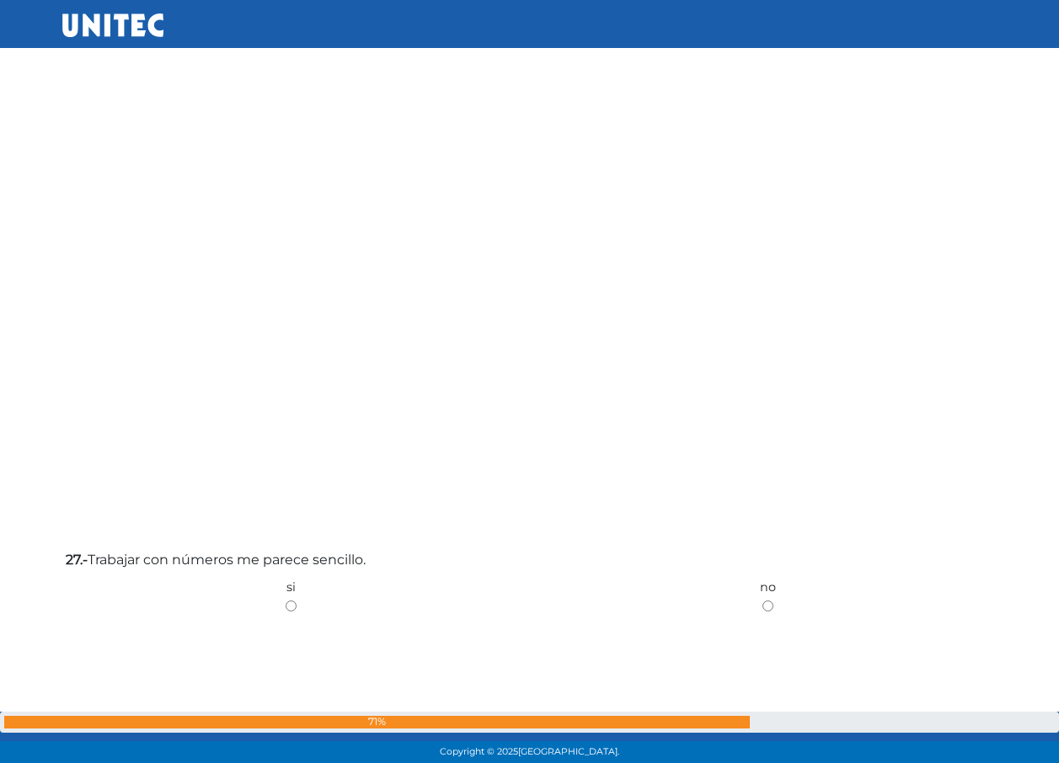
scroll to position [22033, 0]
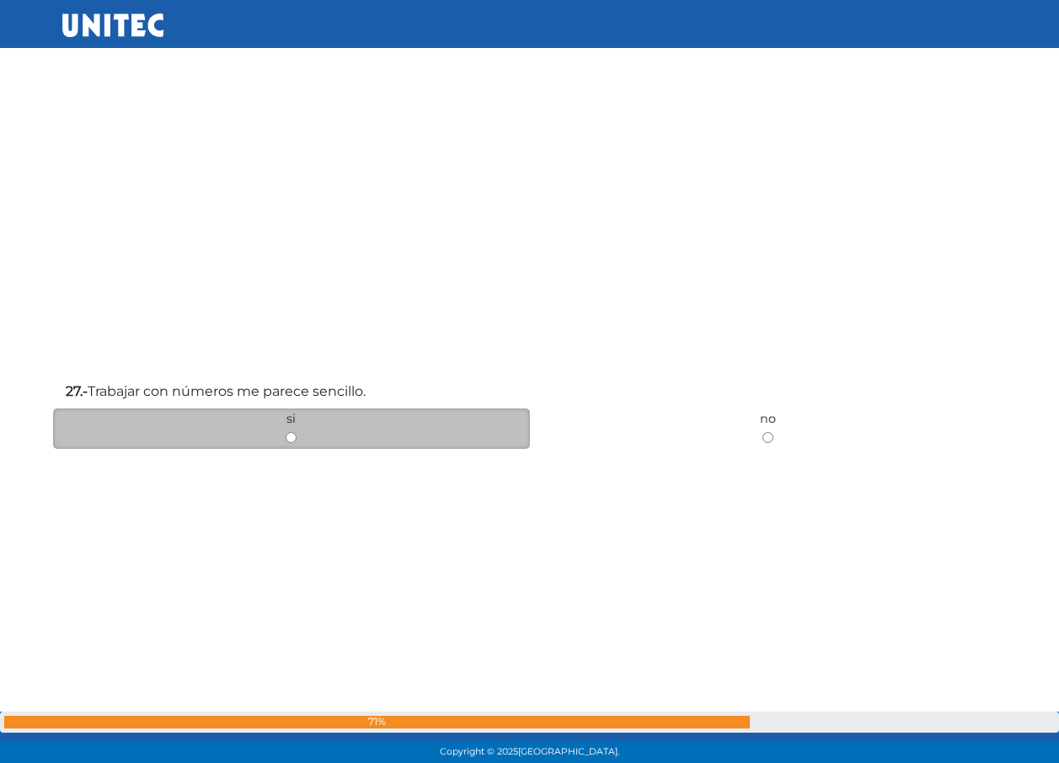
click at [295, 440] on input "radio" at bounding box center [291, 437] width 11 height 11
radio input "true"
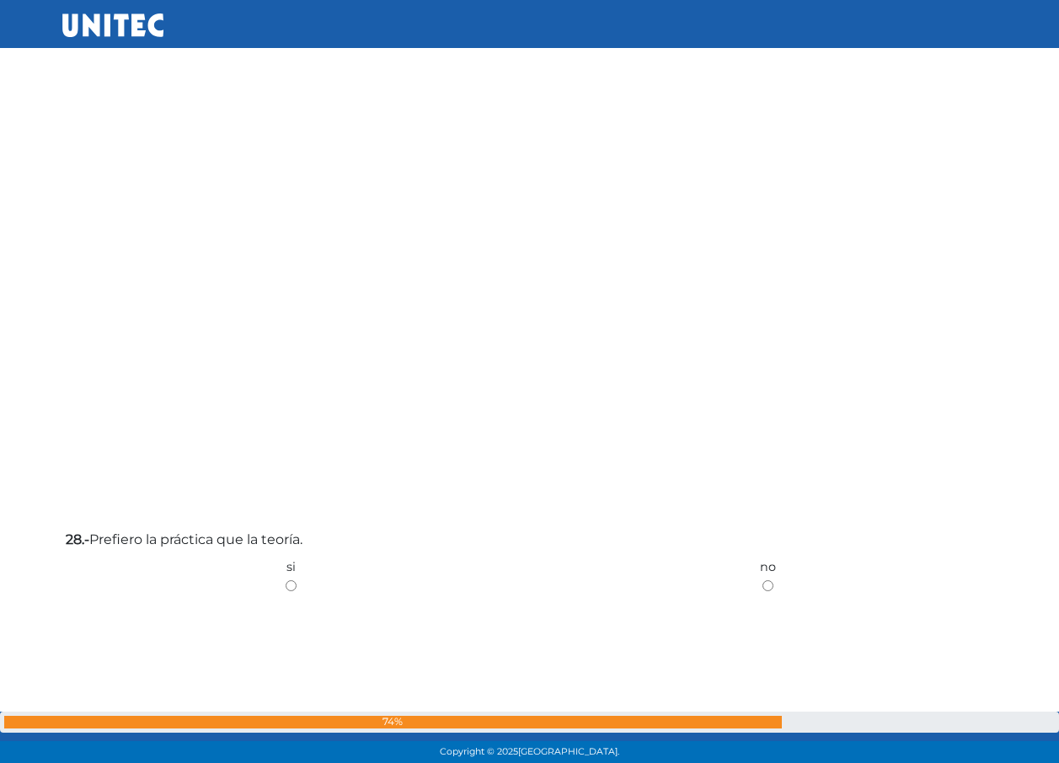
scroll to position [22740, 0]
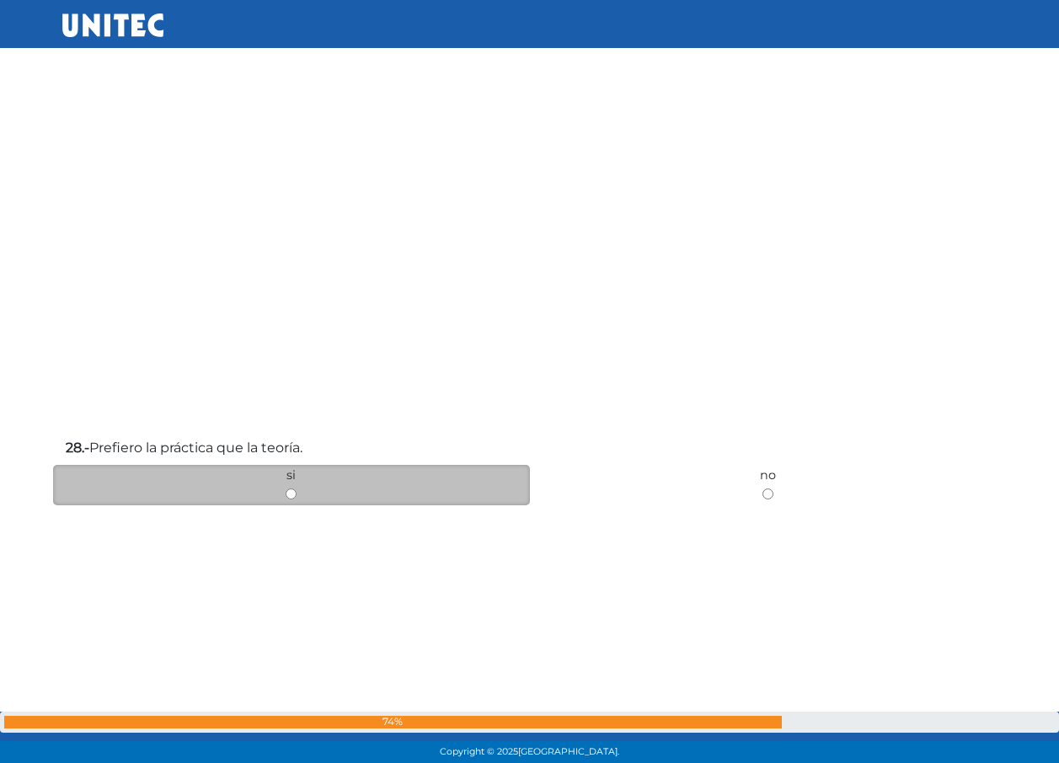
click at [290, 496] on input "radio" at bounding box center [291, 494] width 11 height 11
radio input "true"
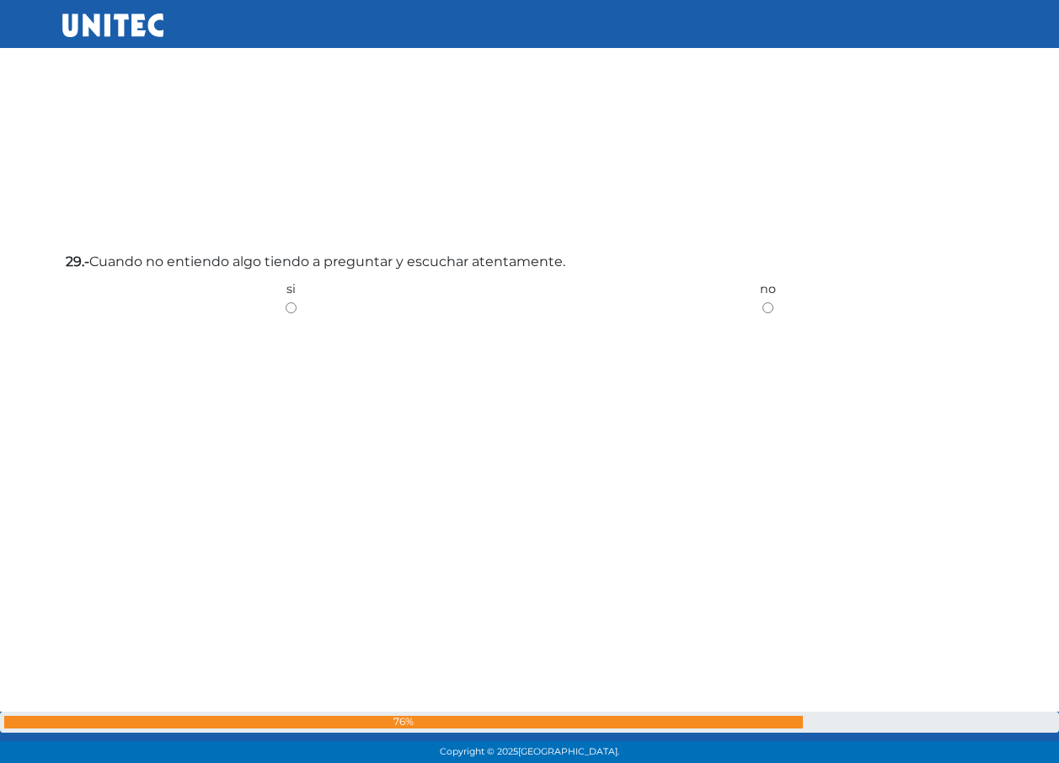
scroll to position [23692, 0]
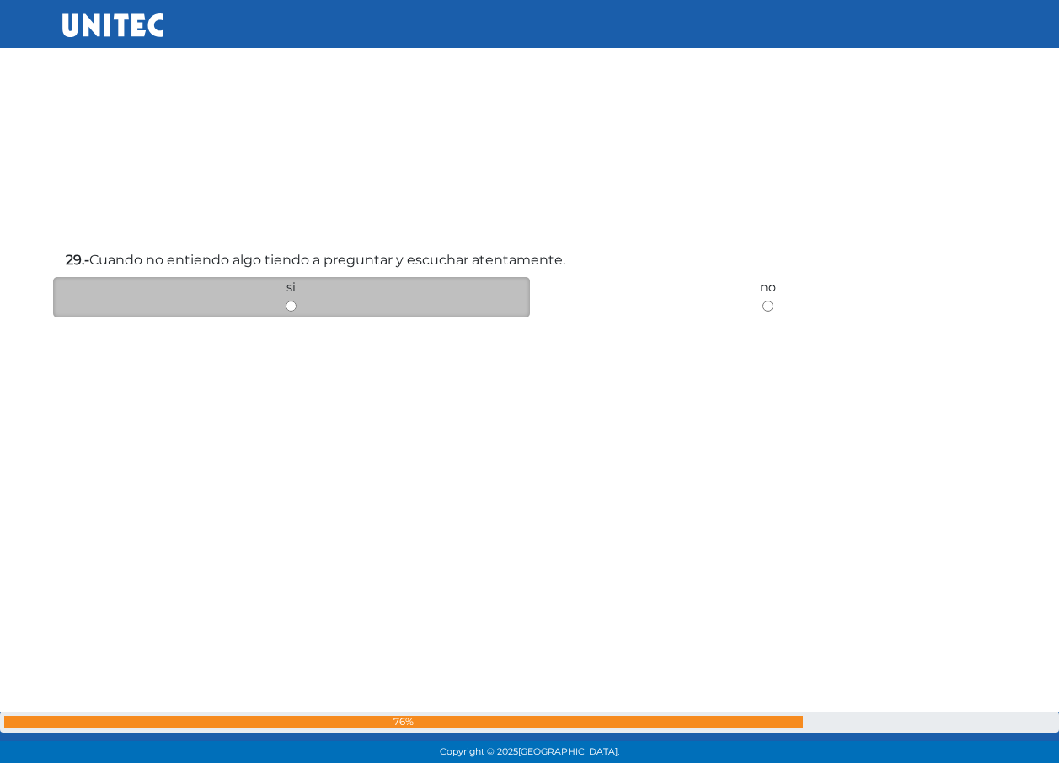
click at [289, 309] on input "radio" at bounding box center [291, 306] width 11 height 11
radio input "true"
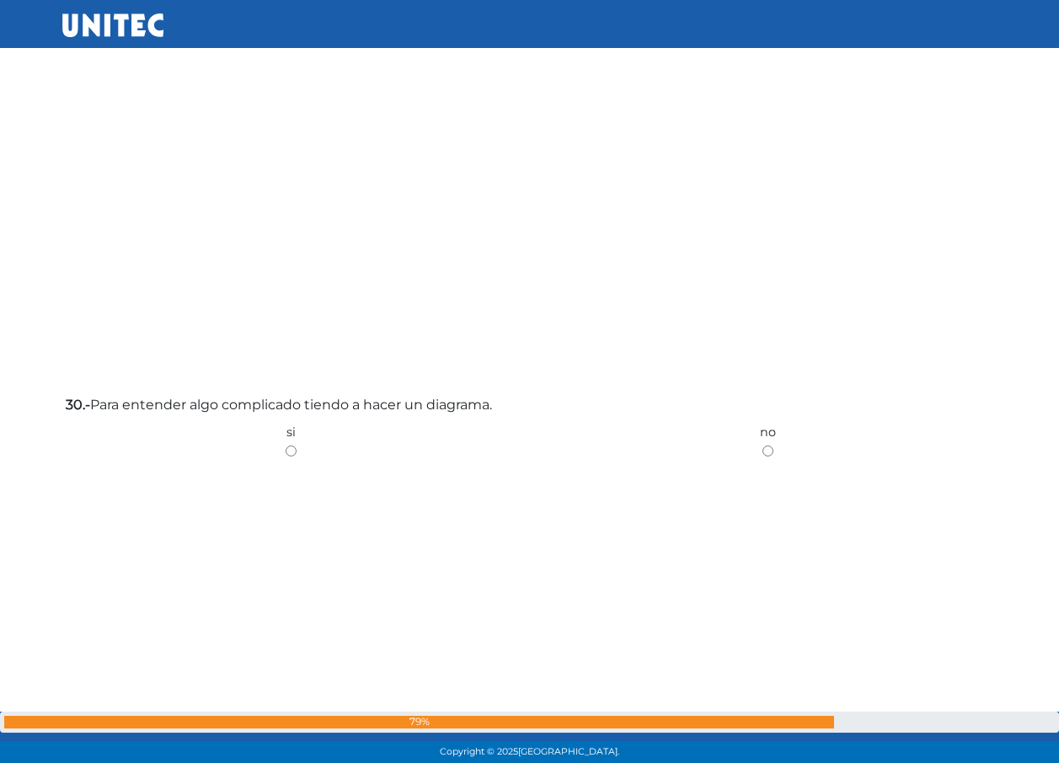
scroll to position [24311, 0]
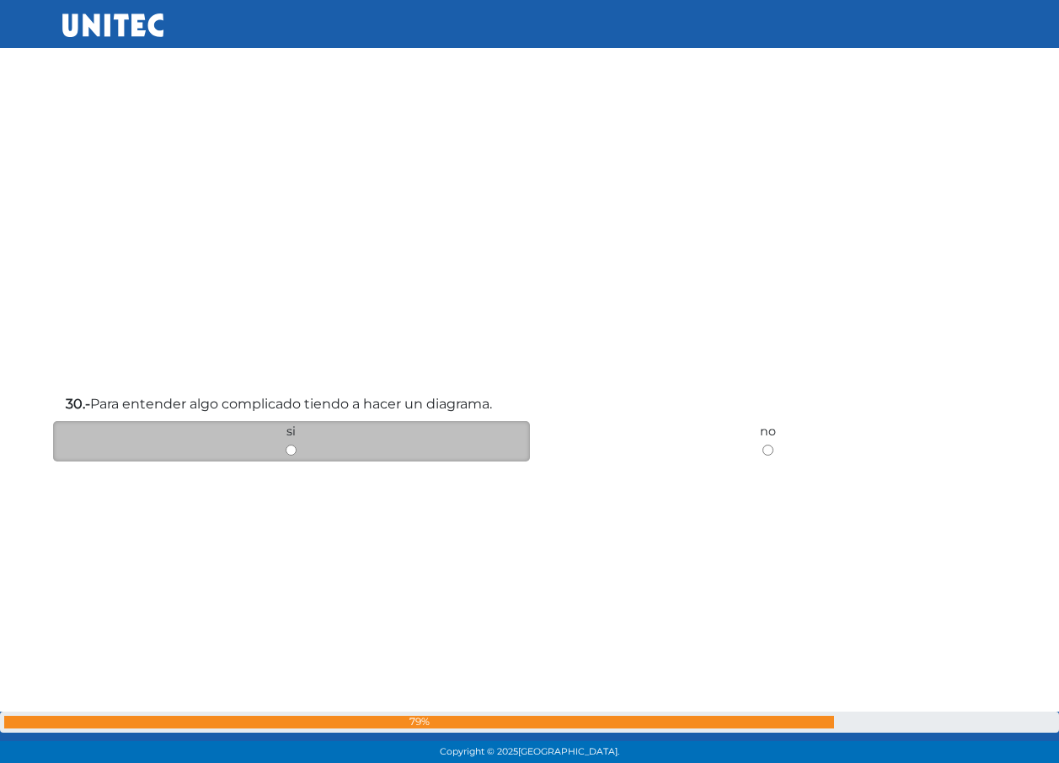
click at [291, 451] on input "radio" at bounding box center [291, 450] width 11 height 11
radio input "true"
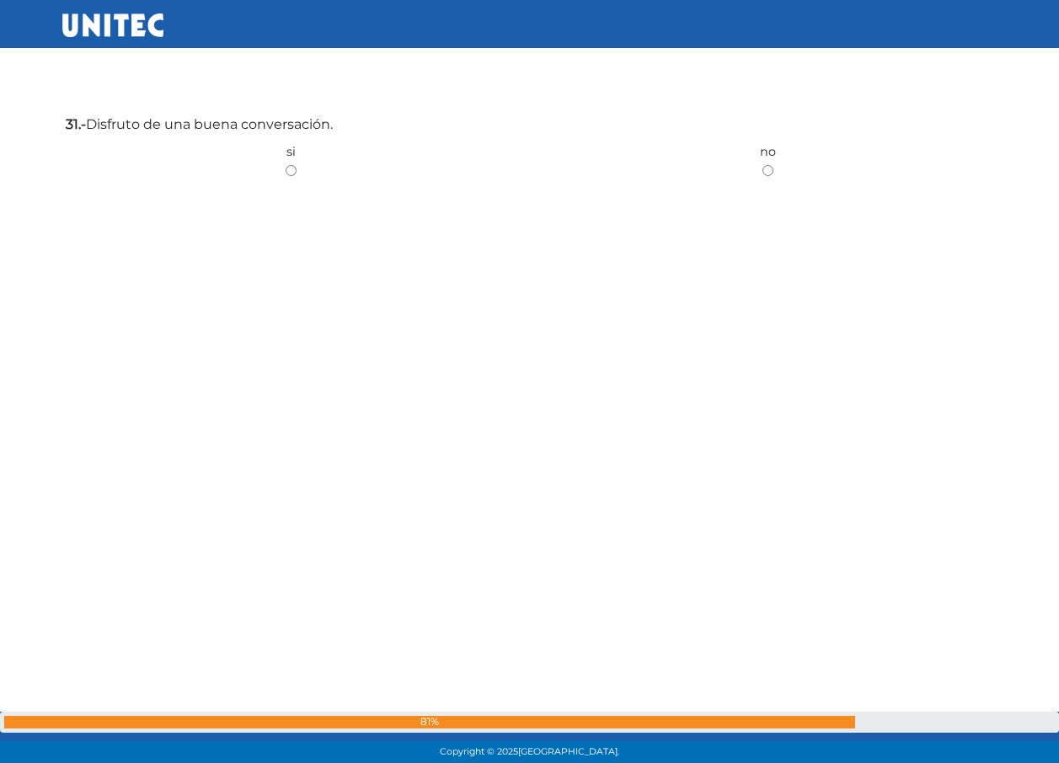
scroll to position [25326, 0]
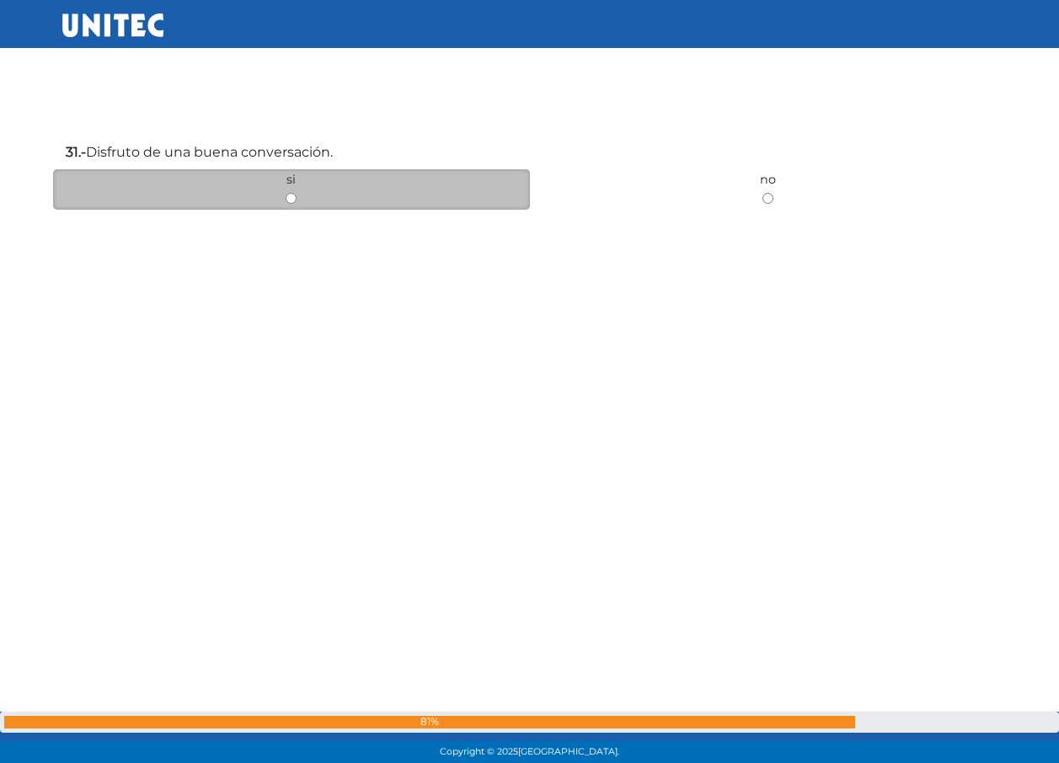
click at [294, 204] on div "si" at bounding box center [291, 189] width 477 height 40
click at [289, 197] on input "radio" at bounding box center [291, 198] width 11 height 11
radio input "true"
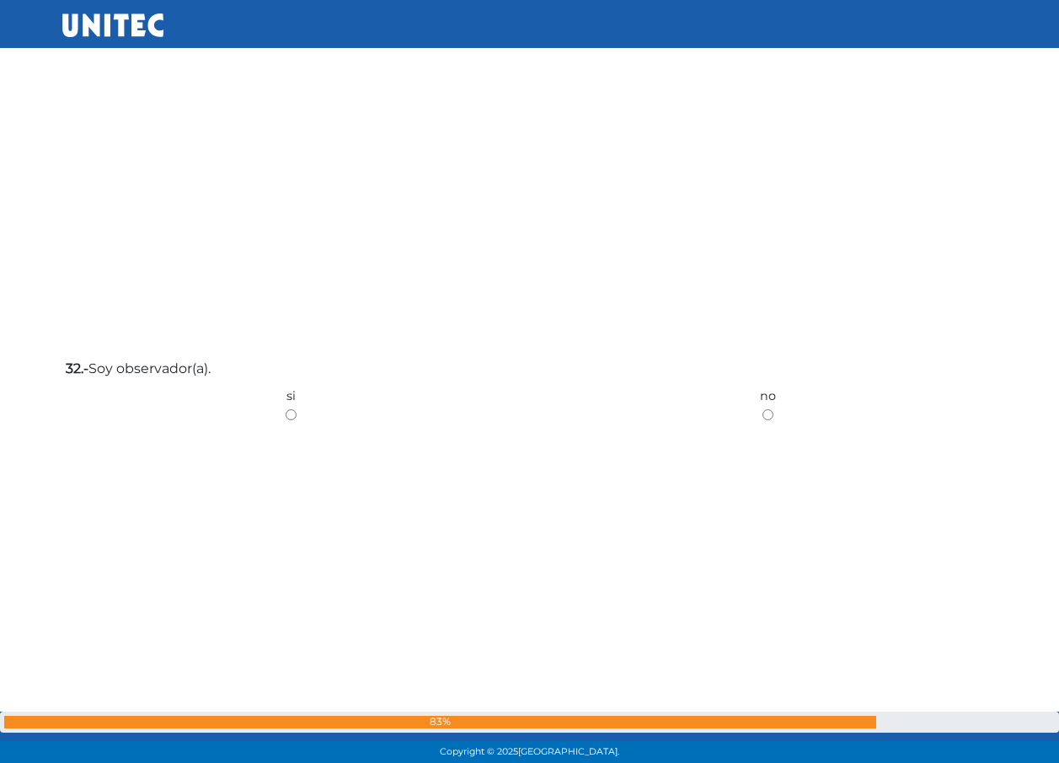
scroll to position [25880, 0]
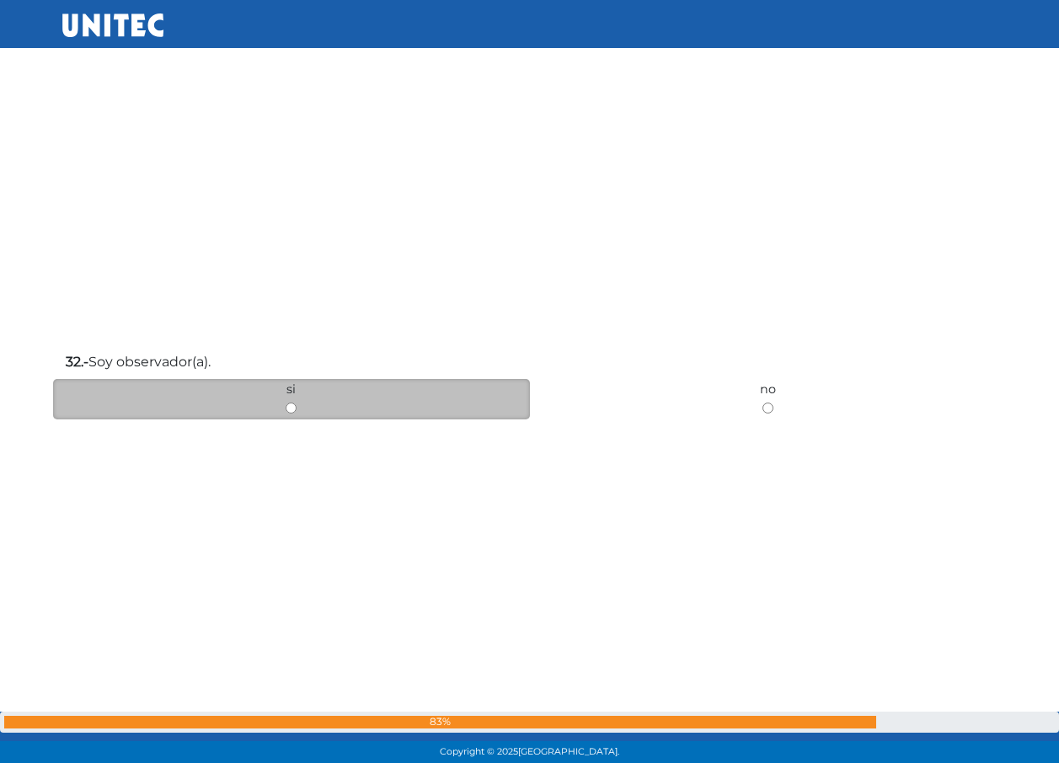
click at [289, 407] on input "radio" at bounding box center [291, 408] width 11 height 11
radio input "true"
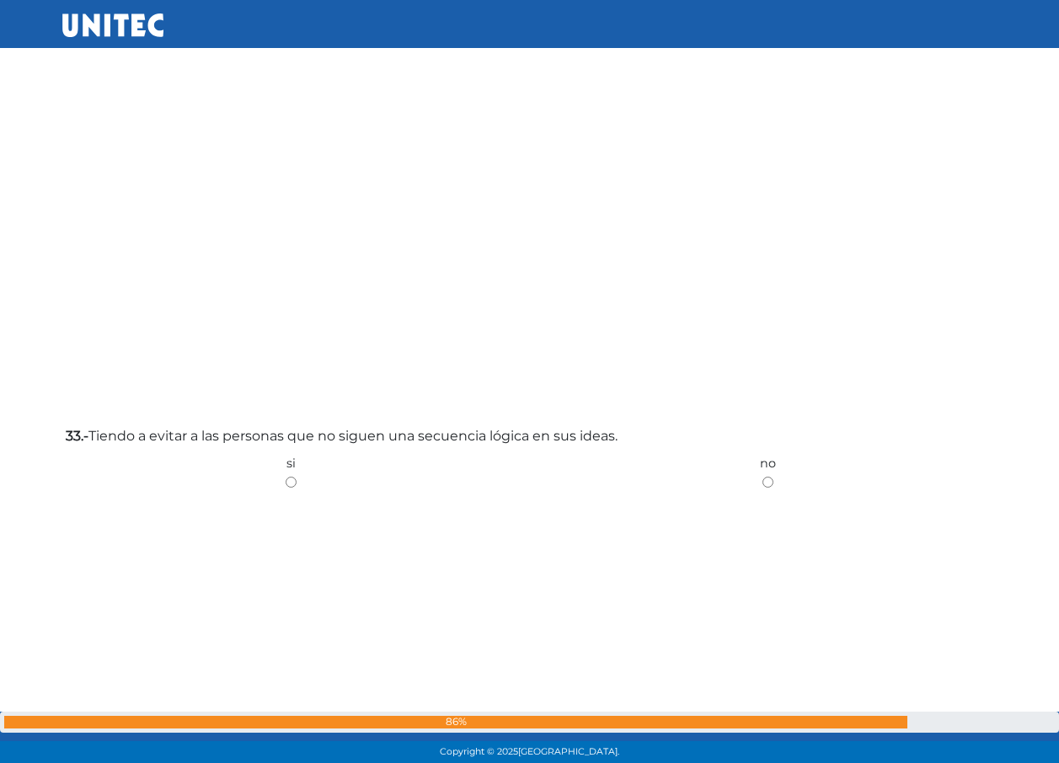
scroll to position [26577, 0]
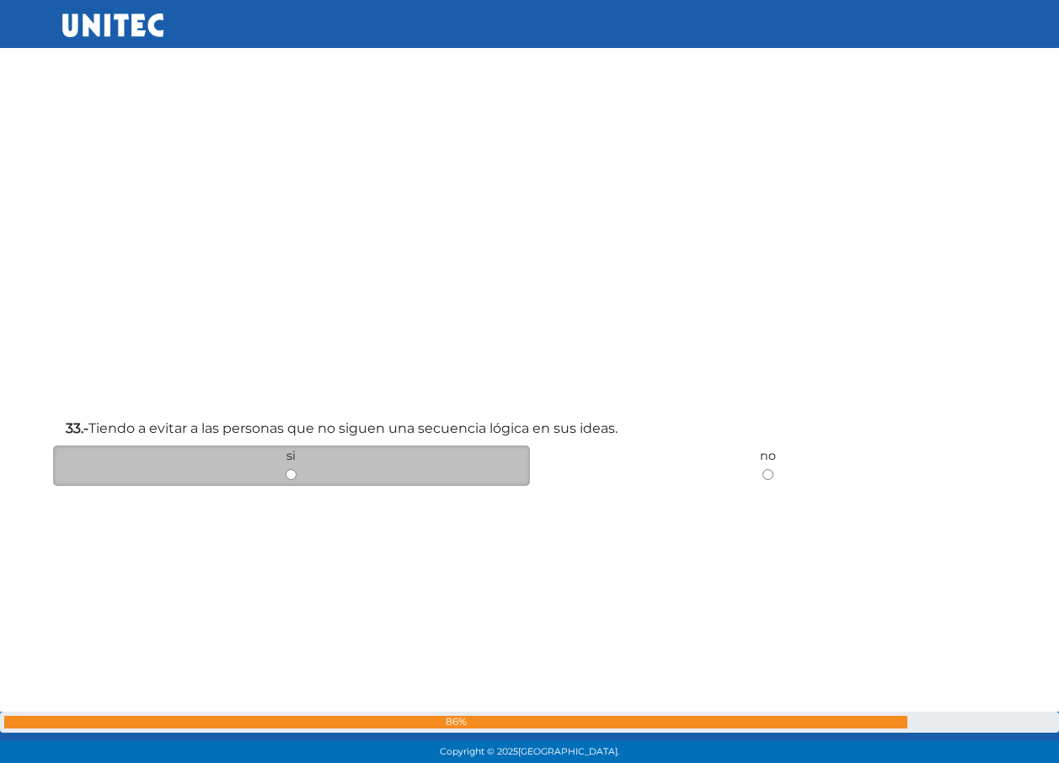
click at [297, 473] on div "si" at bounding box center [291, 466] width 477 height 40
click at [292, 474] on input "radio" at bounding box center [291, 474] width 11 height 11
radio input "true"
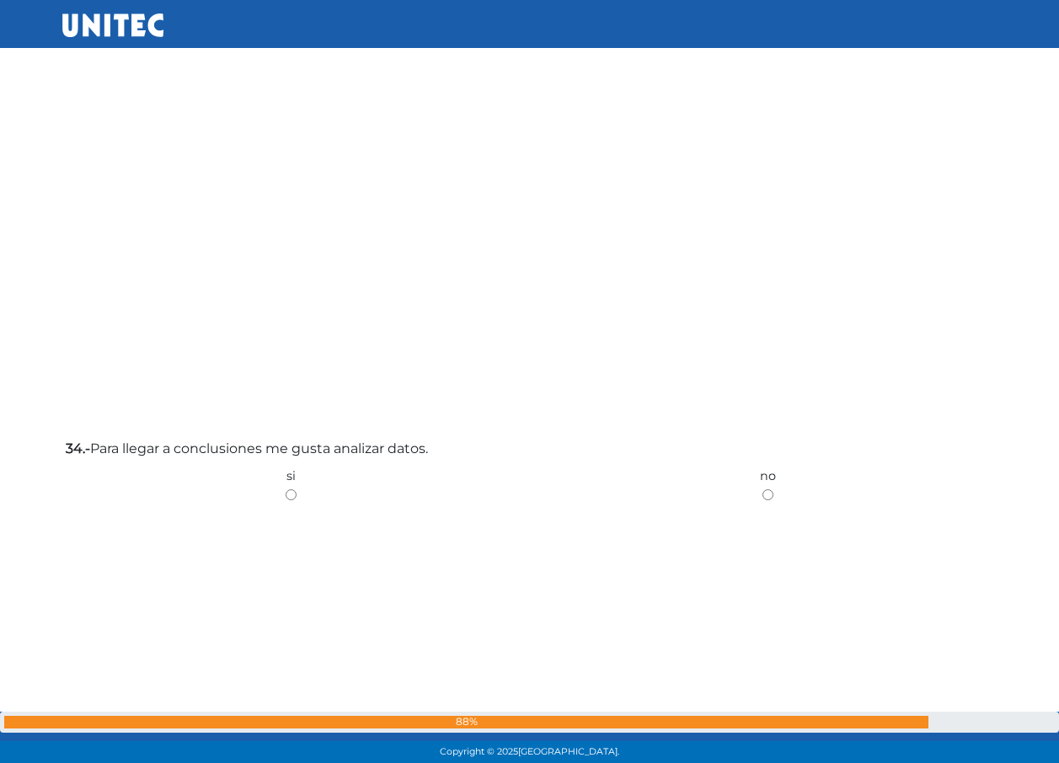
scroll to position [27370, 0]
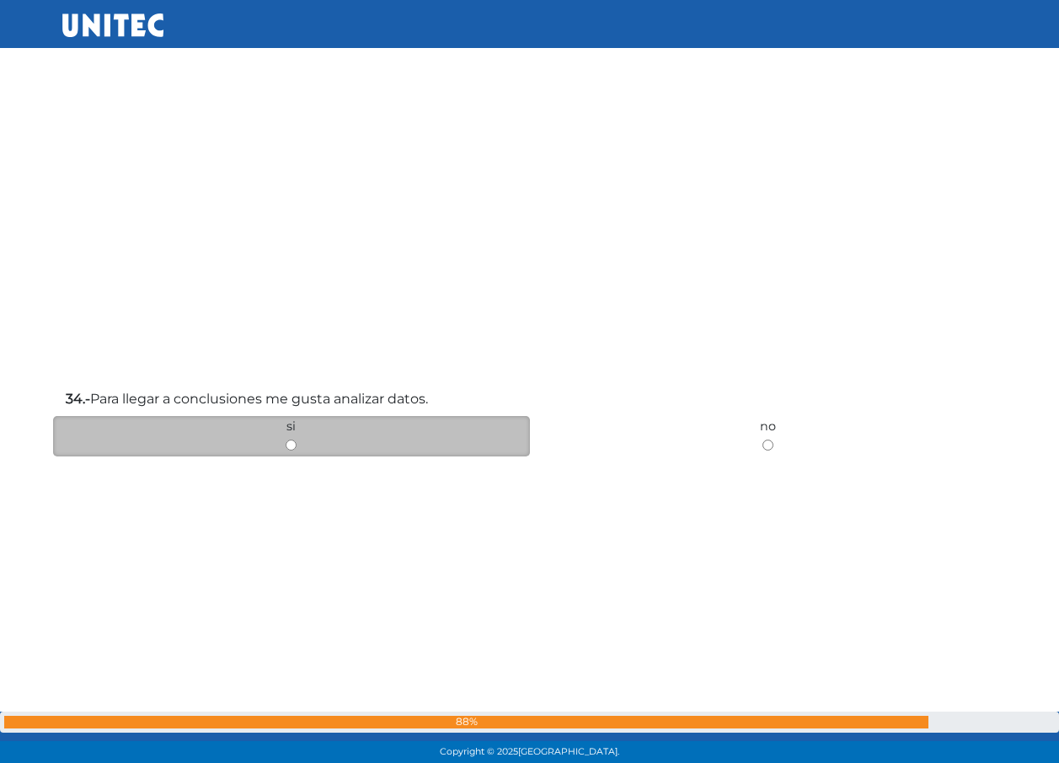
click at [293, 449] on input "radio" at bounding box center [291, 445] width 11 height 11
radio input "true"
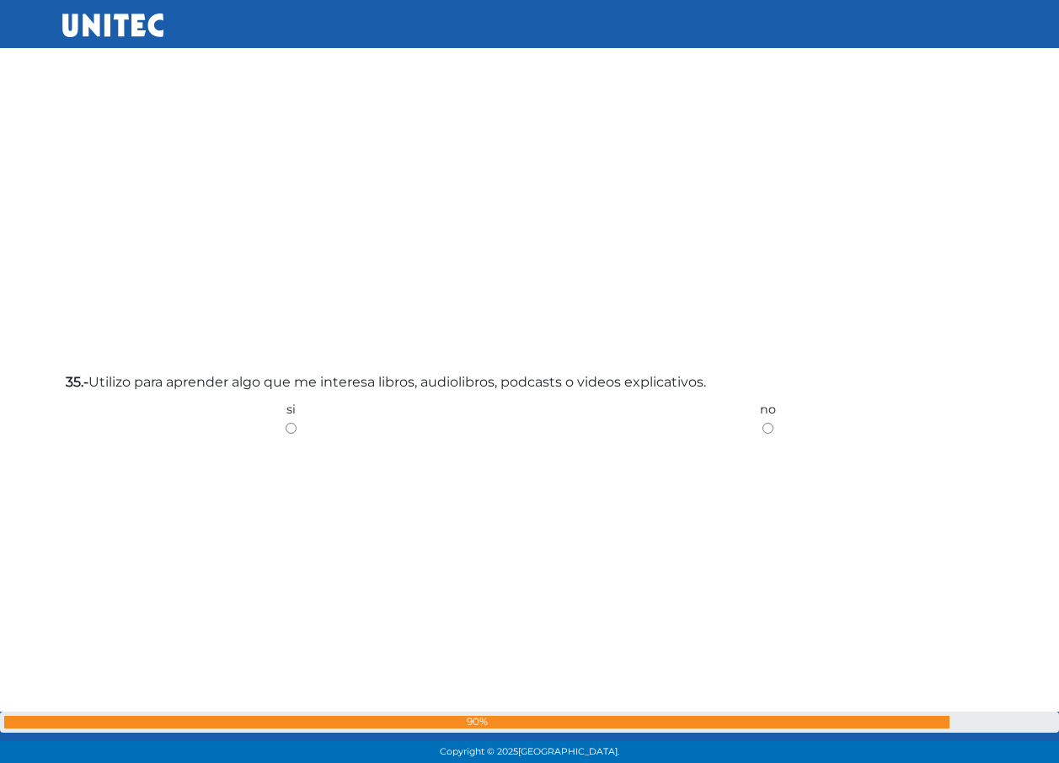
scroll to position [28162, 0]
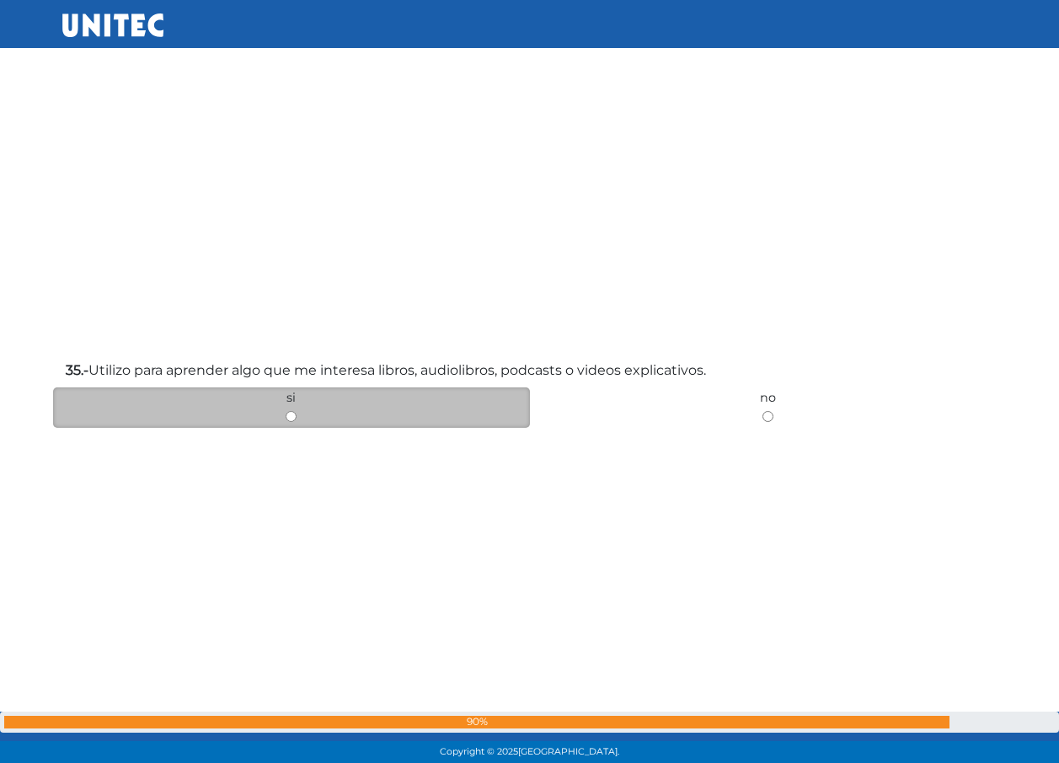
click at [289, 415] on input "radio" at bounding box center [291, 416] width 11 height 11
radio input "true"
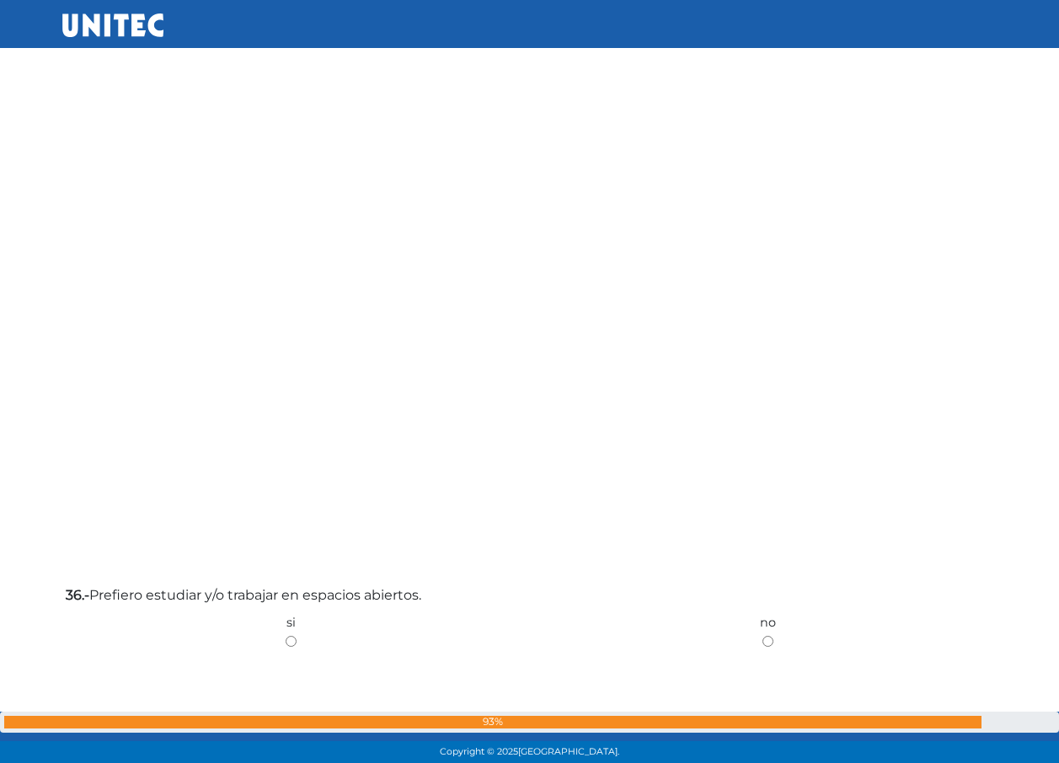
scroll to position [28880, 0]
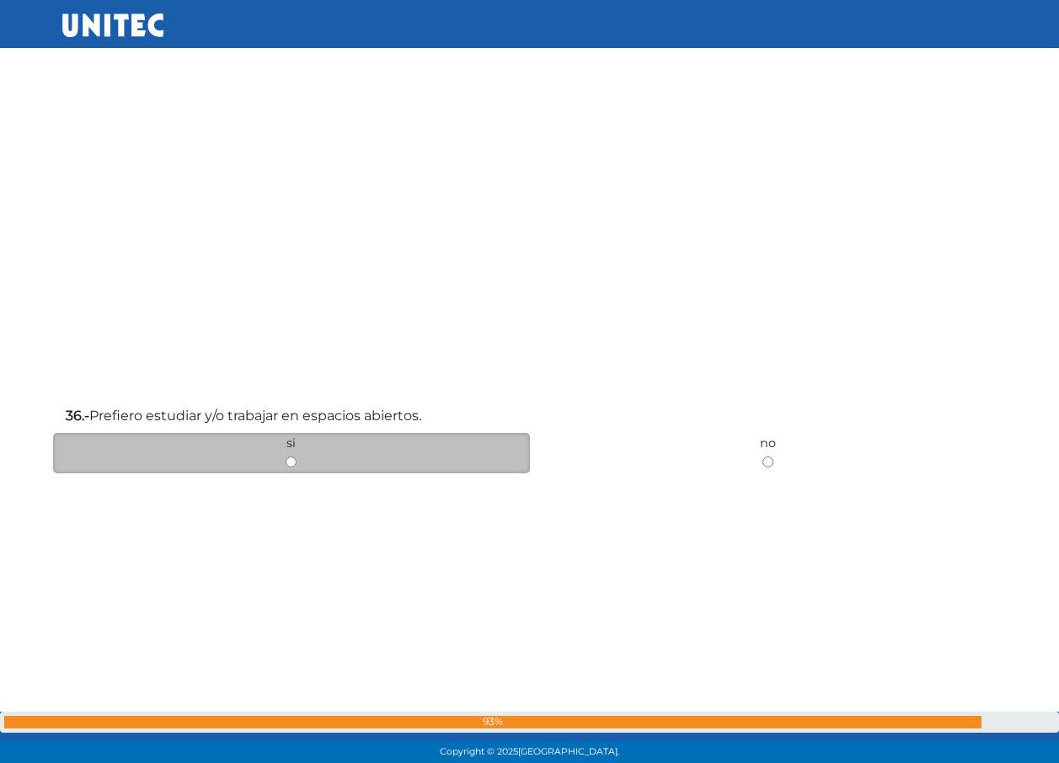
click at [288, 464] on input "radio" at bounding box center [291, 462] width 11 height 11
radio input "true"
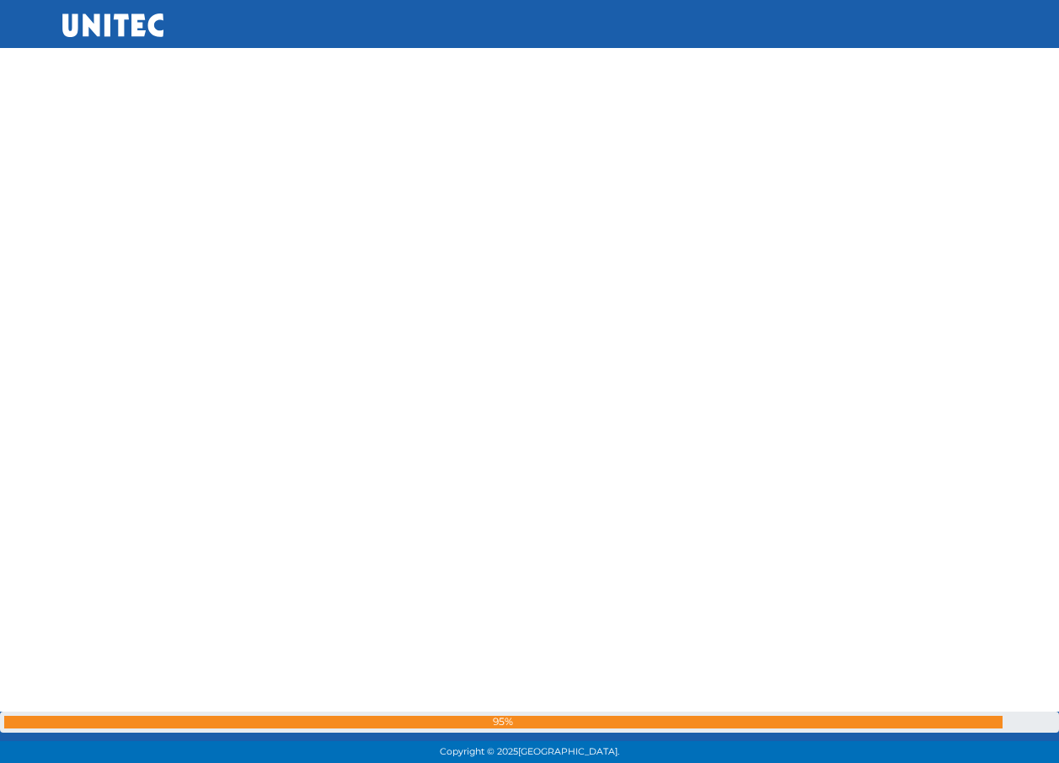
scroll to position [29590, 0]
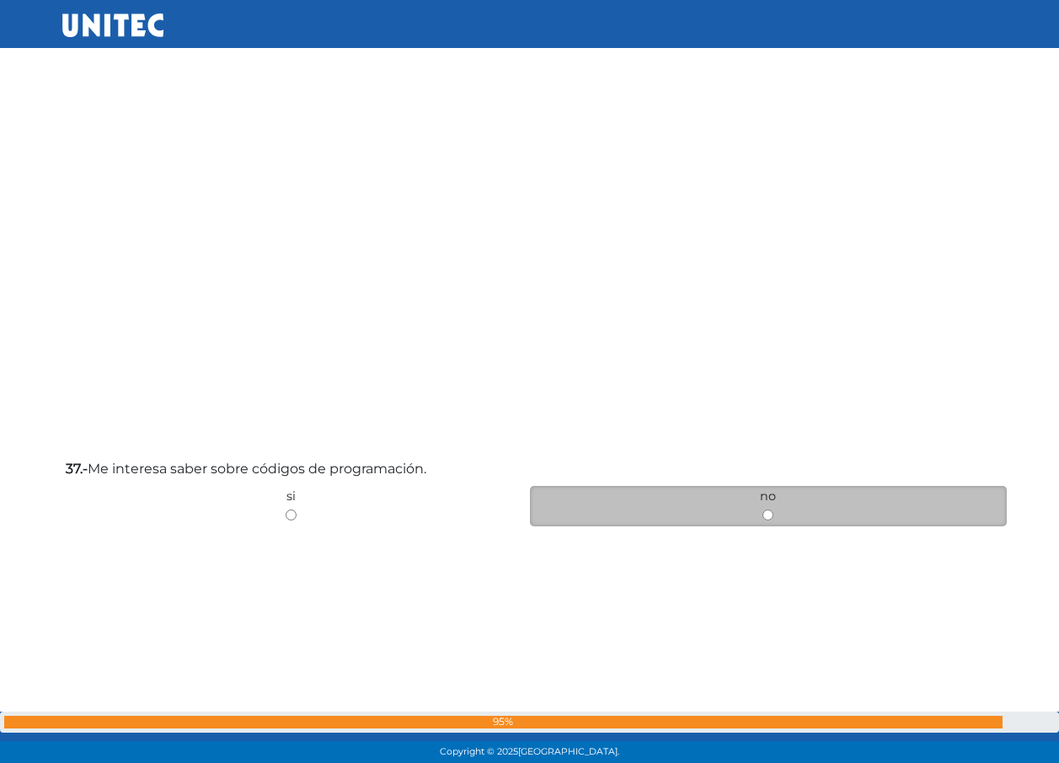
click at [765, 511] on input "radio" at bounding box center [768, 515] width 11 height 11
radio input "true"
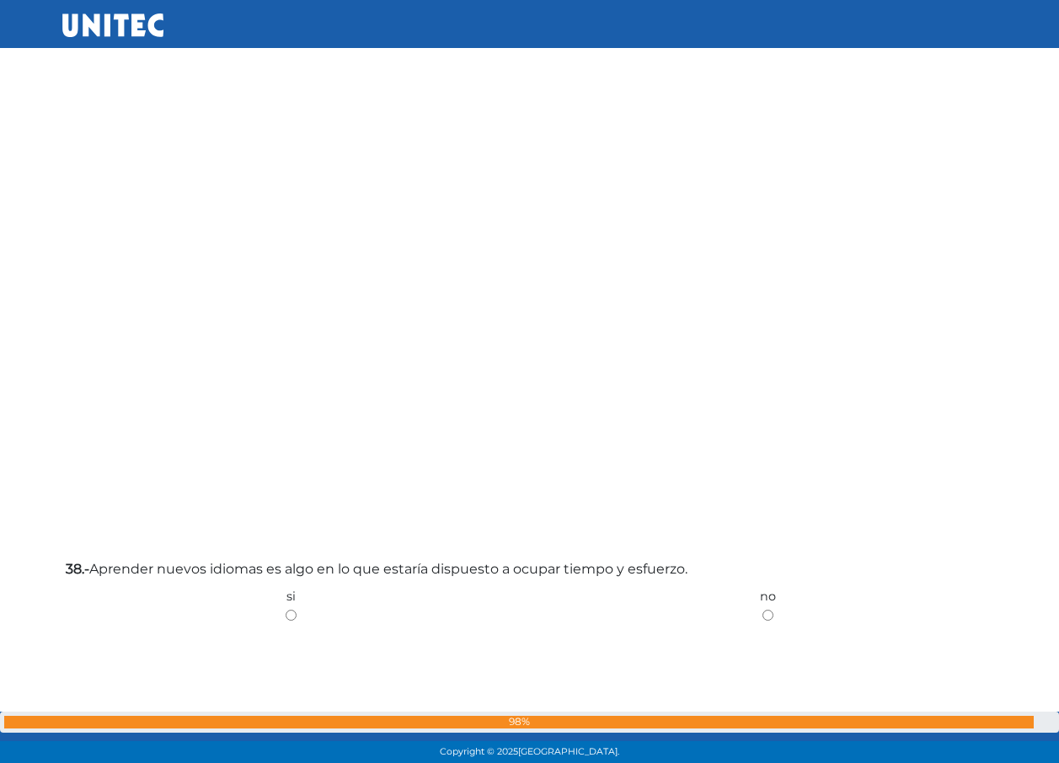
scroll to position [30622, 0]
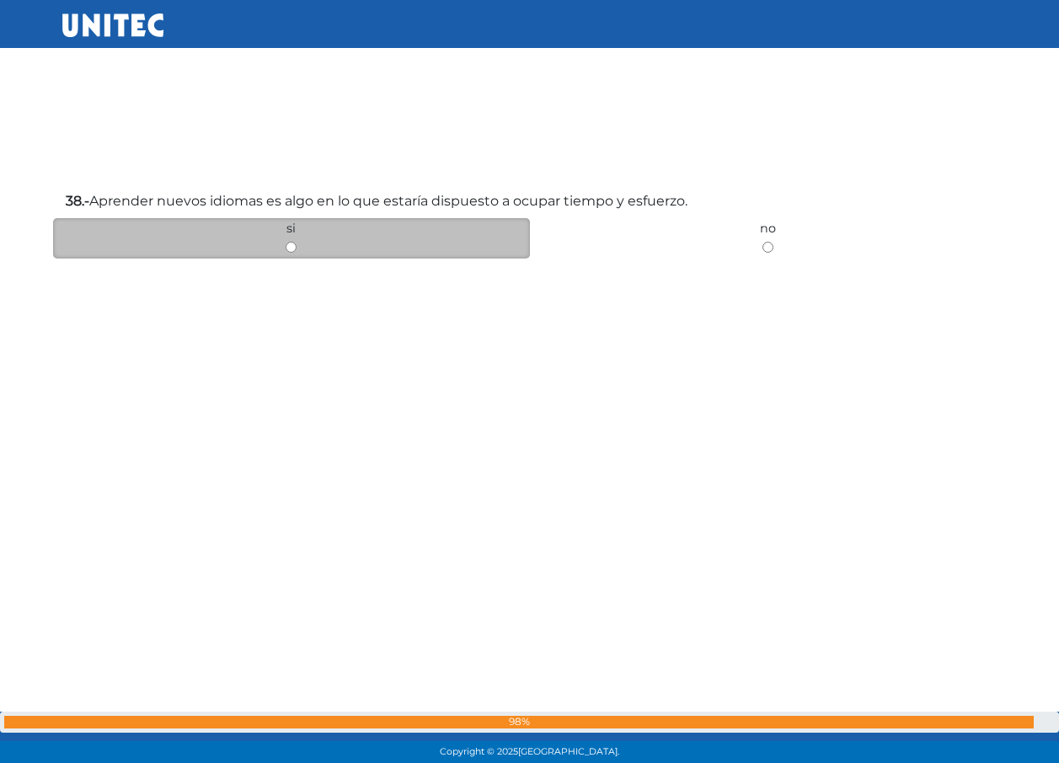
click at [291, 249] on input "radio" at bounding box center [291, 247] width 11 height 11
radio input "true"
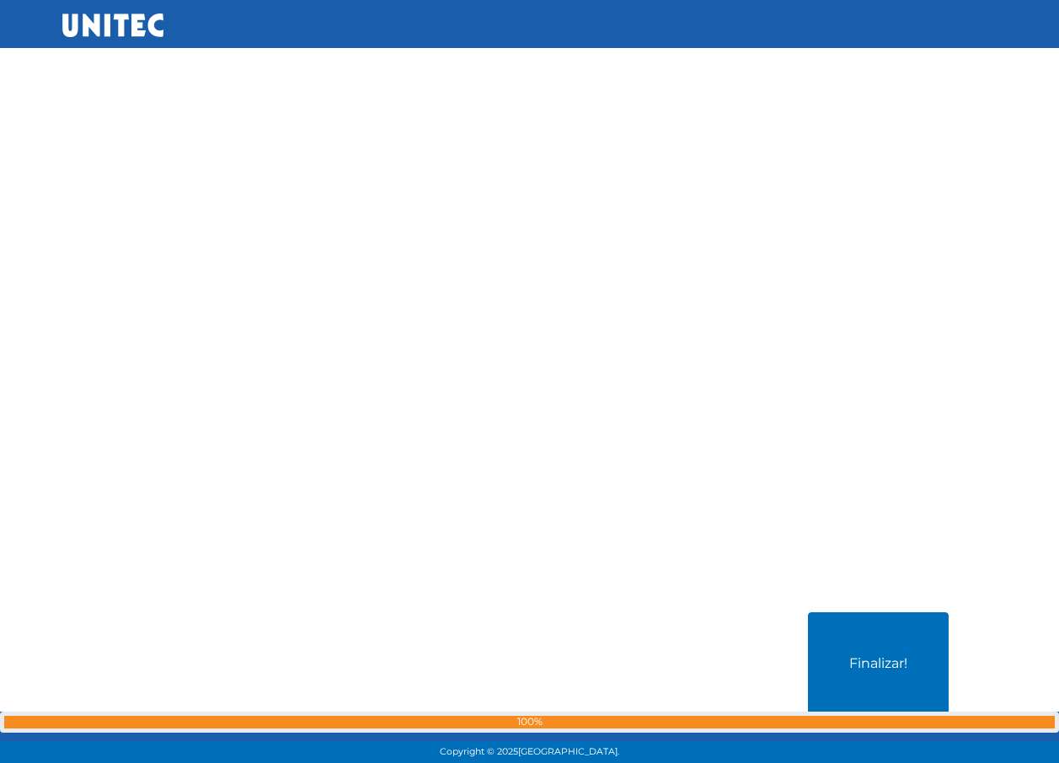
scroll to position [31261, 0]
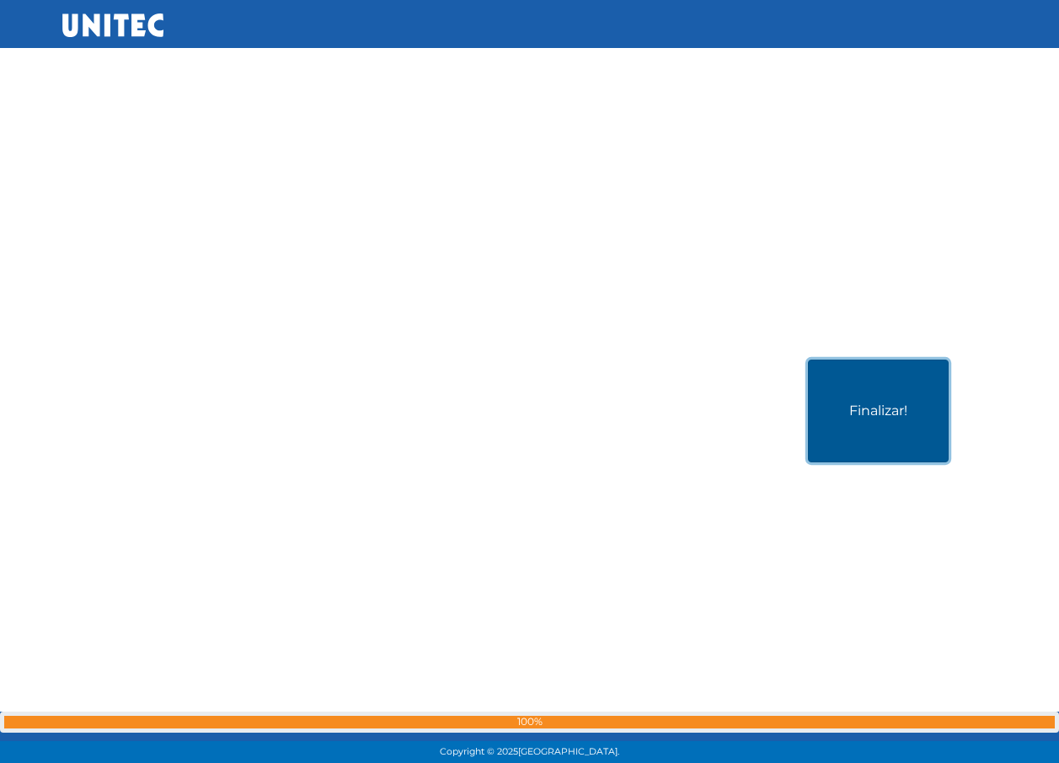
click at [865, 412] on button "Finalizar!" at bounding box center [878, 411] width 141 height 103
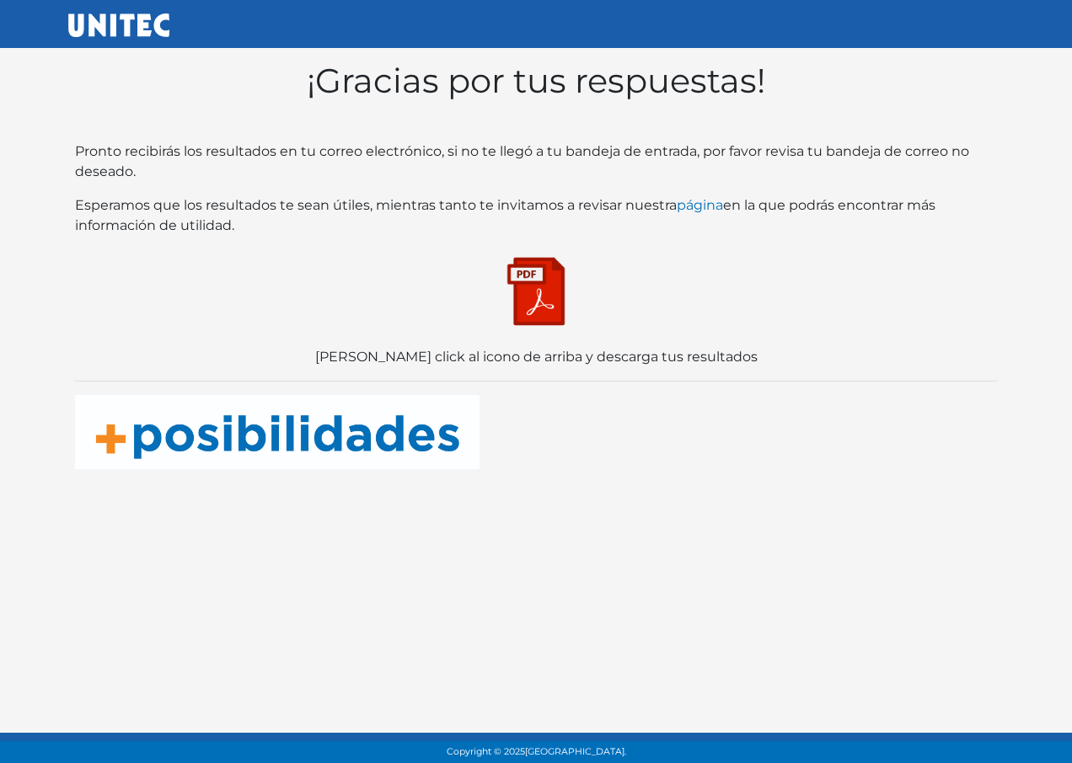
click at [522, 297] on img at bounding box center [536, 291] width 84 height 84
